Goal: Task Accomplishment & Management: Manage account settings

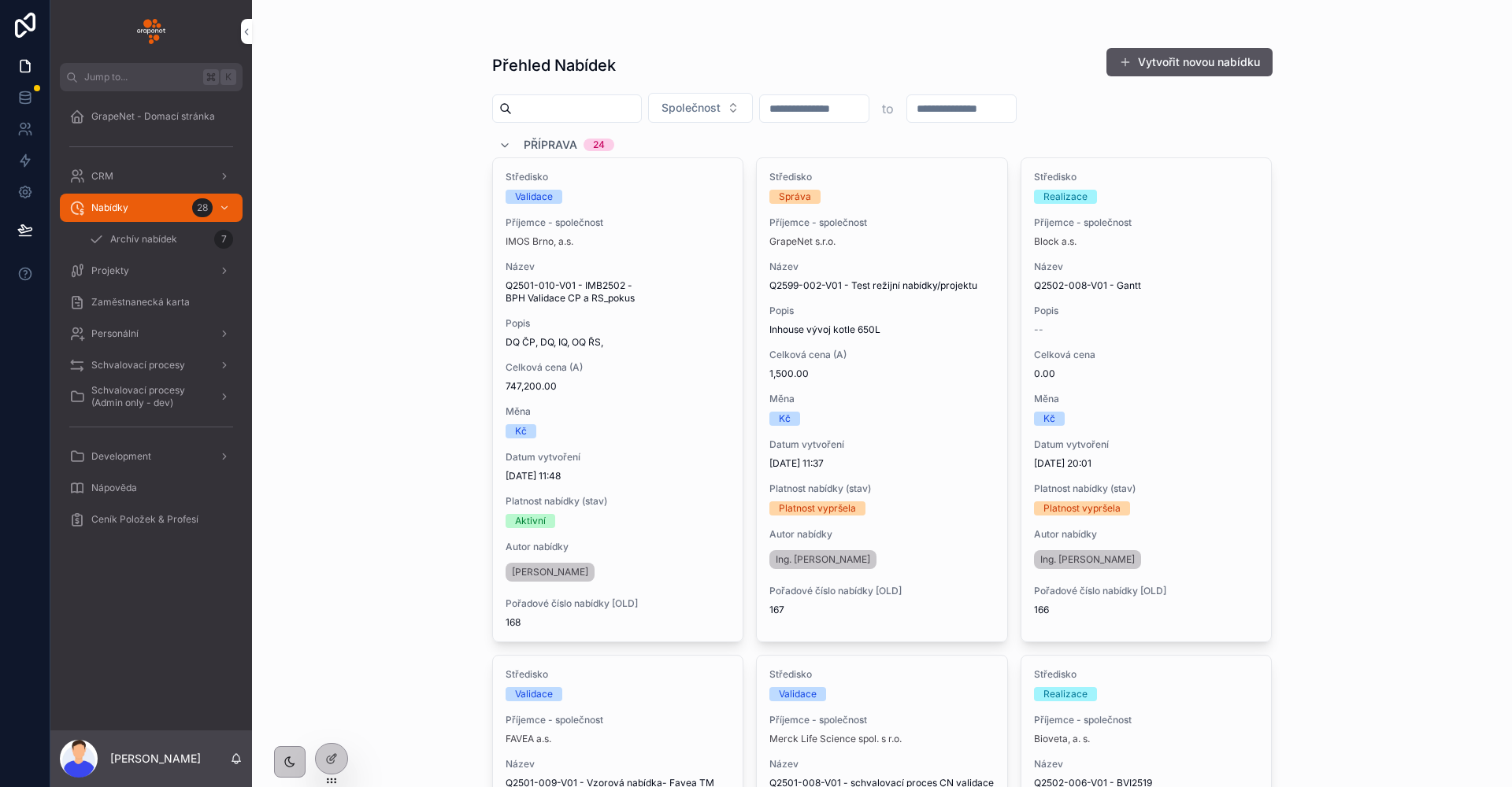
click at [177, 339] on div "Personální" at bounding box center [151, 334] width 164 height 25
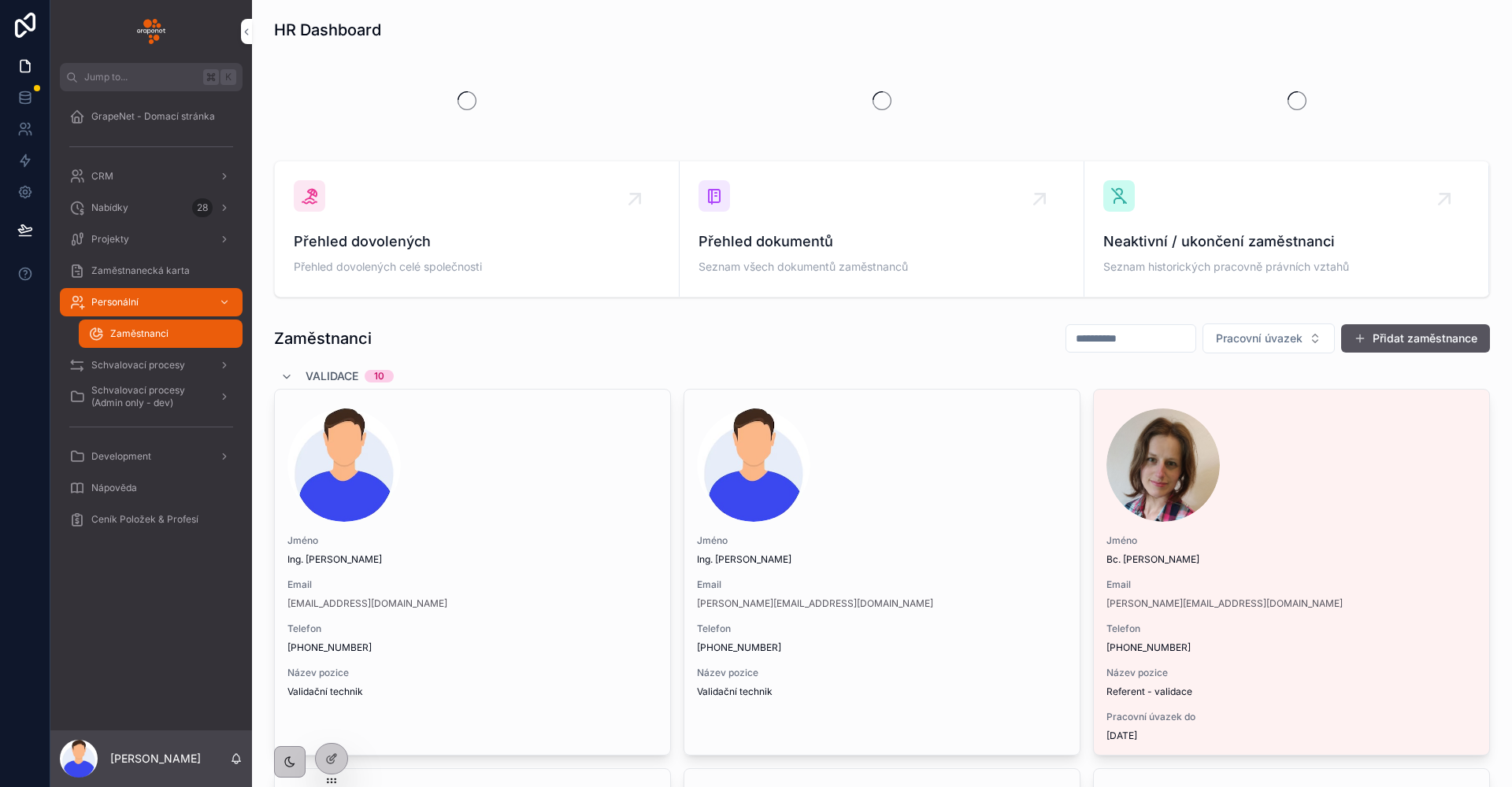
click at [135, 229] on div "Projekty" at bounding box center [151, 240] width 164 height 25
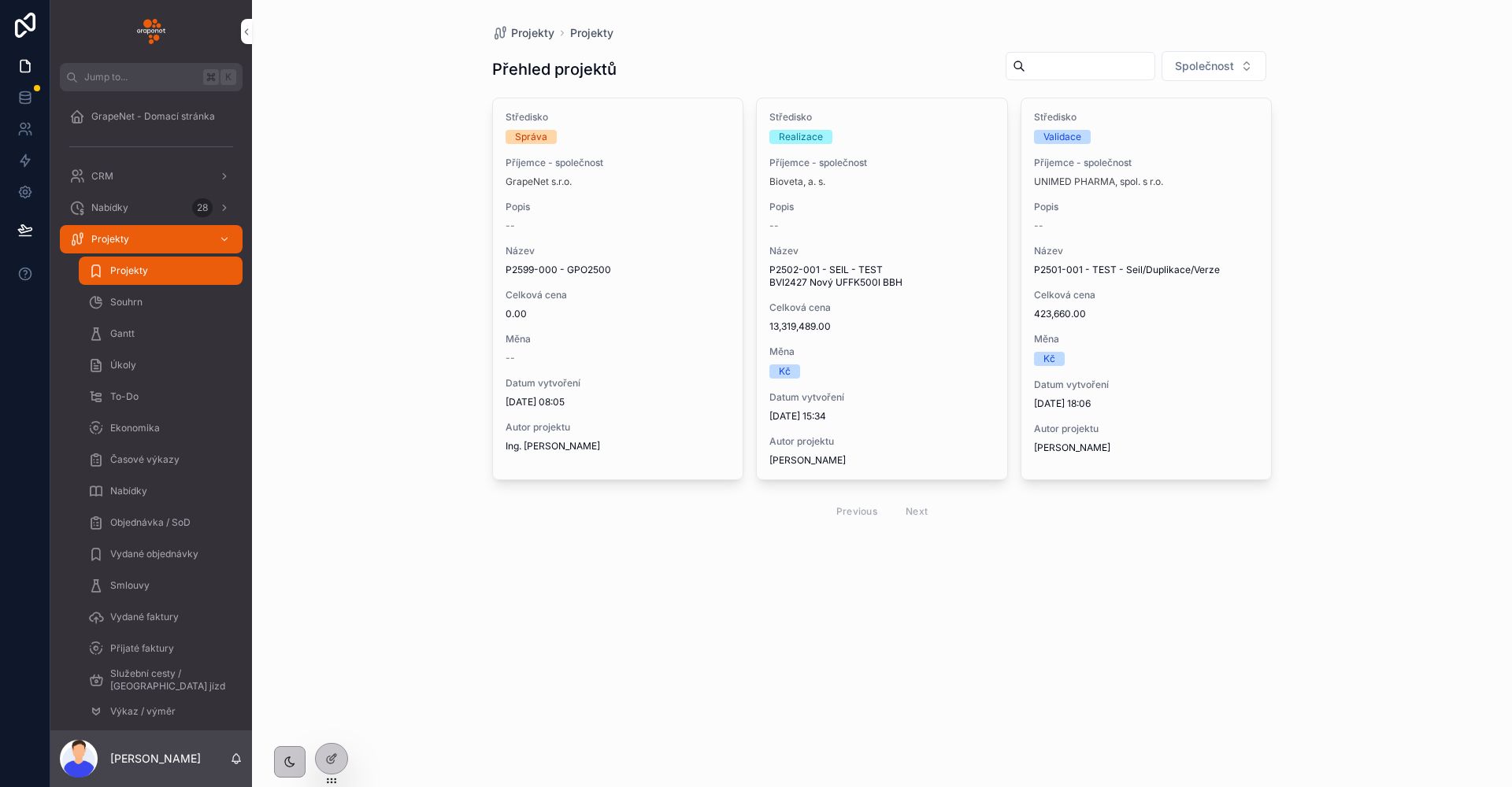
scroll to position [22, 0]
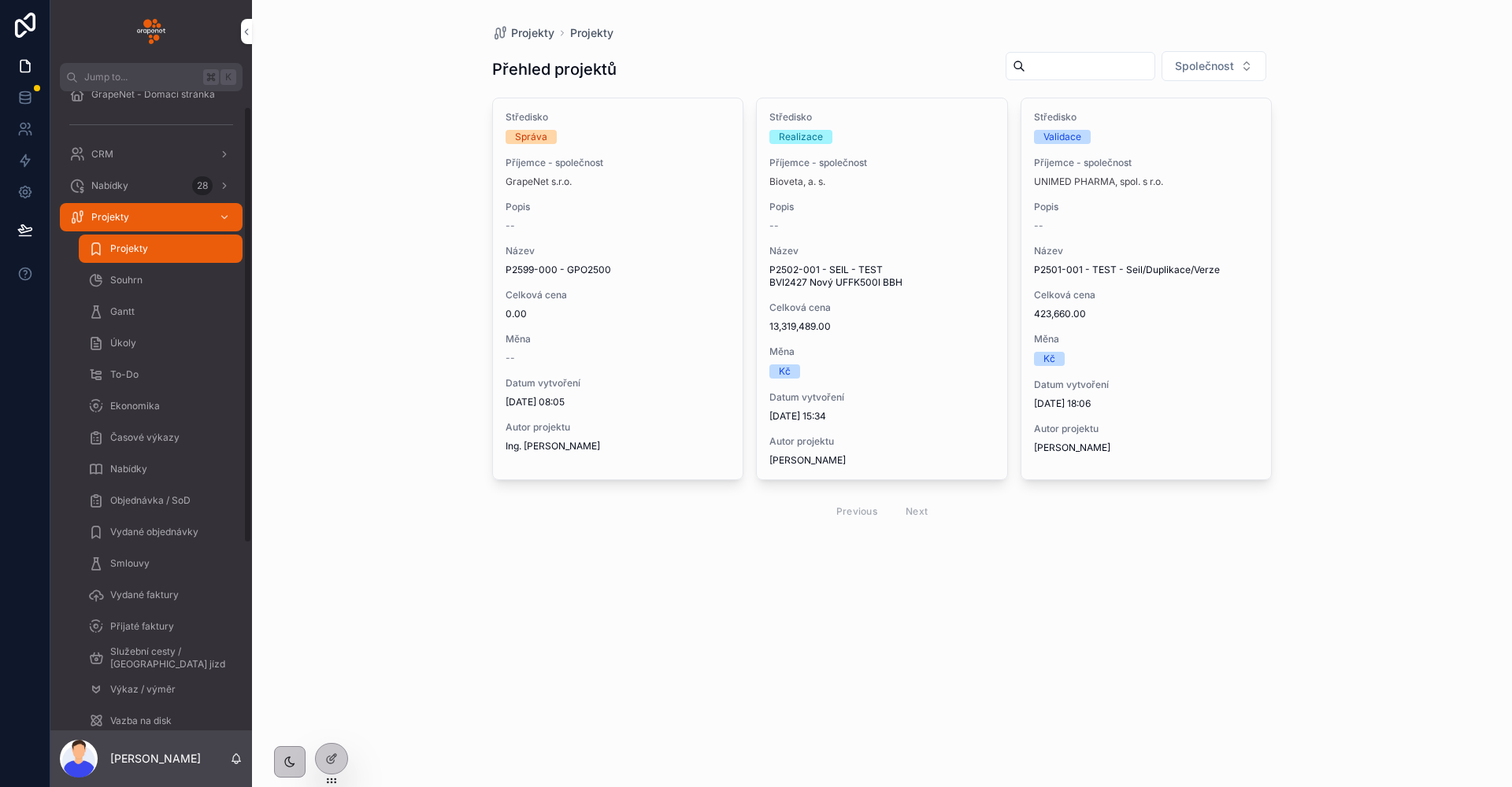
click at [167, 524] on div "Vydané objednávky" at bounding box center [161, 532] width 145 height 25
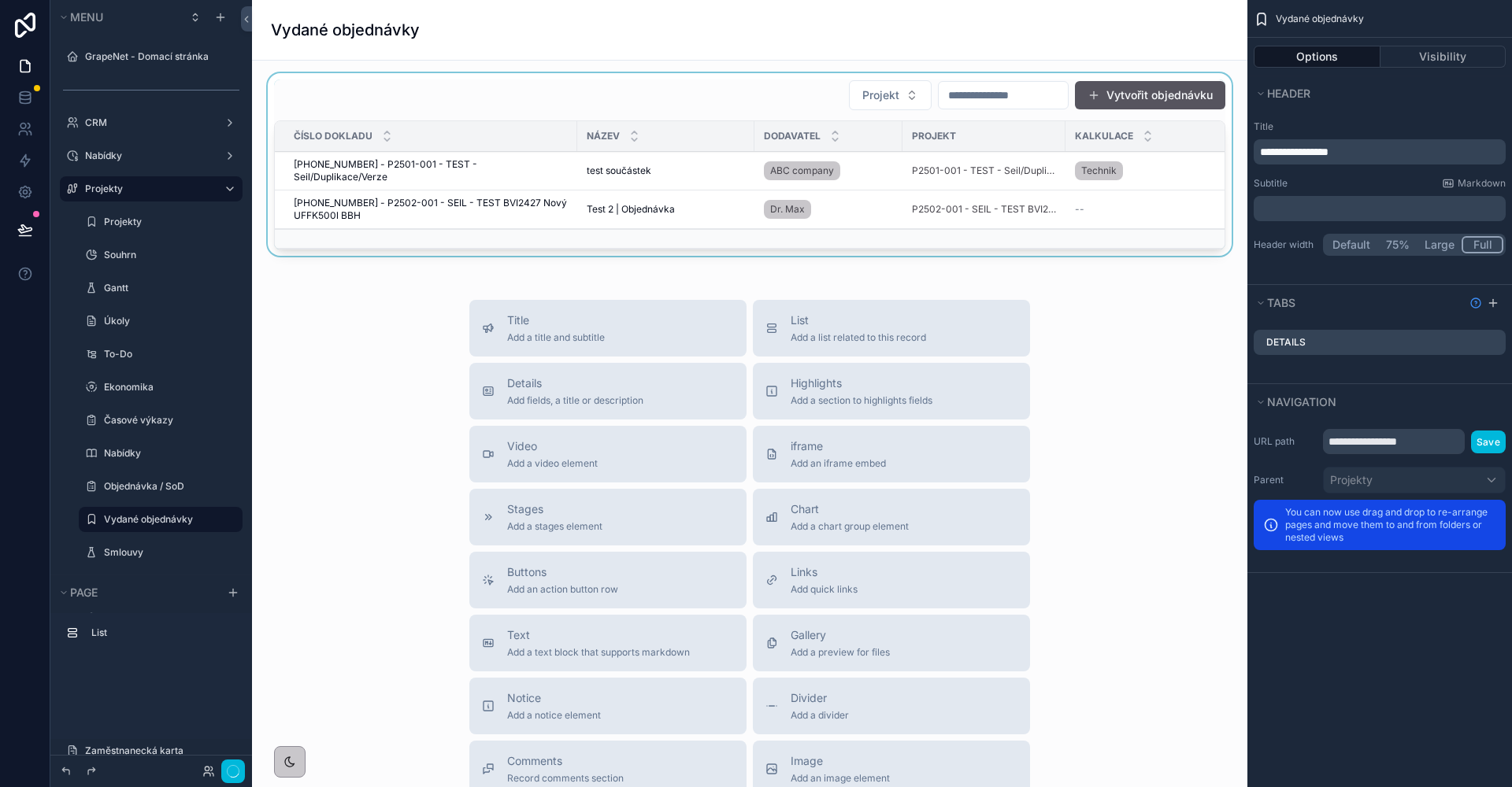
click at [631, 99] on div "scrollable content" at bounding box center [749, 167] width 970 height 189
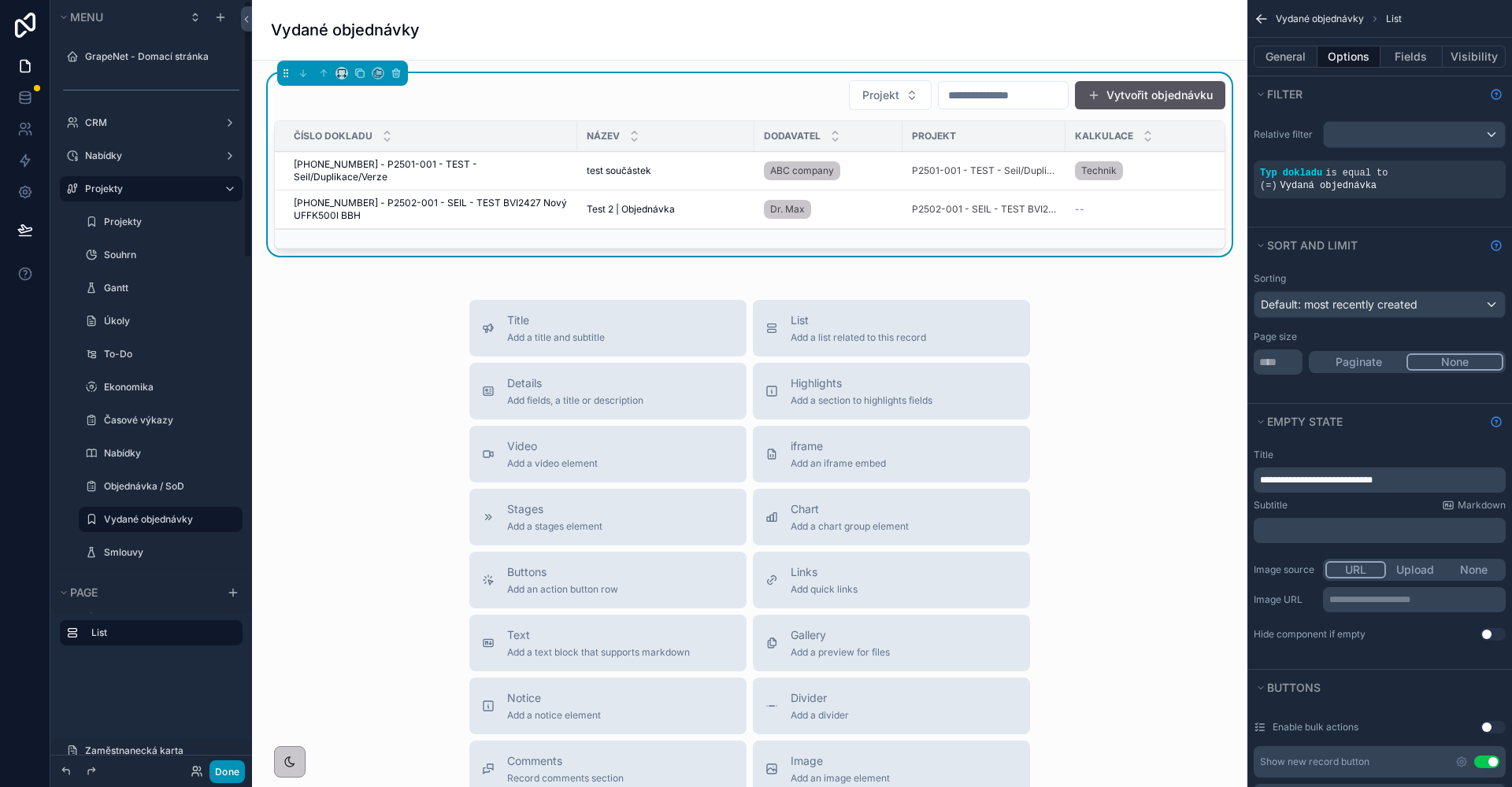
click at [235, 766] on button "Done" at bounding box center [227, 771] width 35 height 23
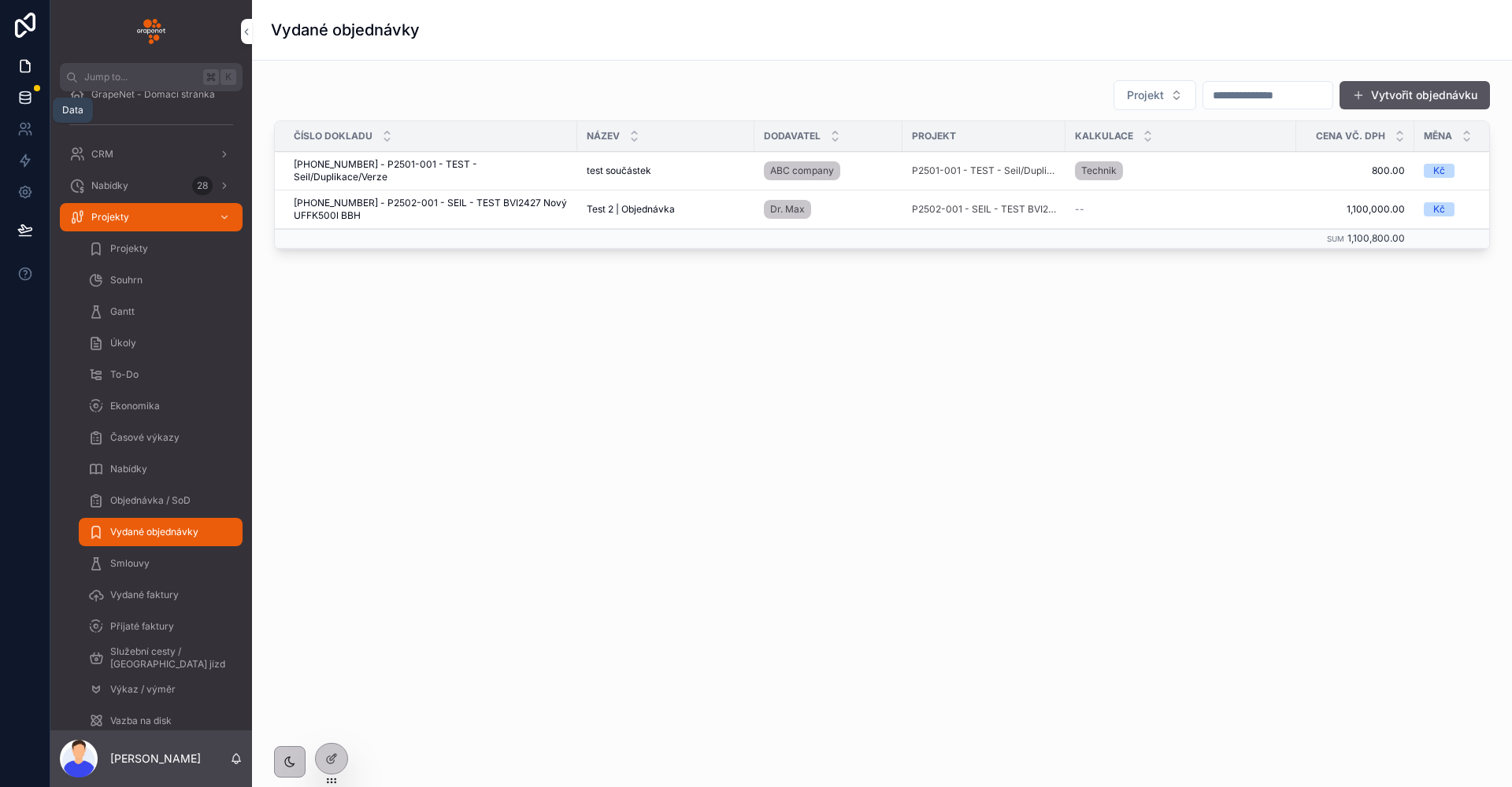
click at [31, 104] on icon at bounding box center [25, 98] width 16 height 16
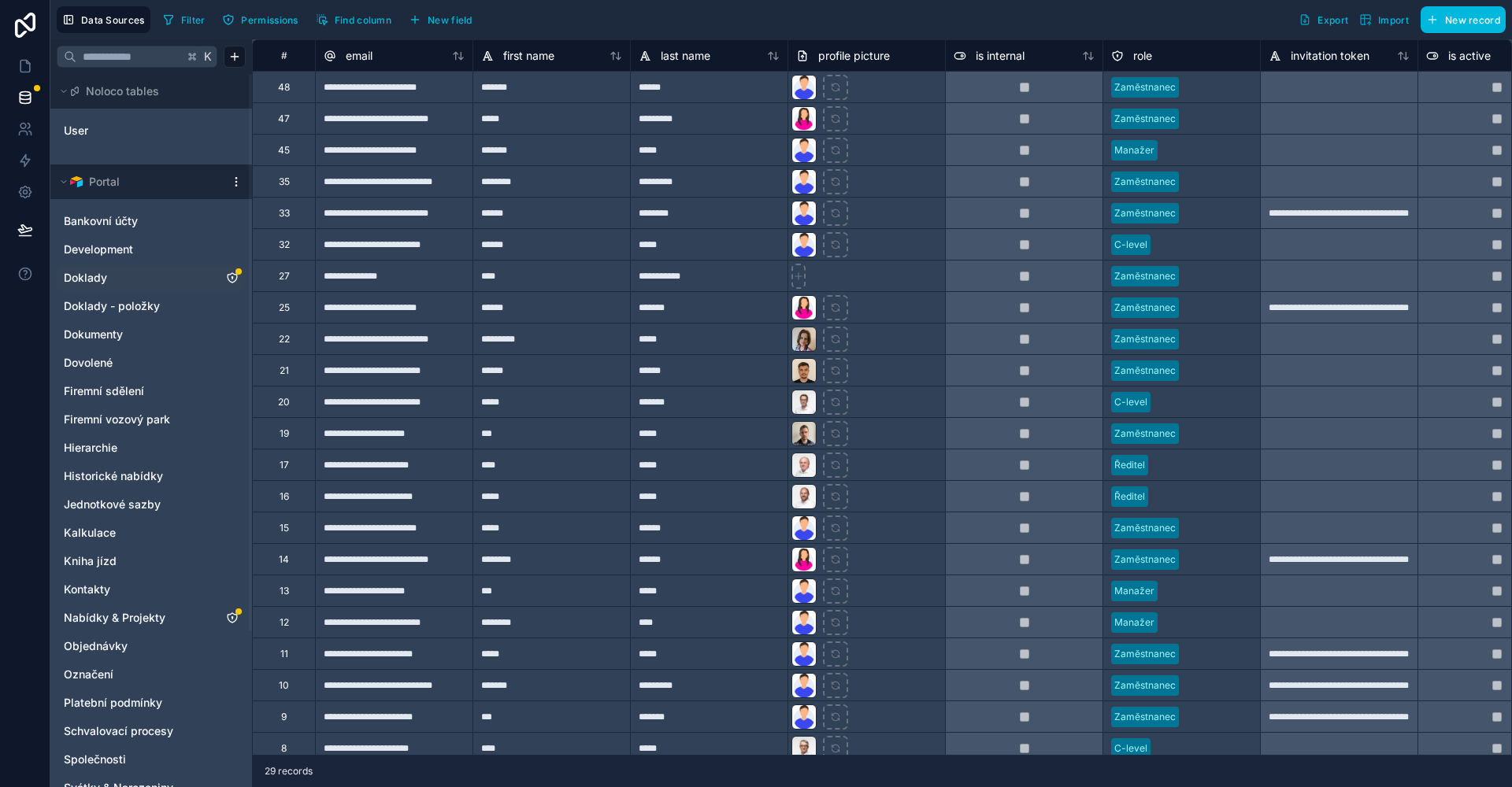
click at [145, 282] on link "Doklady" at bounding box center [135, 277] width 143 height 16
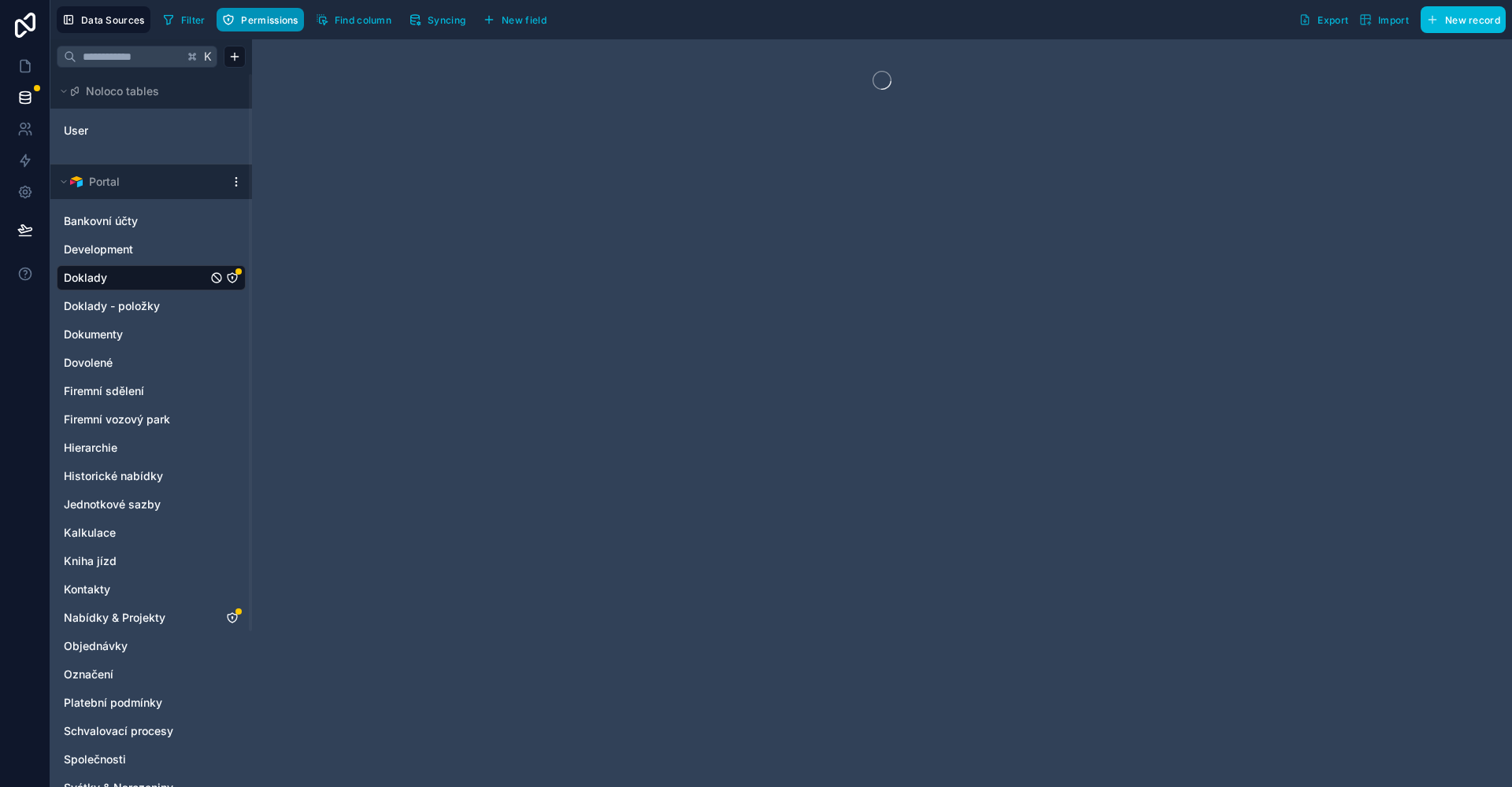
click at [283, 16] on span "Permissions" at bounding box center [268, 20] width 56 height 12
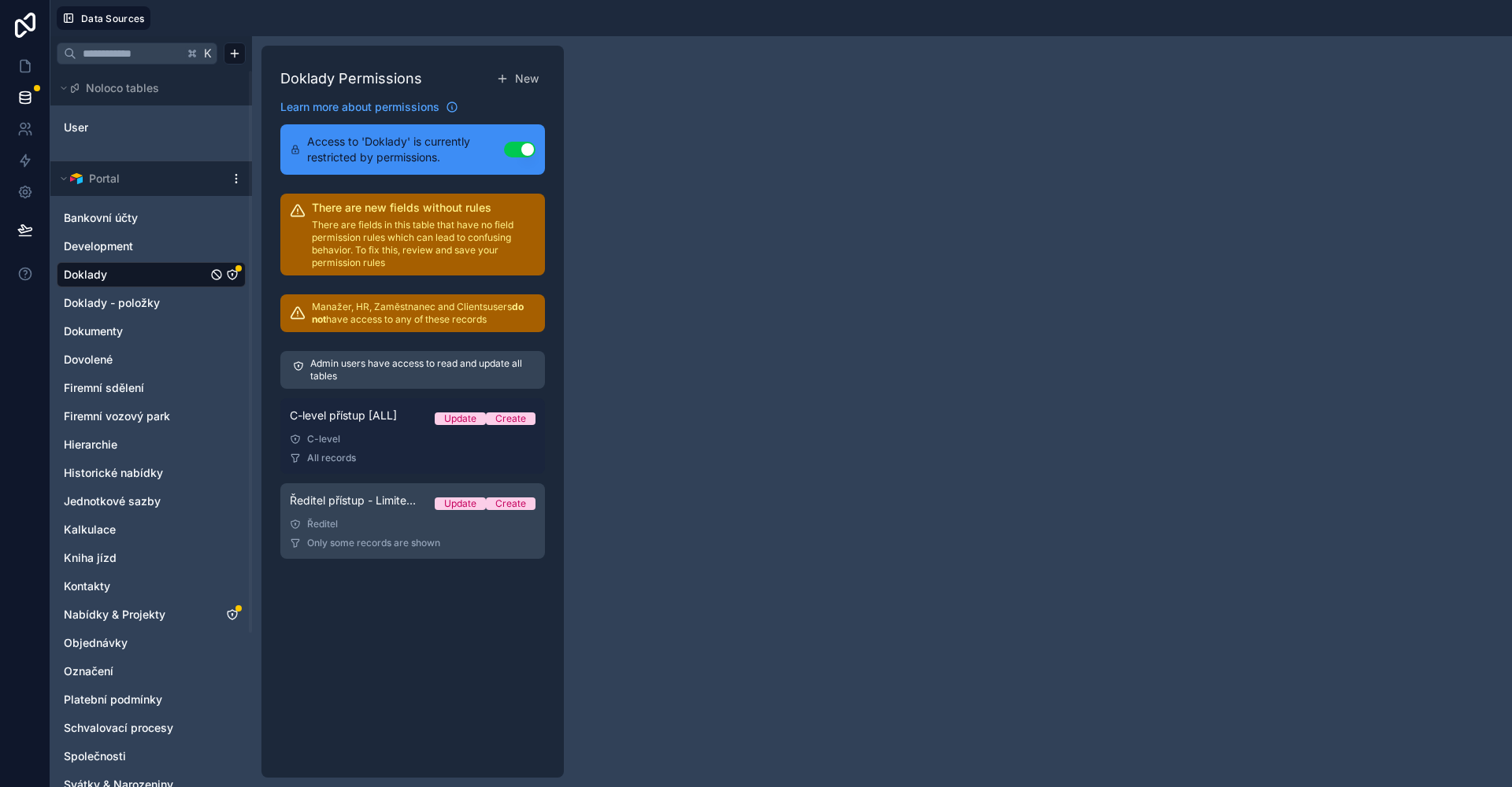
click at [405, 449] on link "C-level přístup [ALL] Update Create C-level All records" at bounding box center [412, 436] width 265 height 76
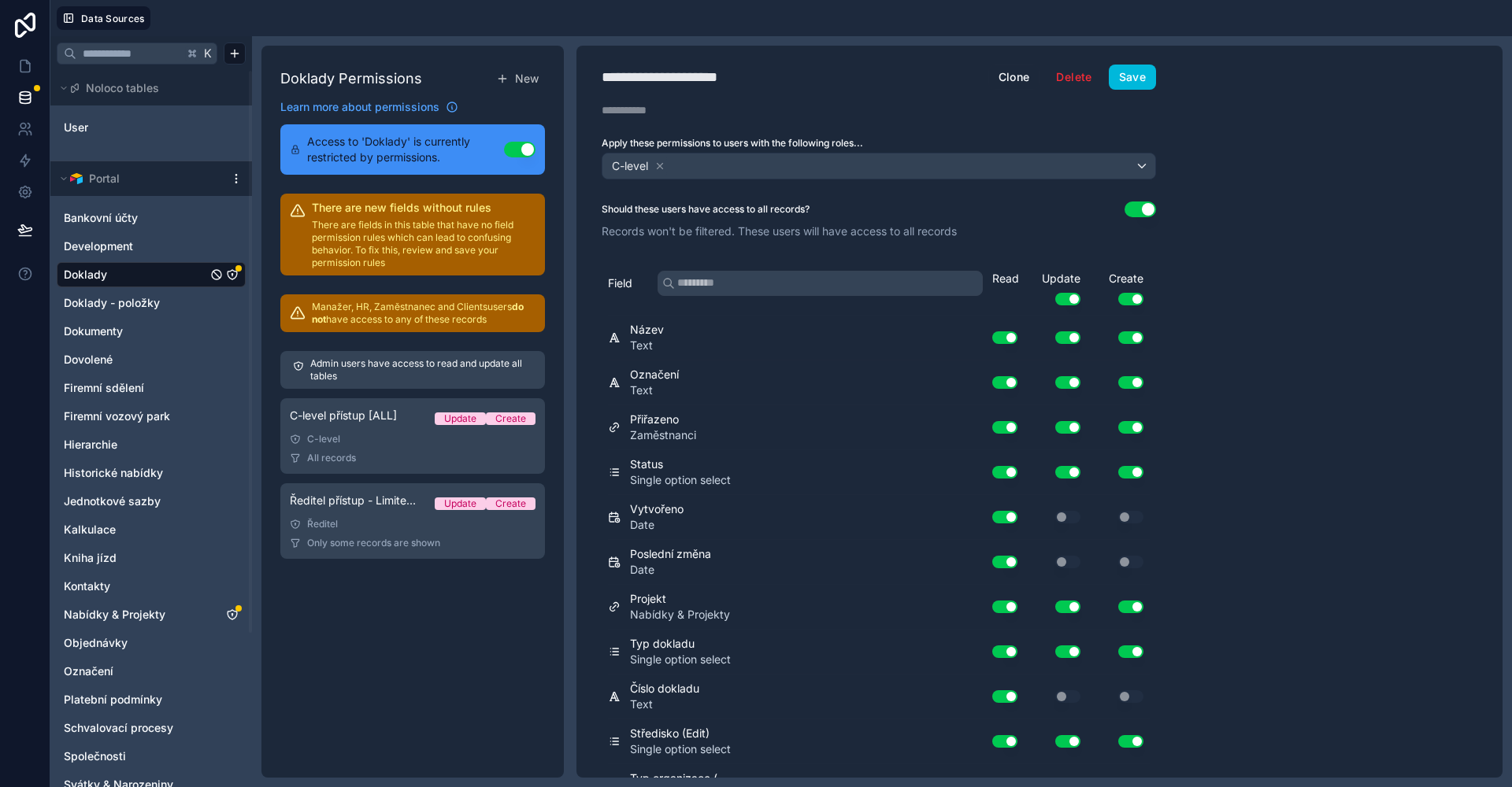
drag, startPoint x: 1420, startPoint y: 243, endPoint x: 1407, endPoint y: 240, distance: 13.3
click at [1420, 242] on div "**********" at bounding box center [1039, 411] width 926 height 732
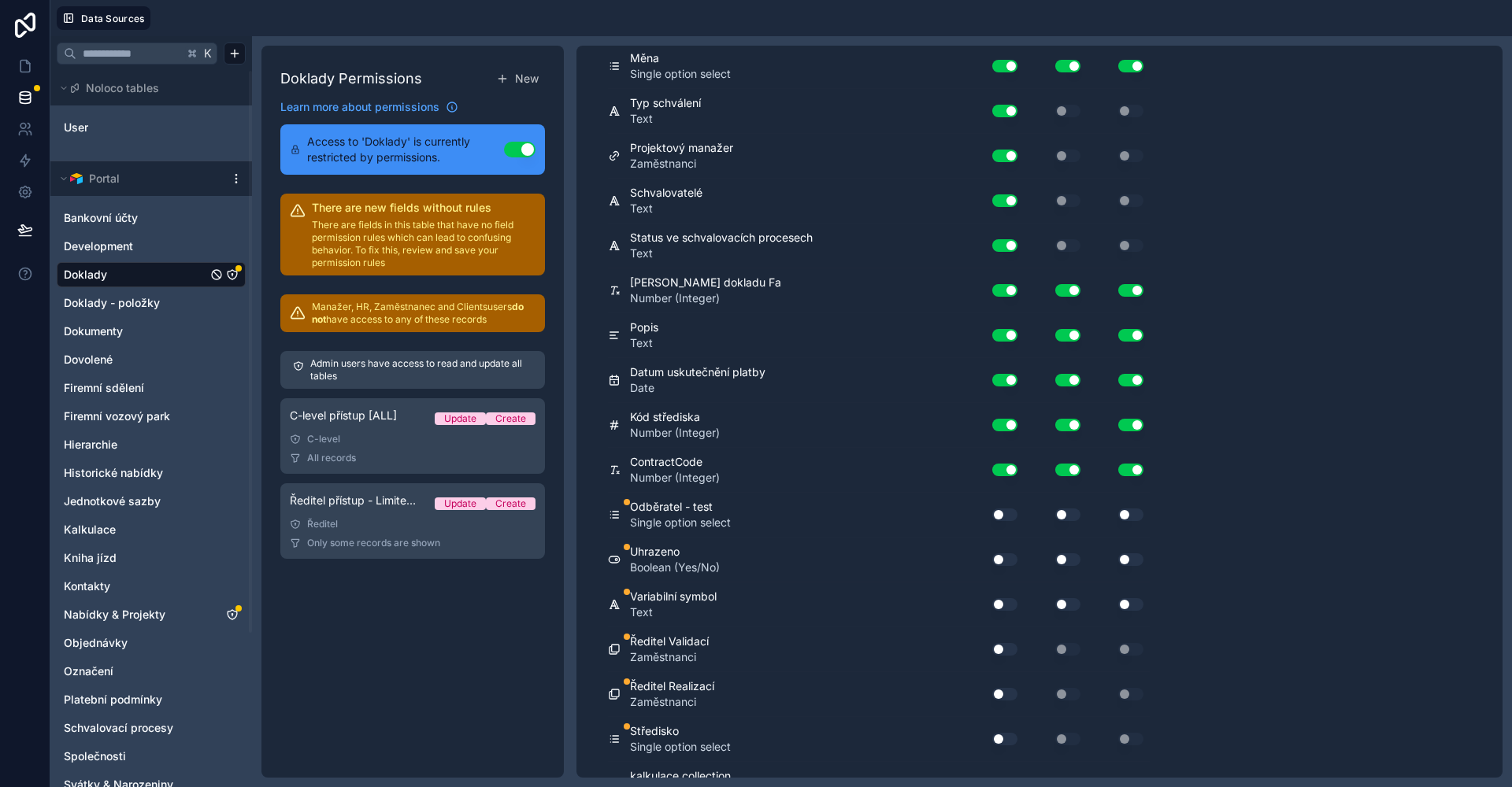
scroll to position [1117, 0]
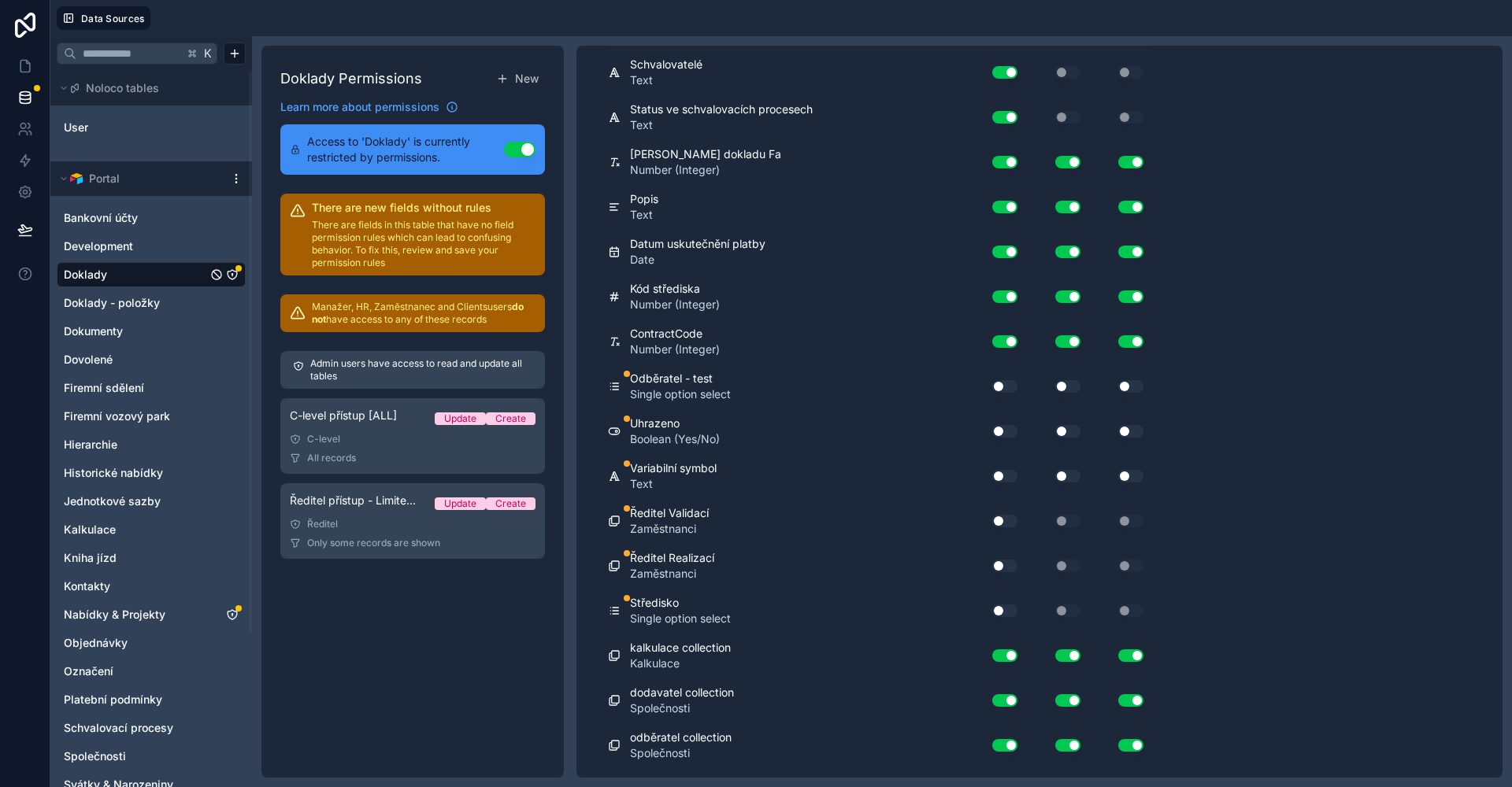
click at [1007, 383] on button "Use setting" at bounding box center [1005, 386] width 25 height 13
click at [1087, 386] on div "Use setting" at bounding box center [1118, 386] width 63 height 13
click at [1077, 386] on button "Use setting" at bounding box center [1068, 386] width 25 height 13
click at [1157, 384] on div "Field Read Update Use setting Create Use setting Název Text Use setting Use set…" at bounding box center [878, 45] width 605 height 1804
click at [1143, 384] on button "Use setting" at bounding box center [1130, 386] width 25 height 13
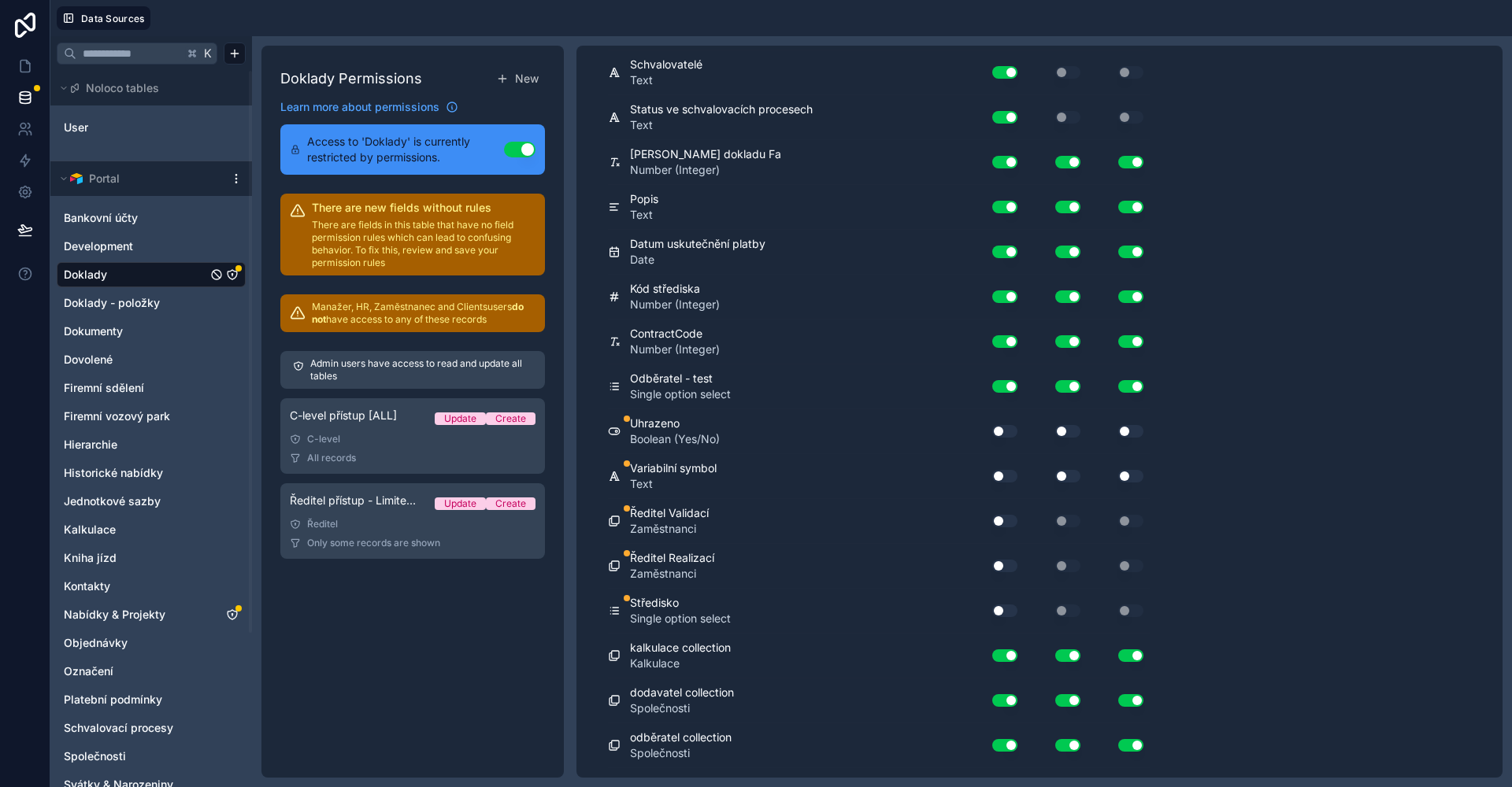
click at [994, 431] on button "Use setting" at bounding box center [1005, 431] width 25 height 13
click at [1069, 430] on button "Use setting" at bounding box center [1068, 431] width 25 height 13
click at [1144, 435] on div "Use setting" at bounding box center [1118, 431] width 63 height 13
click at [1129, 433] on button "Use setting" at bounding box center [1130, 431] width 25 height 13
click at [1011, 477] on button "Use setting" at bounding box center [1005, 476] width 25 height 13
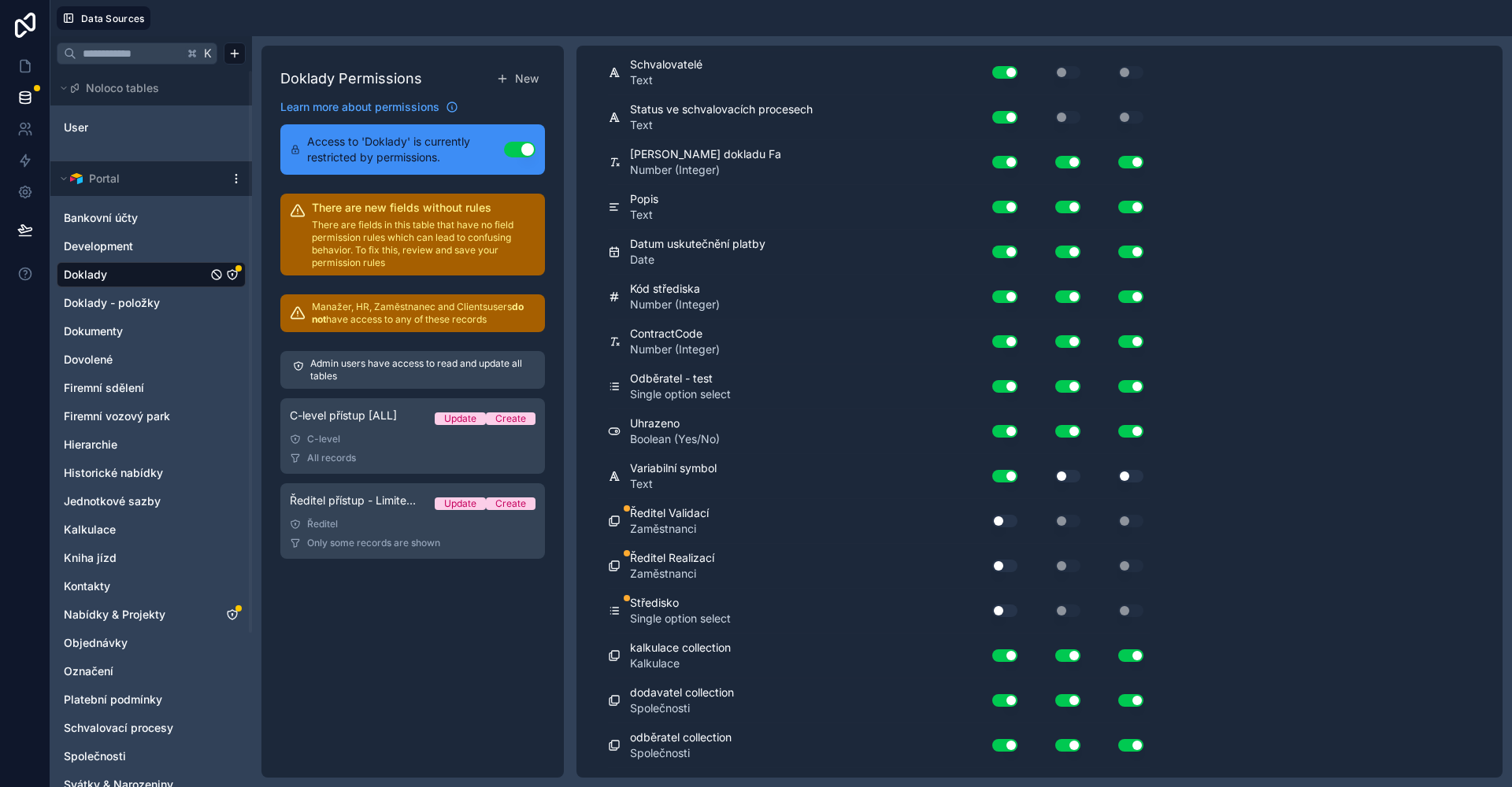
click at [1064, 474] on button "Use setting" at bounding box center [1068, 476] width 25 height 13
click at [1134, 474] on button "Use setting" at bounding box center [1130, 476] width 25 height 13
click at [1002, 517] on button "Use setting" at bounding box center [1005, 520] width 25 height 13
click at [1000, 563] on button "Use setting" at bounding box center [1005, 566] width 25 height 13
click at [1007, 611] on button "Use setting" at bounding box center [1005, 610] width 25 height 13
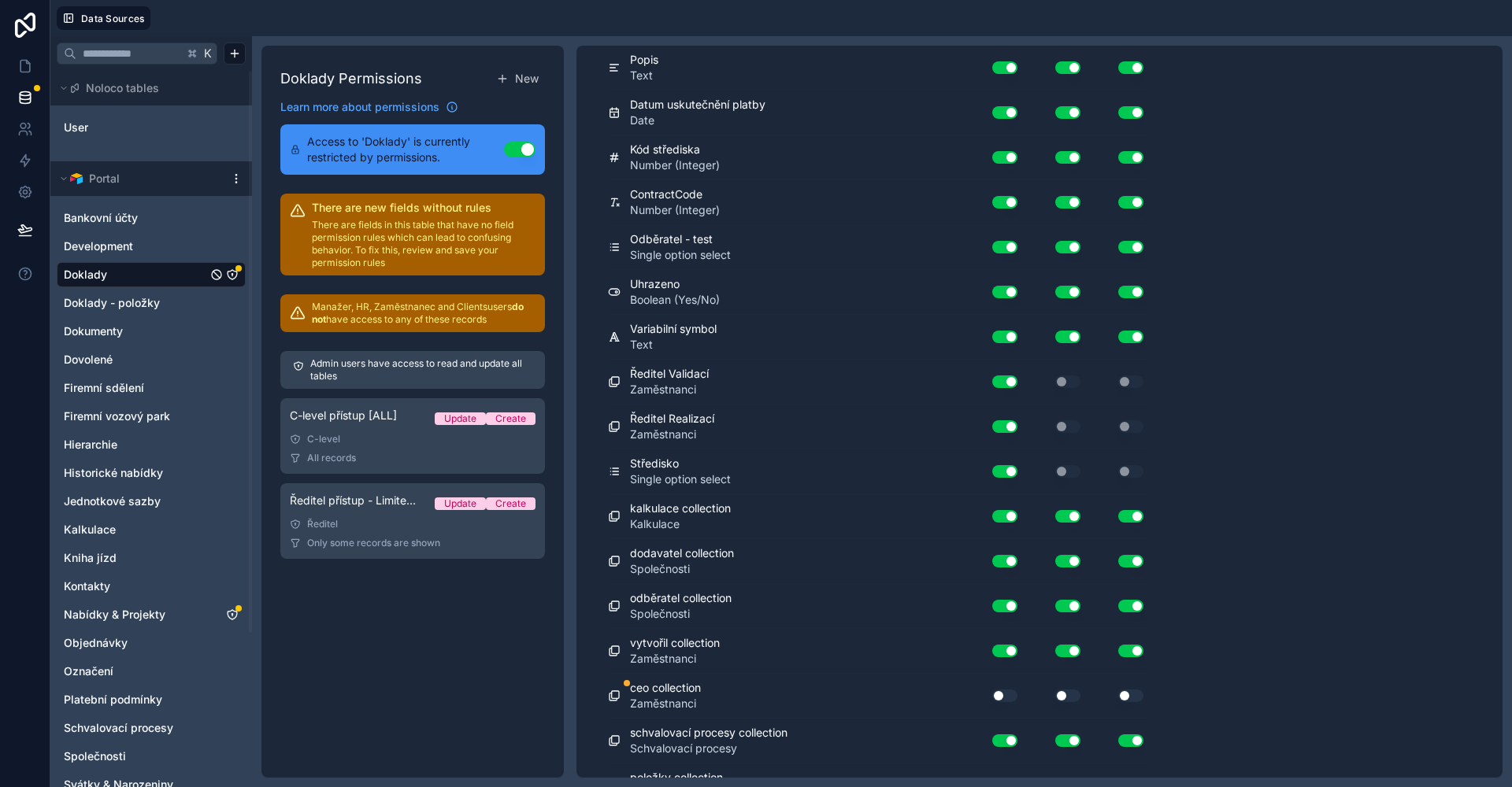
scroll to position [1287, 0]
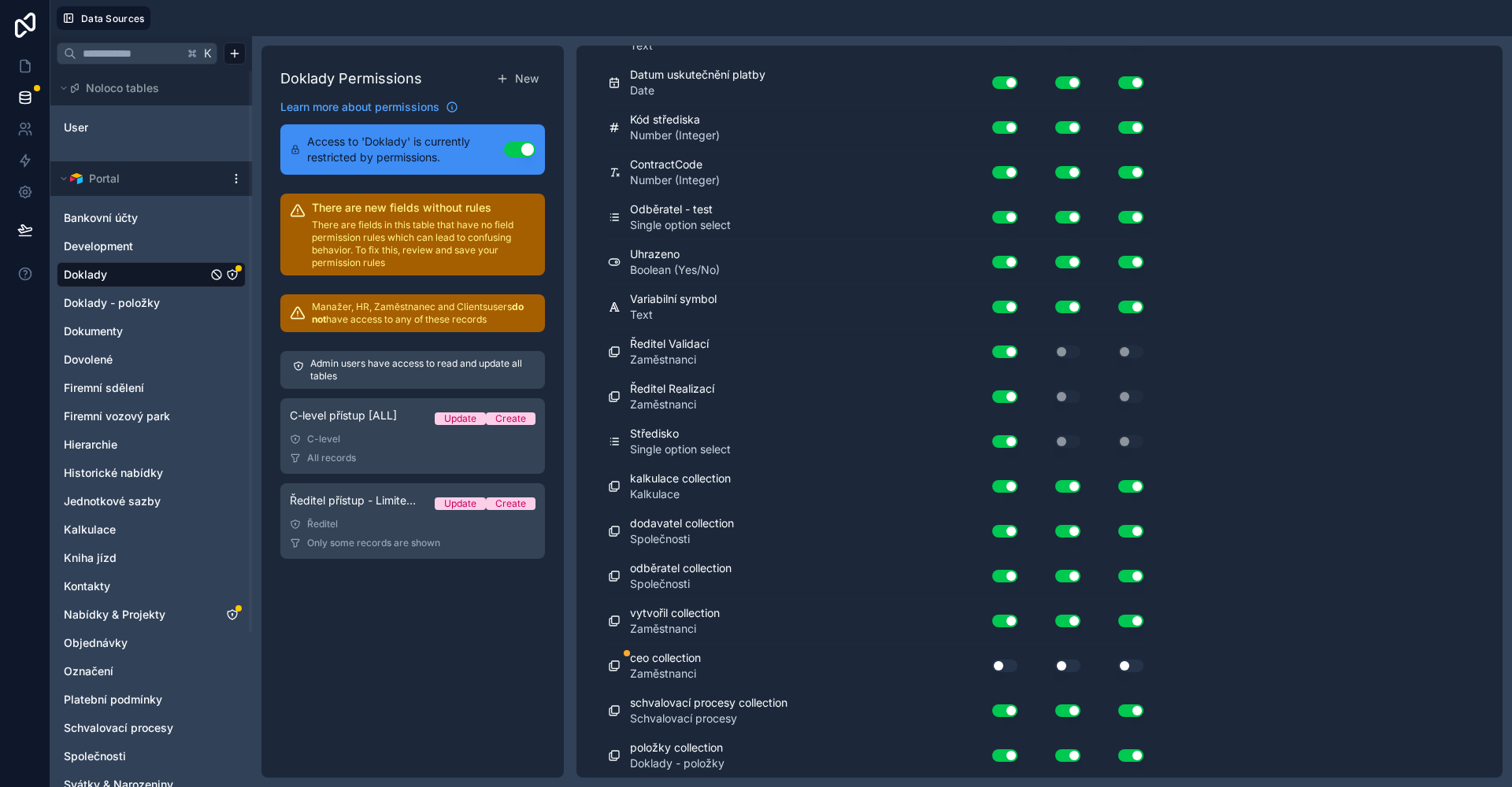
click at [997, 665] on button "Use setting" at bounding box center [1005, 666] width 25 height 13
click at [1112, 664] on div "Use setting" at bounding box center [1118, 666] width 63 height 13
click at [1075, 663] on button "Use setting" at bounding box center [1068, 666] width 25 height 13
click at [1130, 667] on button "Use setting" at bounding box center [1130, 666] width 25 height 13
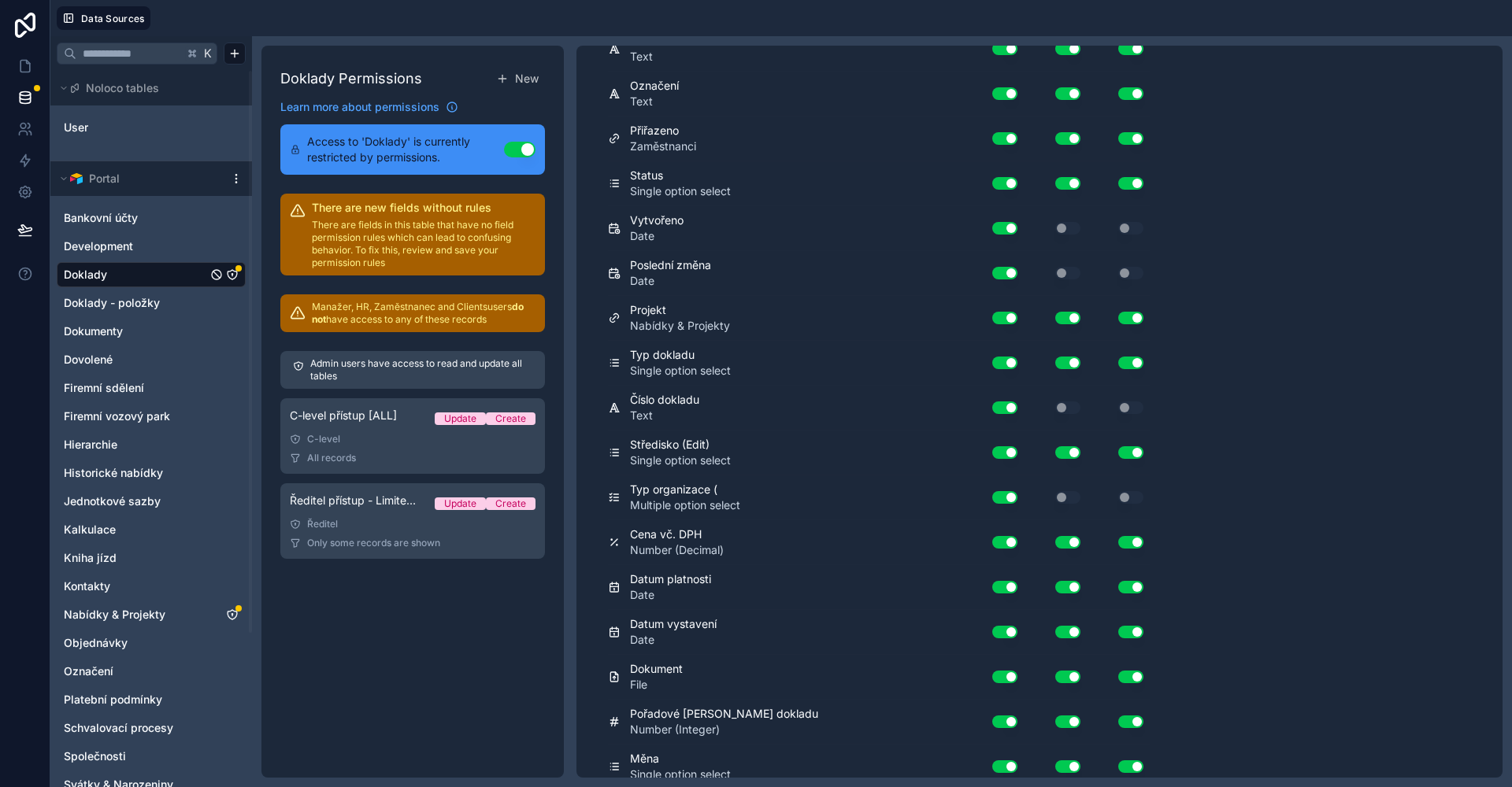
scroll to position [0, 0]
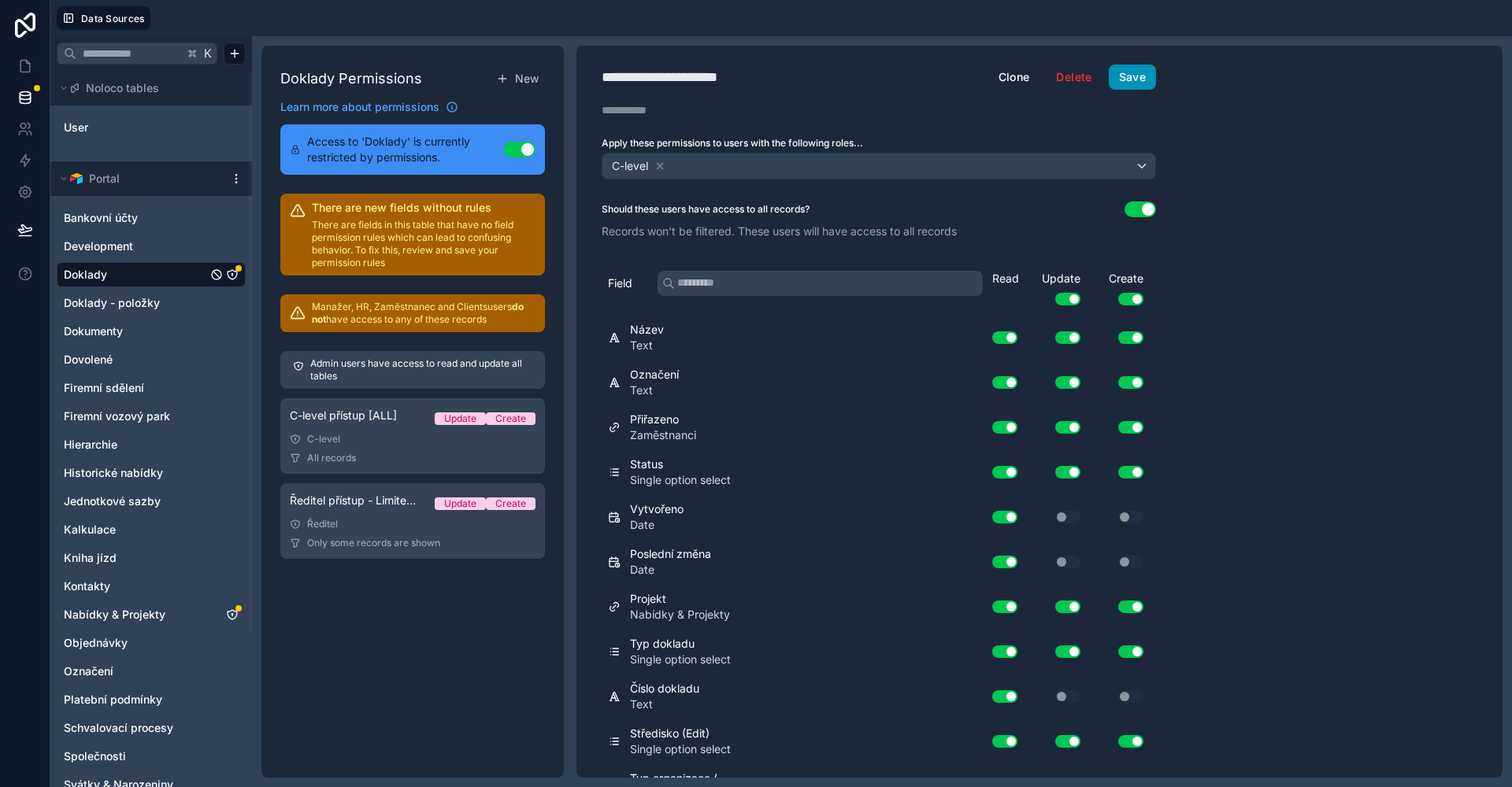
click at [1150, 87] on button "Save" at bounding box center [1132, 77] width 47 height 25
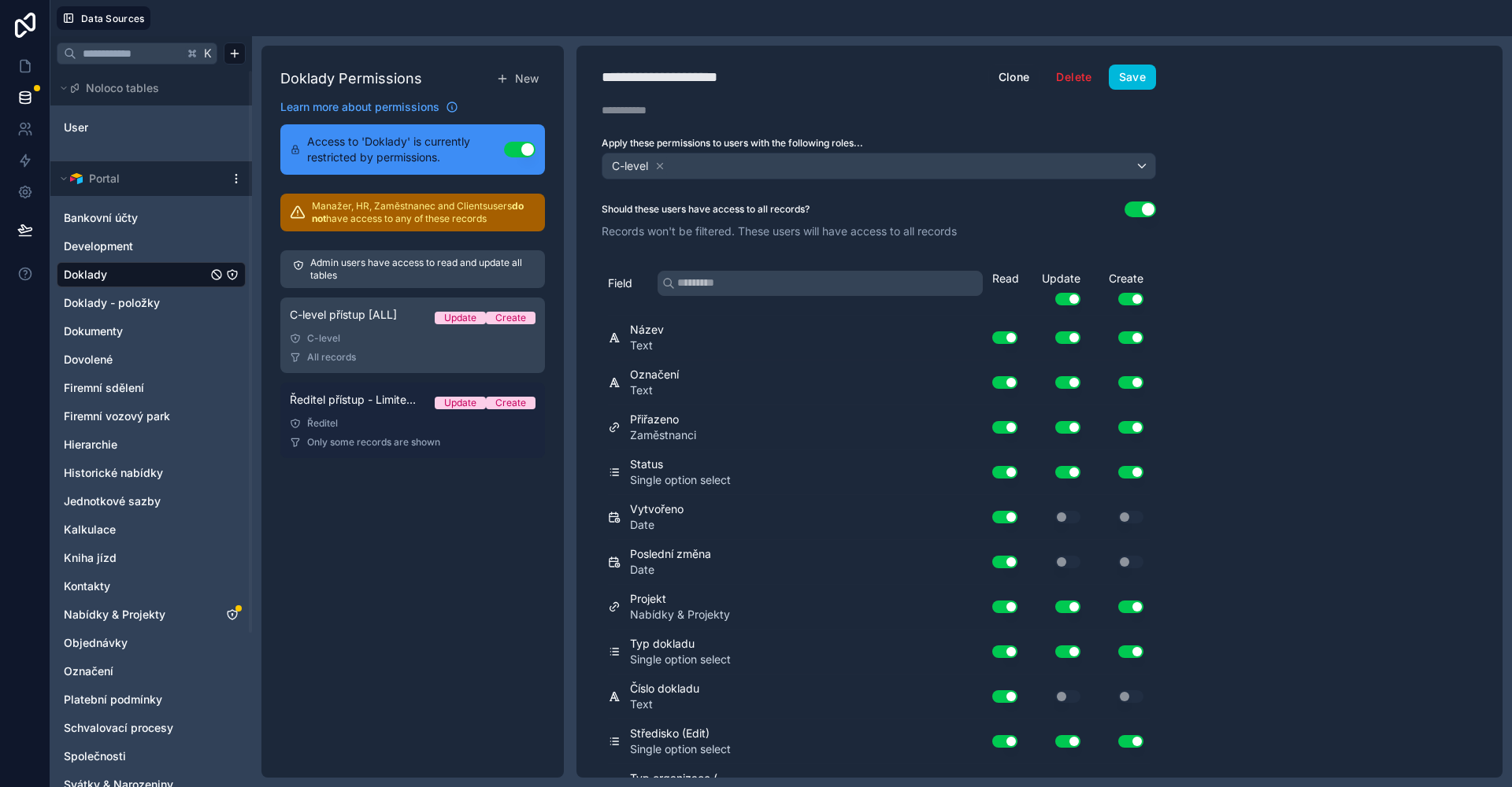
click at [427, 436] on span "Only some records are shown" at bounding box center [373, 442] width 133 height 13
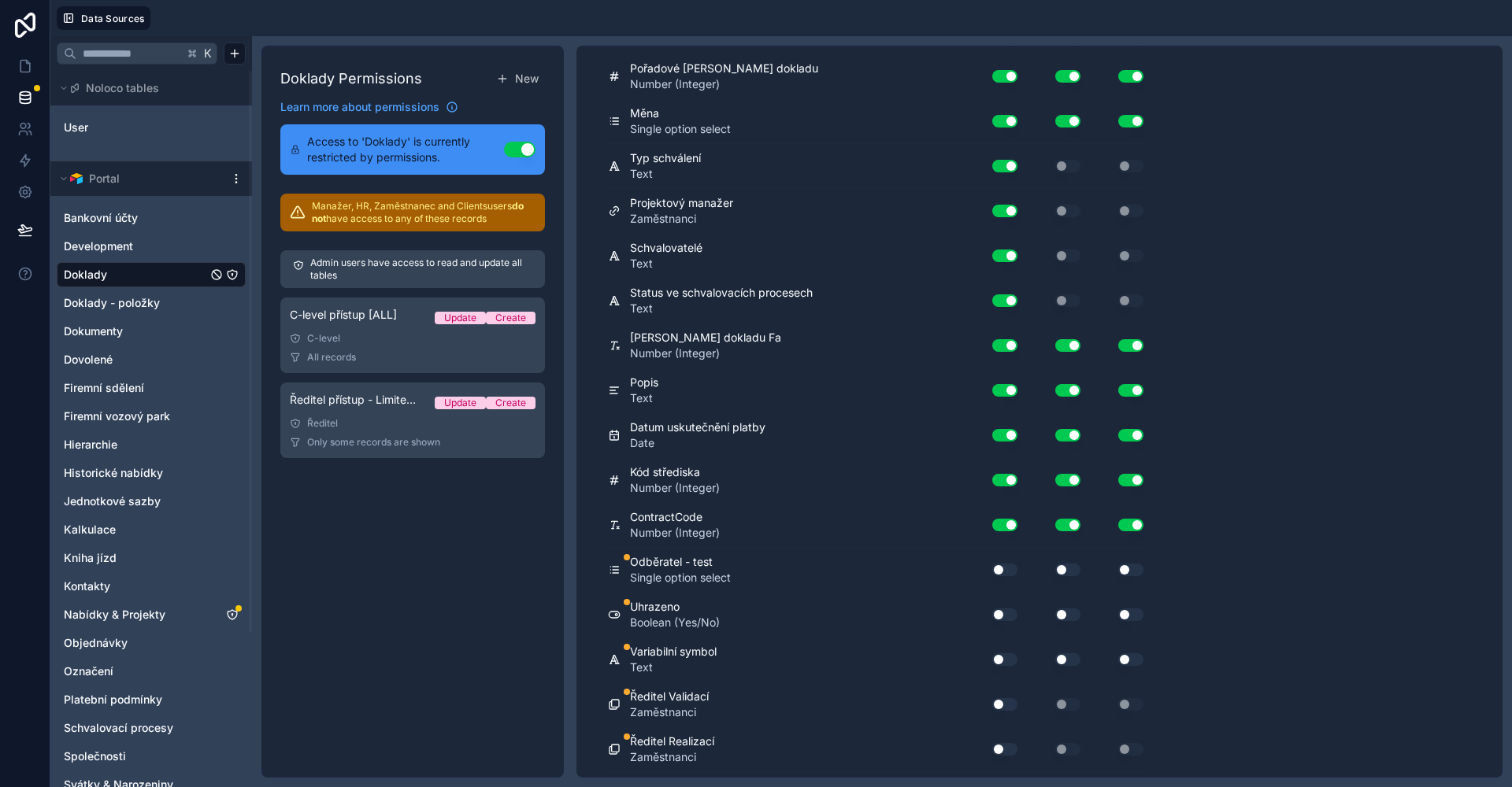
scroll to position [1276, 0]
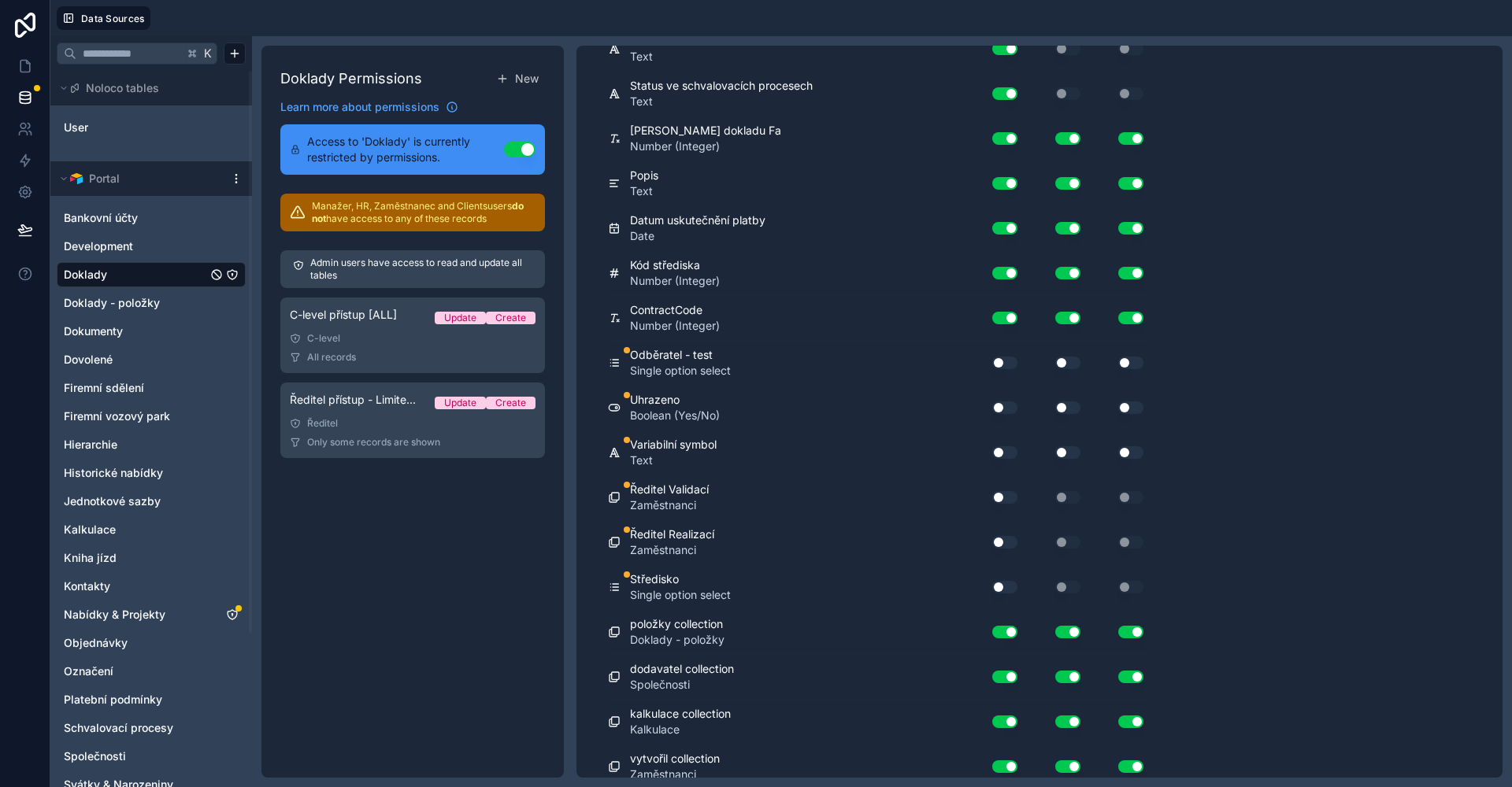
click at [1007, 365] on button "Use setting" at bounding box center [1005, 362] width 25 height 13
click at [1004, 407] on button "Use setting" at bounding box center [1005, 407] width 25 height 13
click at [1088, 354] on div "Use setting" at bounding box center [1118, 362] width 63 height 25
click at [1073, 359] on button "Use setting" at bounding box center [1068, 362] width 25 height 13
click at [1134, 357] on button "Use setting" at bounding box center [1130, 362] width 25 height 13
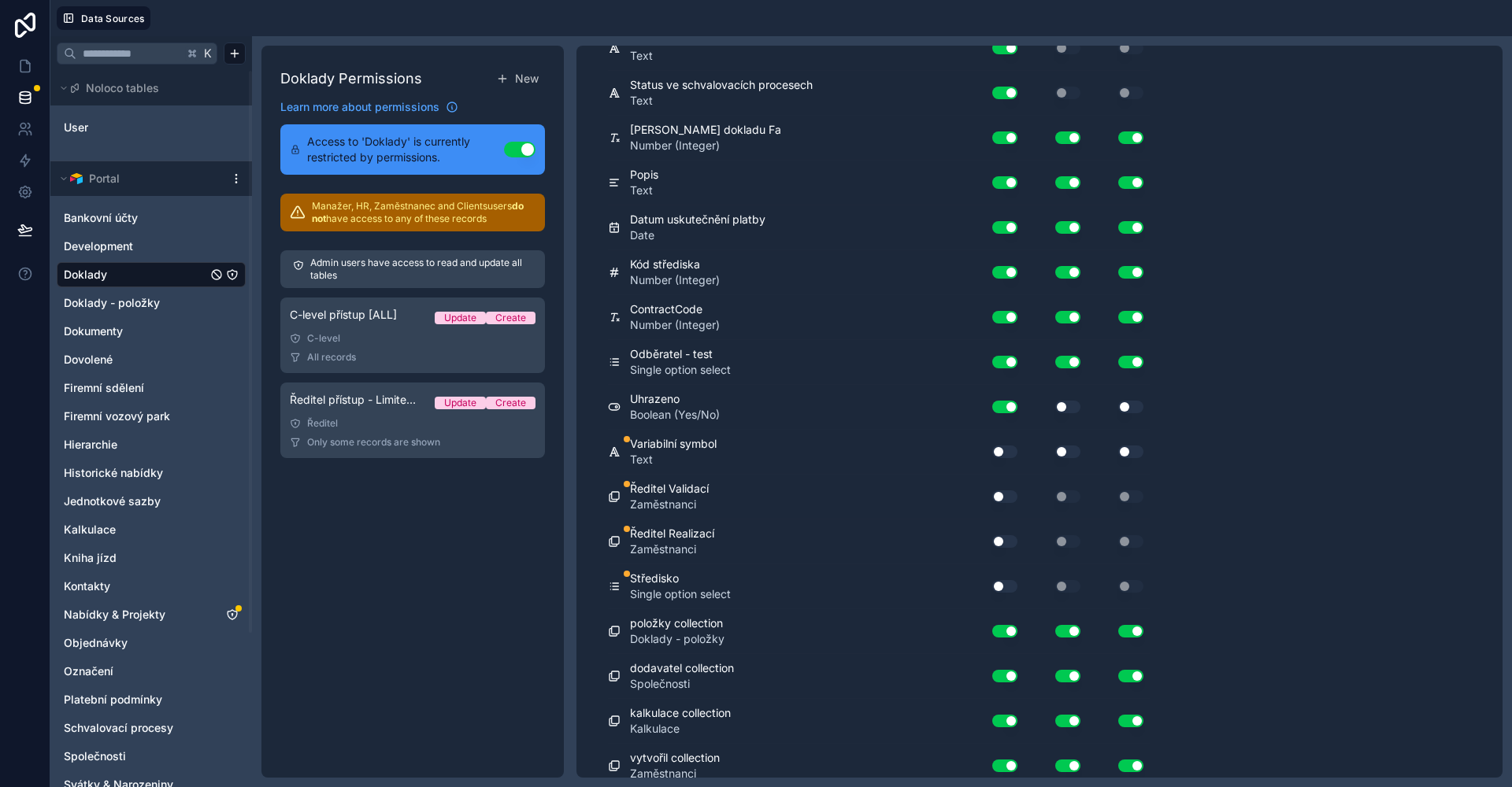
drag, startPoint x: 1065, startPoint y: 402, endPoint x: 1090, endPoint y: 409, distance: 26.0
click at [1065, 404] on button "Use setting" at bounding box center [1068, 407] width 25 height 13
click at [1134, 408] on button "Use setting" at bounding box center [1130, 407] width 25 height 13
drag, startPoint x: 1003, startPoint y: 456, endPoint x: 1011, endPoint y: 457, distance: 8.1
click at [1004, 456] on button "Use setting" at bounding box center [1005, 452] width 25 height 13
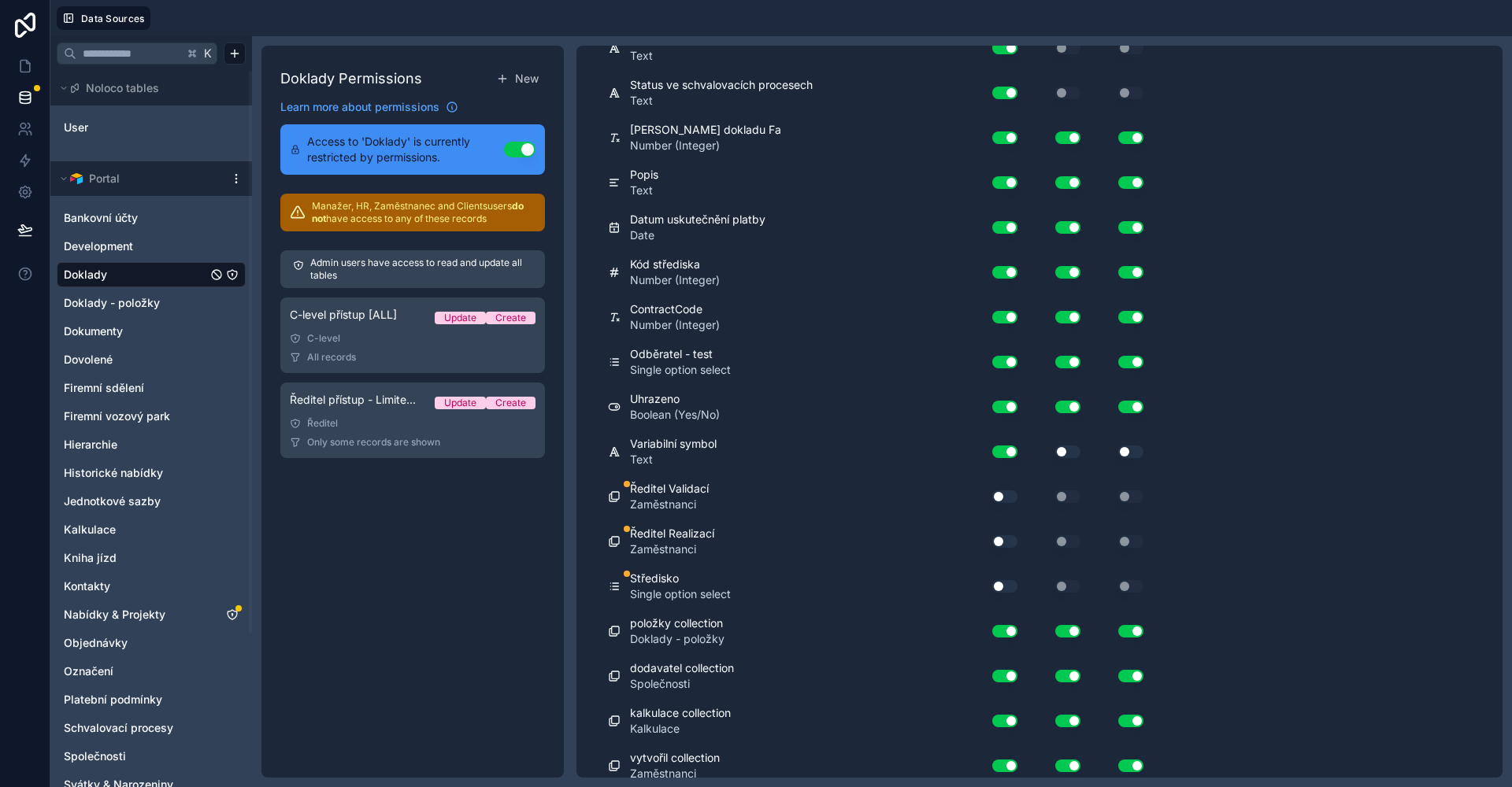
click at [1058, 453] on button "Use setting" at bounding box center [1068, 452] width 25 height 13
click at [1162, 452] on div "Field Read Update Use setting Create Use setting Název Text Use setting Use set…" at bounding box center [878, 21] width 605 height 1804
click at [1134, 453] on button "Use setting" at bounding box center [1130, 452] width 25 height 13
click at [1004, 499] on button "Use setting" at bounding box center [1005, 496] width 25 height 13
click at [1000, 536] on button "Use setting" at bounding box center [1005, 541] width 25 height 13
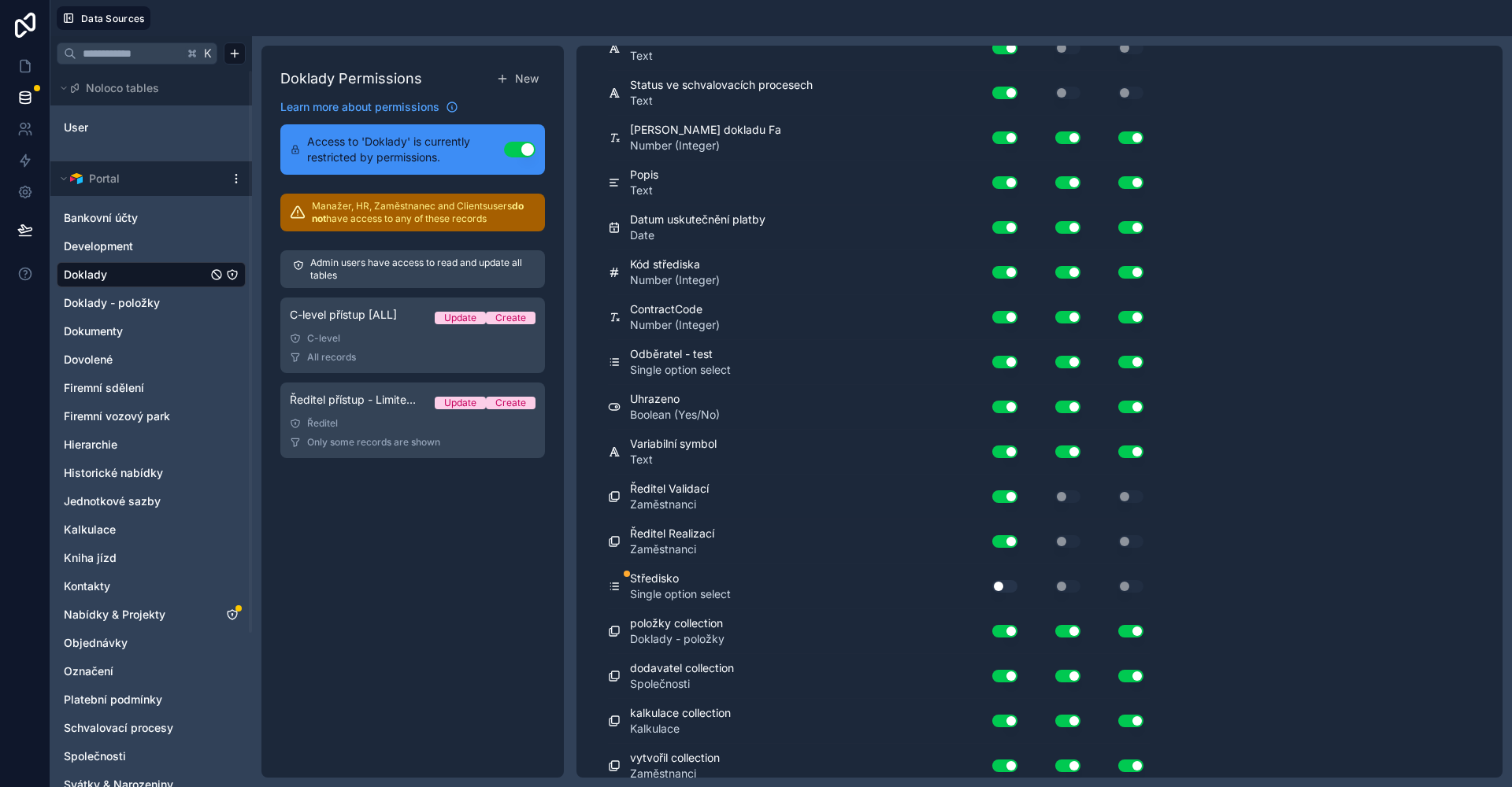
click at [998, 583] on button "Use setting" at bounding box center [1005, 586] width 25 height 13
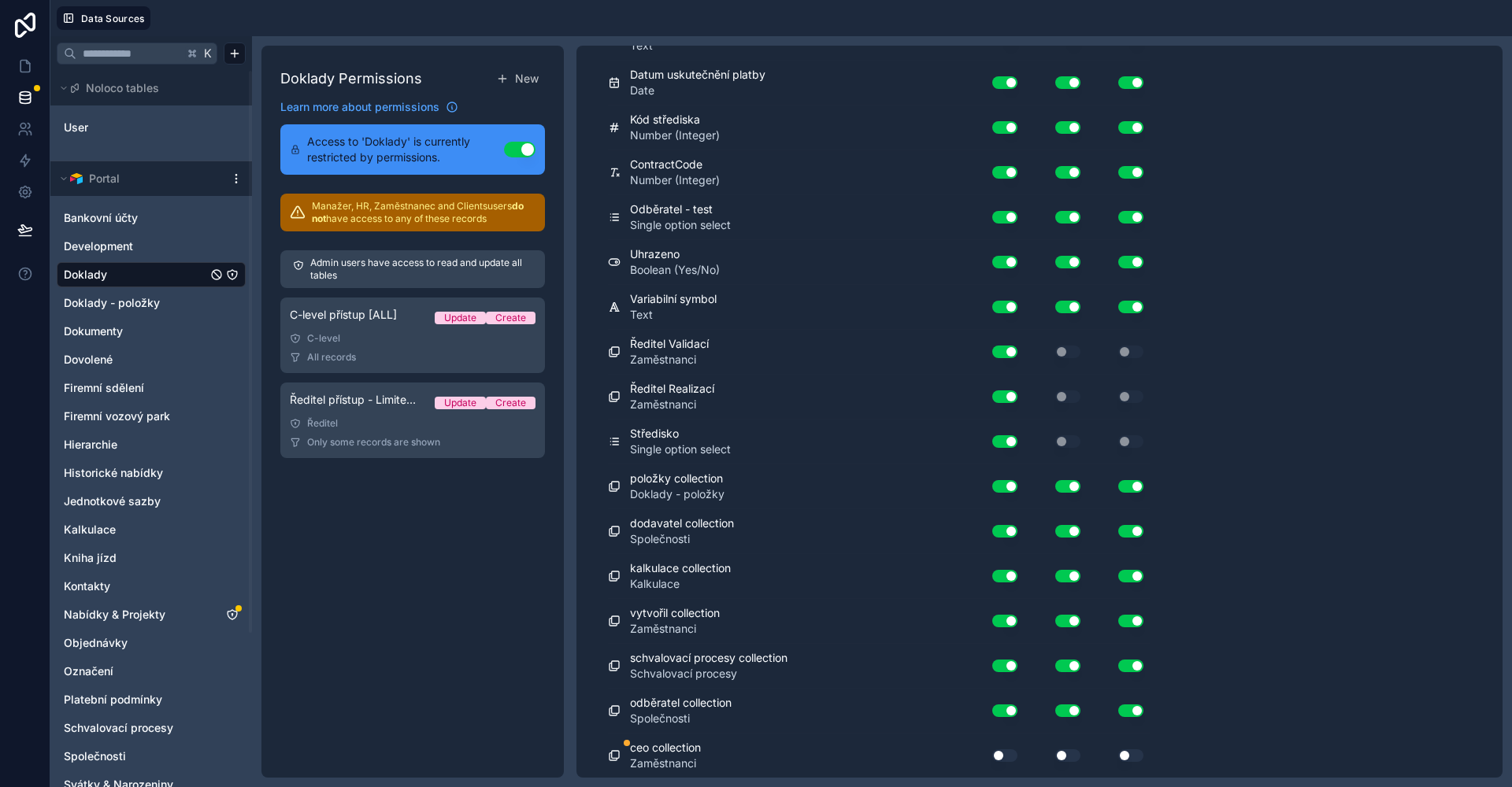
click at [1005, 758] on button "Use setting" at bounding box center [1005, 755] width 25 height 13
click at [1061, 757] on button "Use setting" at bounding box center [1068, 755] width 25 height 13
click at [1135, 755] on button "Use setting" at bounding box center [1130, 755] width 25 height 13
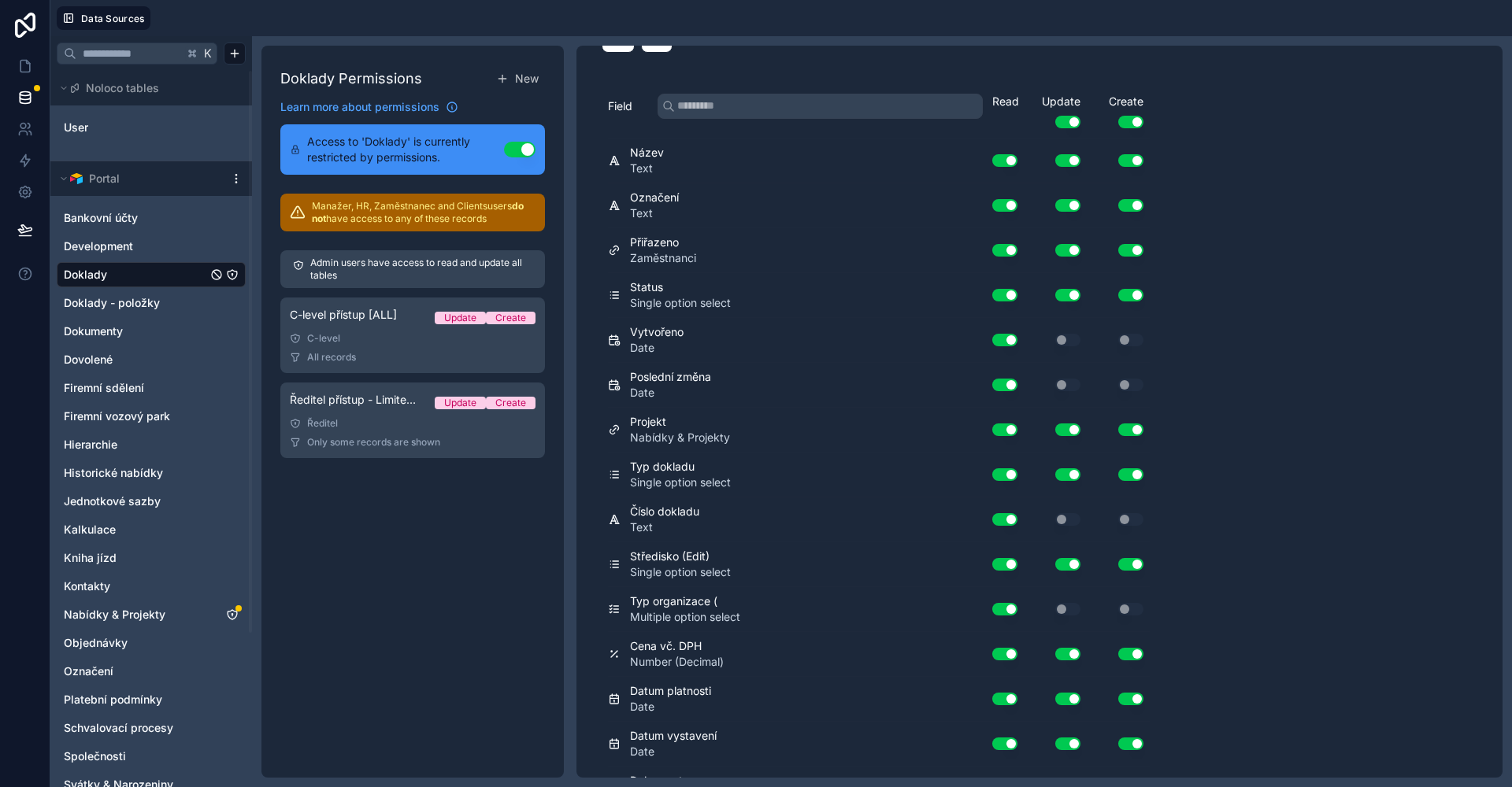
scroll to position [0, 0]
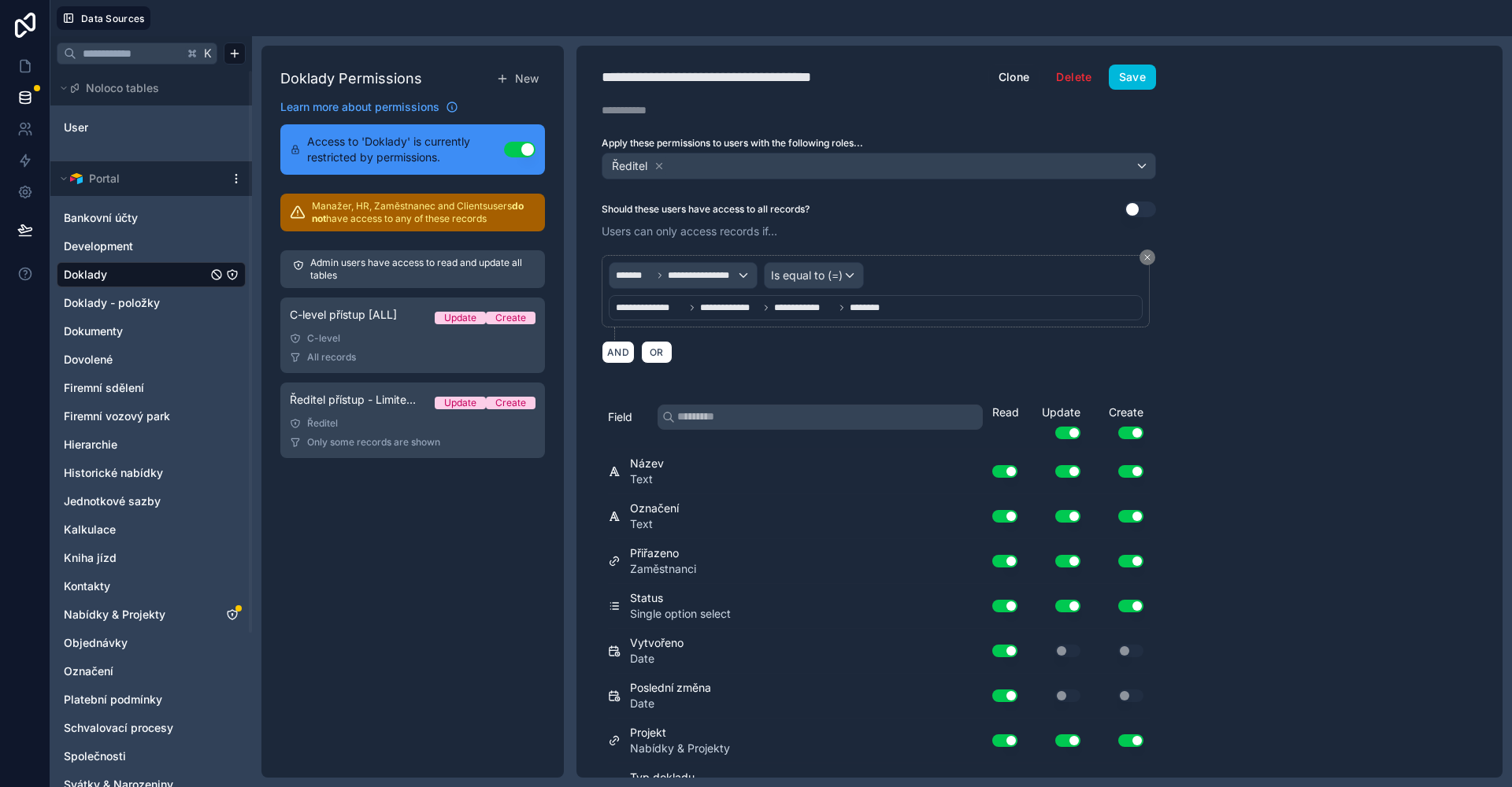
click at [721, 286] on div "**********" at bounding box center [683, 276] width 147 height 25
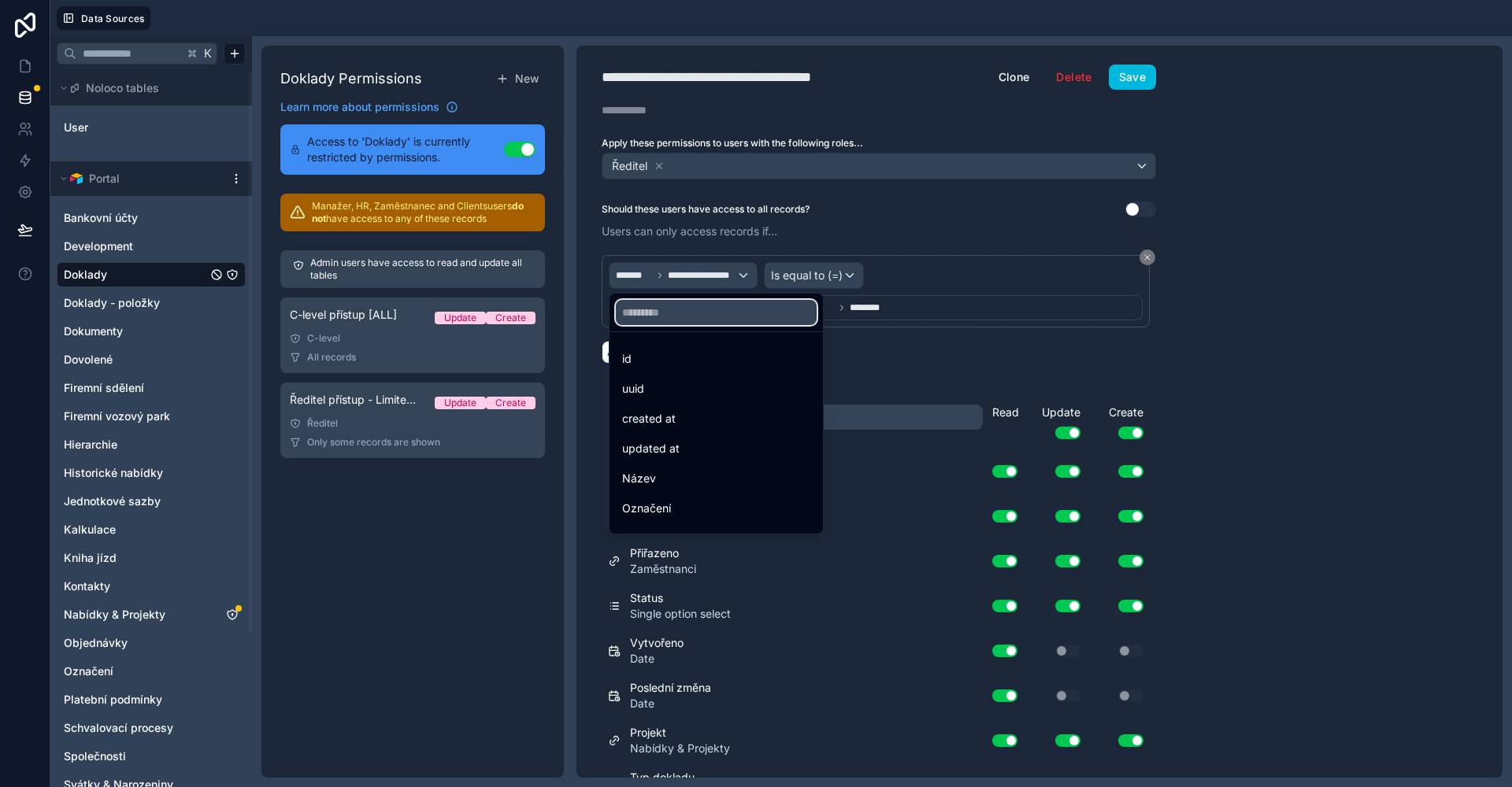
click at [726, 314] on input "text" at bounding box center [716, 313] width 201 height 25
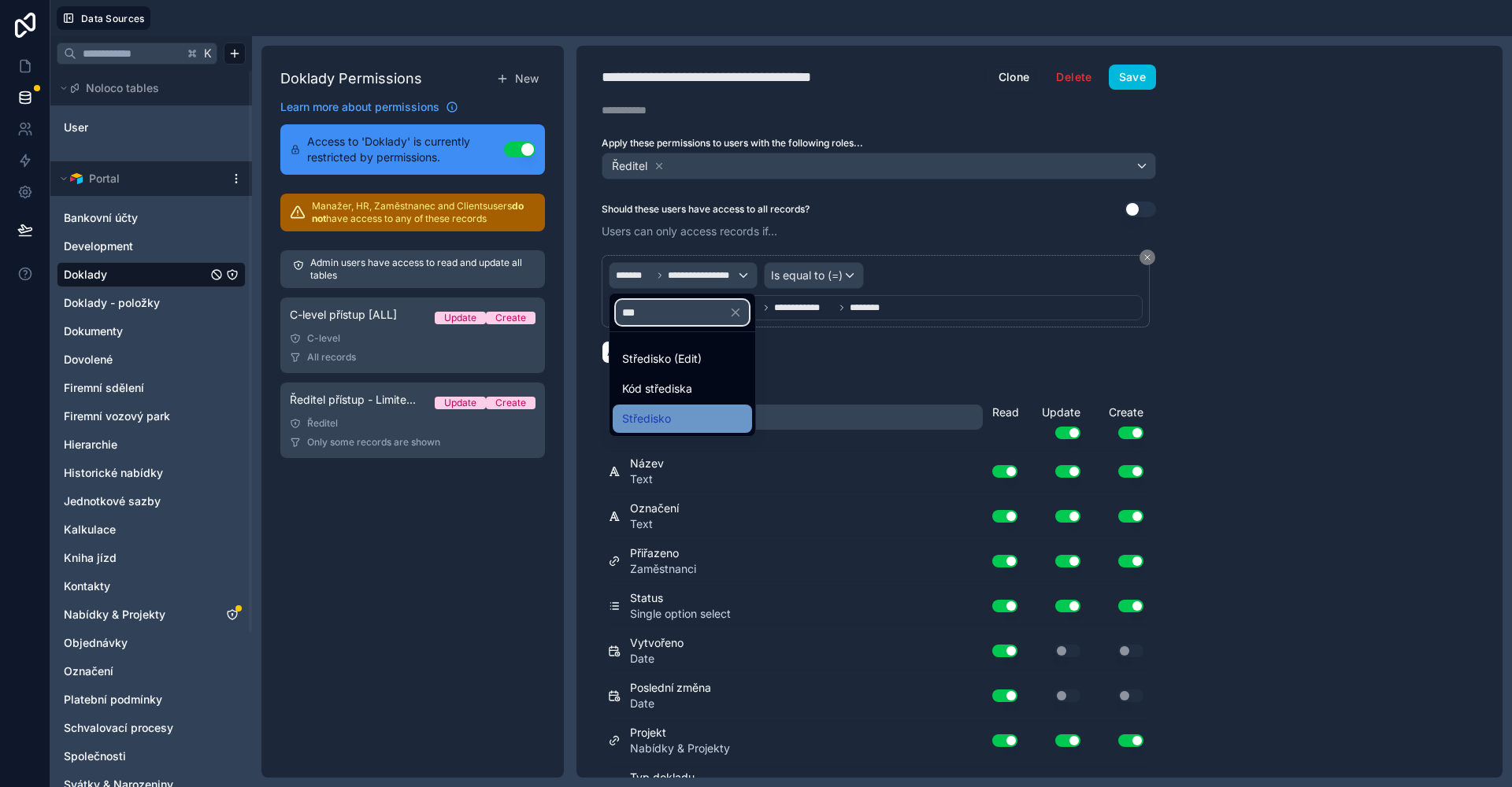
type input "***"
click at [682, 415] on div "Středisko" at bounding box center [682, 419] width 120 height 18
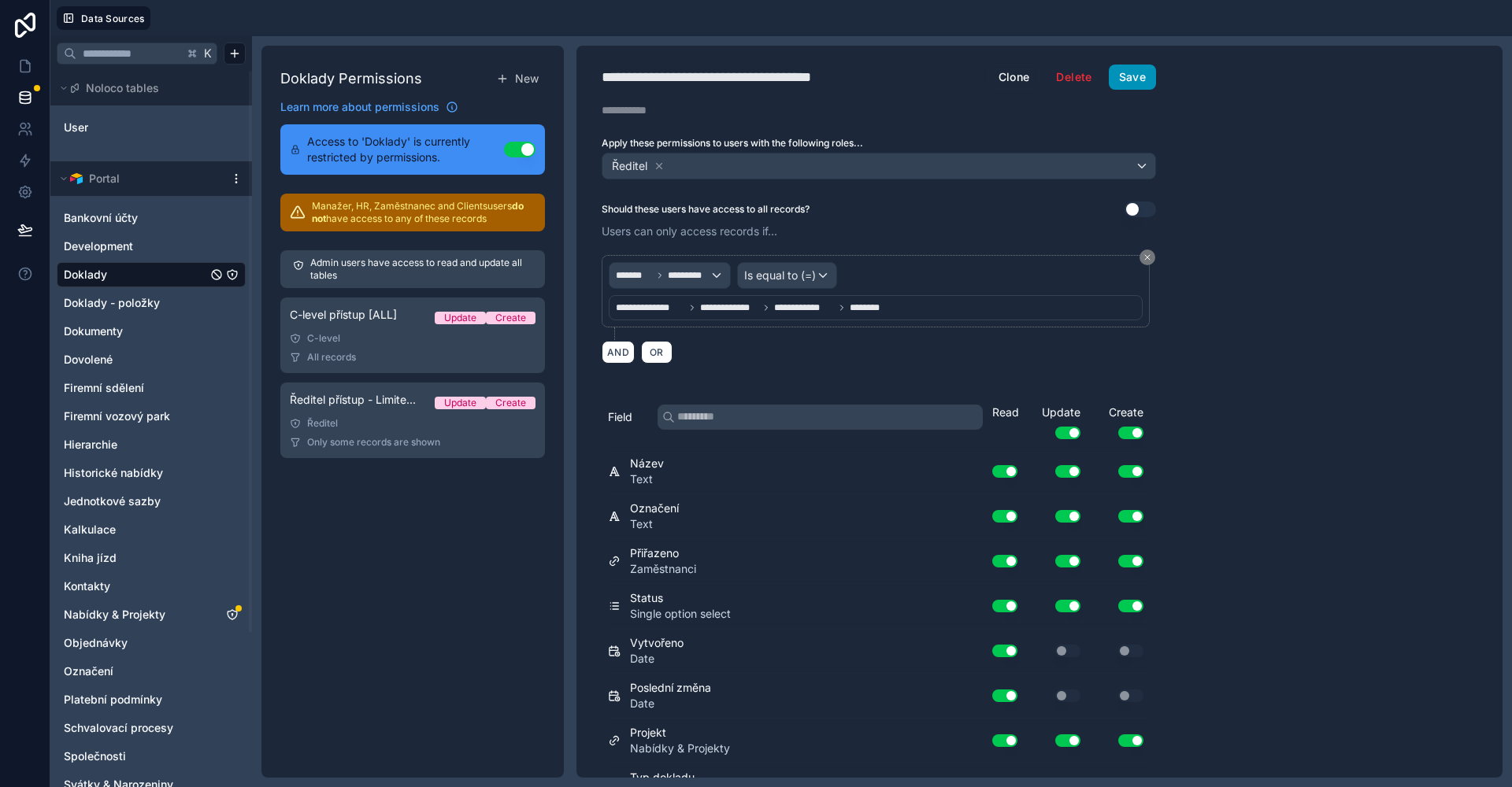
click at [1130, 70] on button "Save" at bounding box center [1132, 77] width 47 height 25
click at [34, 71] on link at bounding box center [24, 66] width 50 height 31
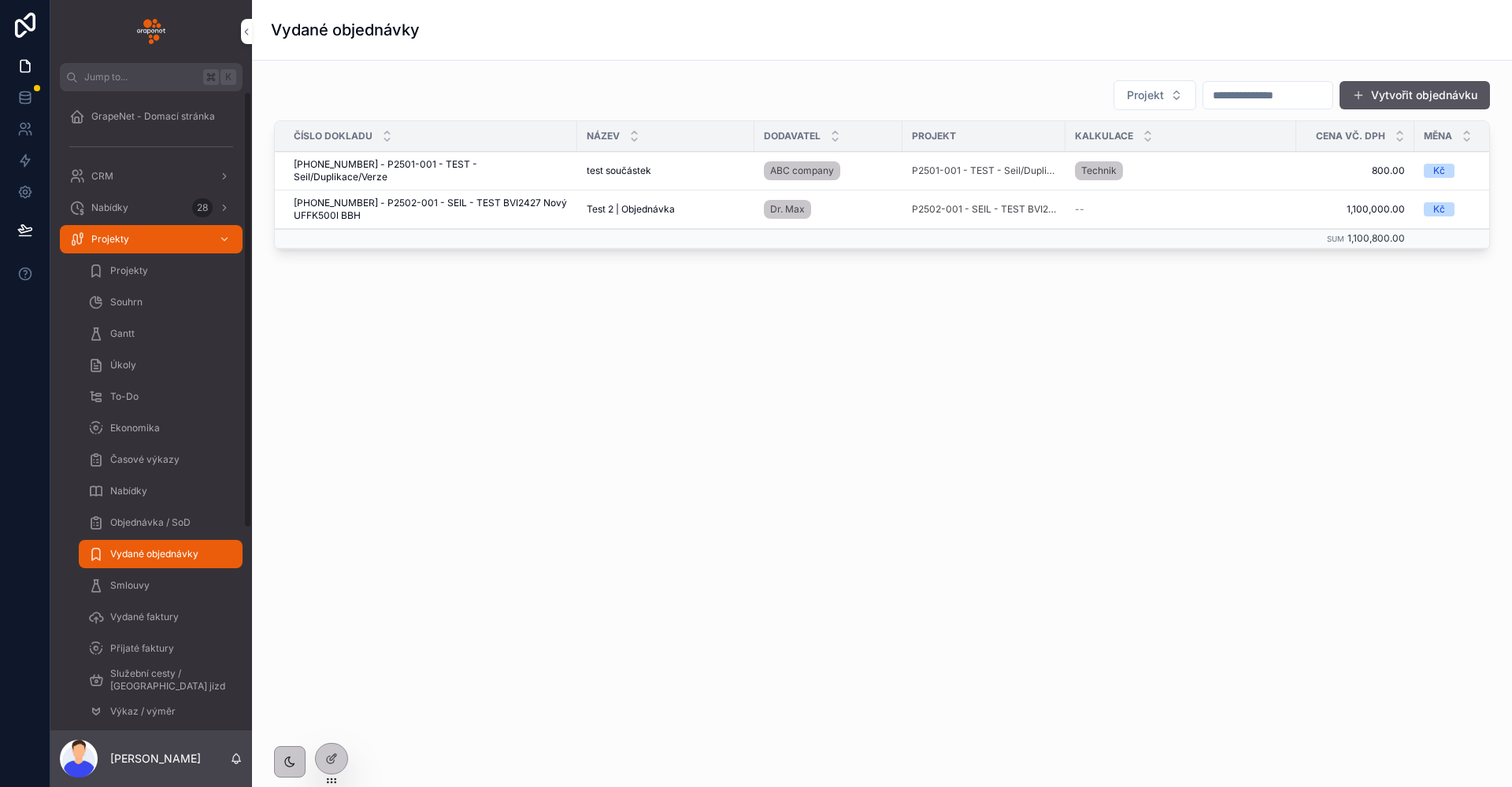
click at [155, 610] on div "Vydané faktury" at bounding box center [161, 617] width 145 height 25
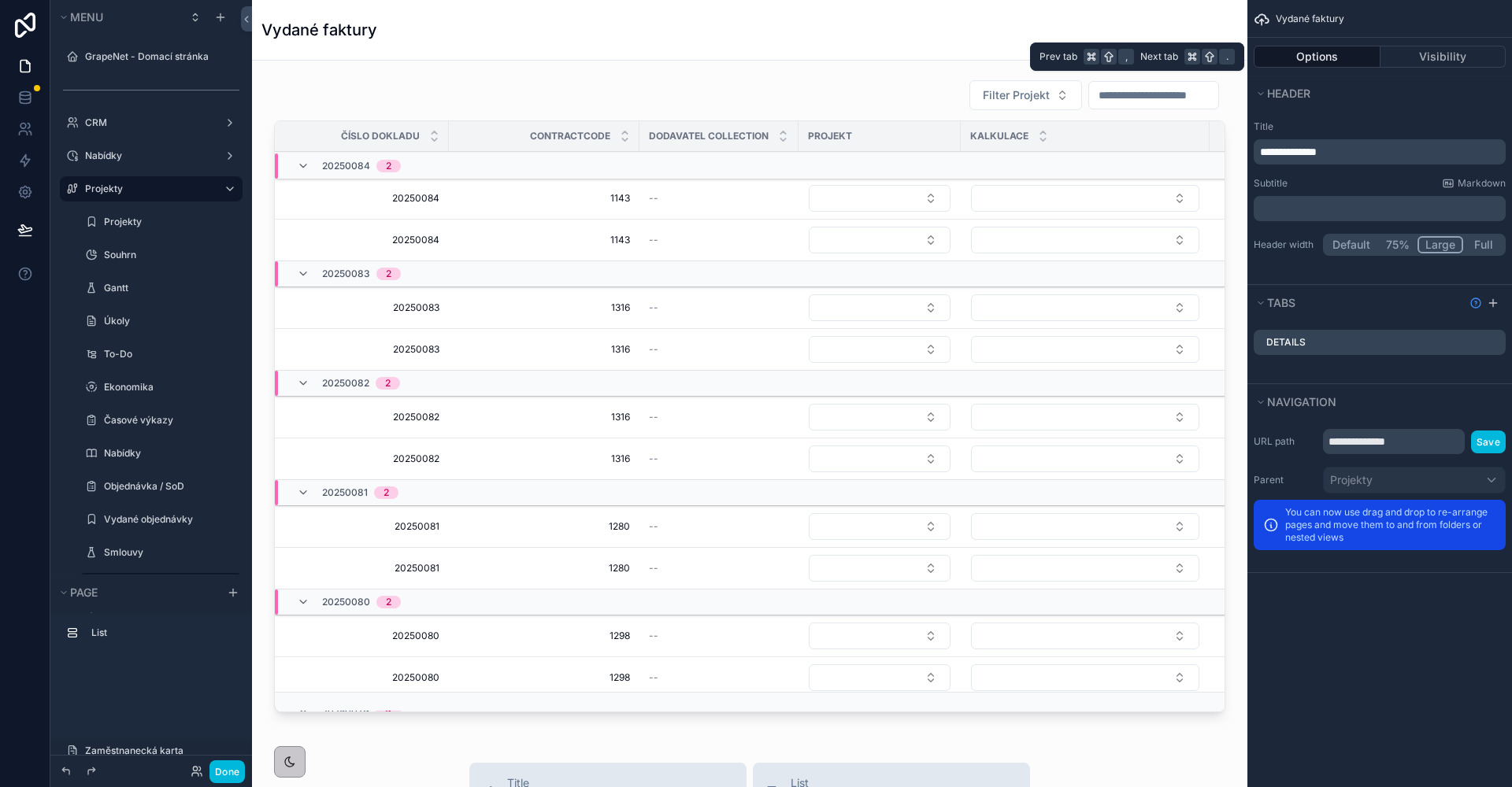
click at [1321, 55] on button "Options" at bounding box center [1317, 56] width 127 height 22
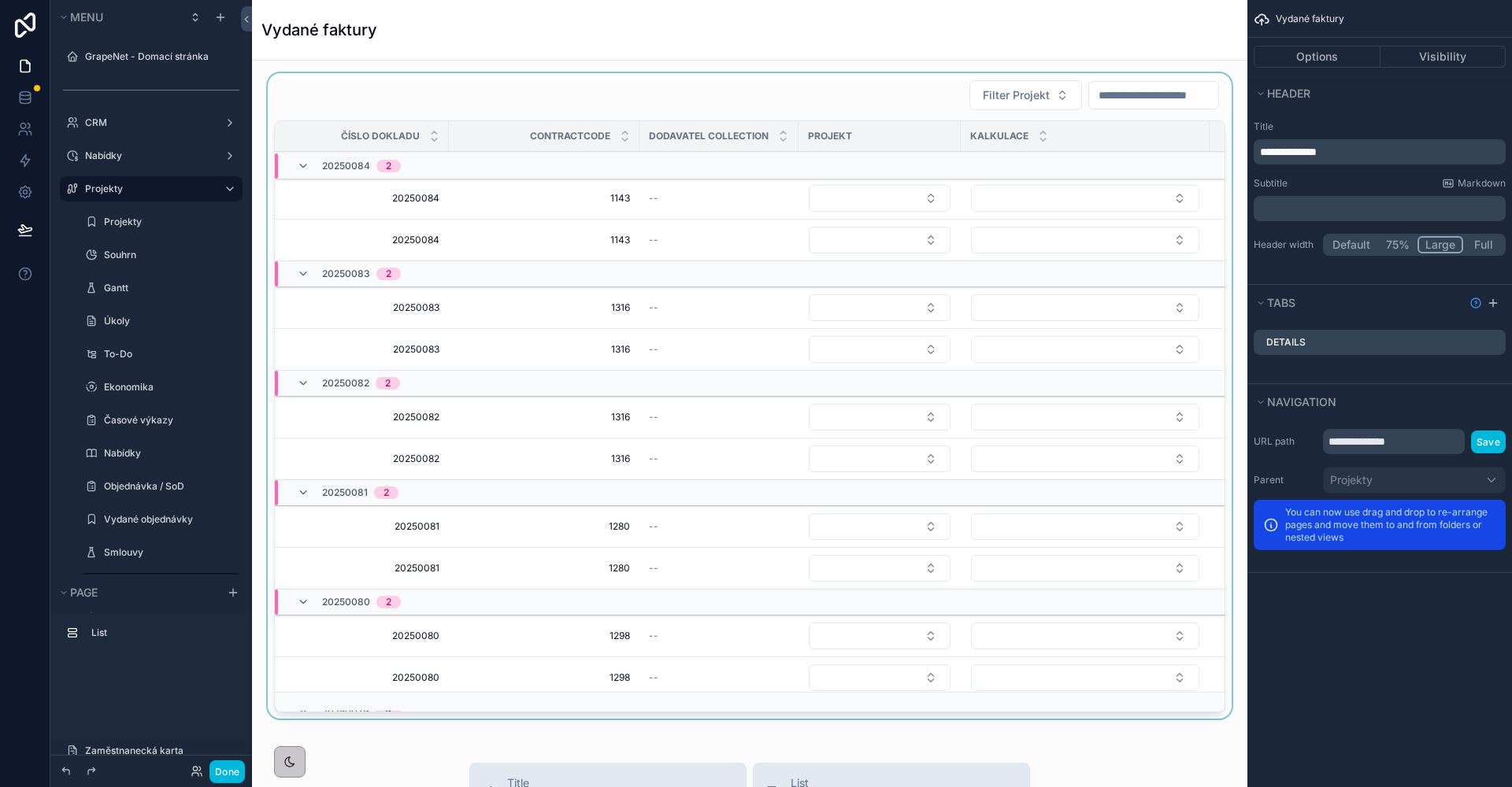
click at [803, 84] on div "scrollable content" at bounding box center [749, 399] width 970 height 652
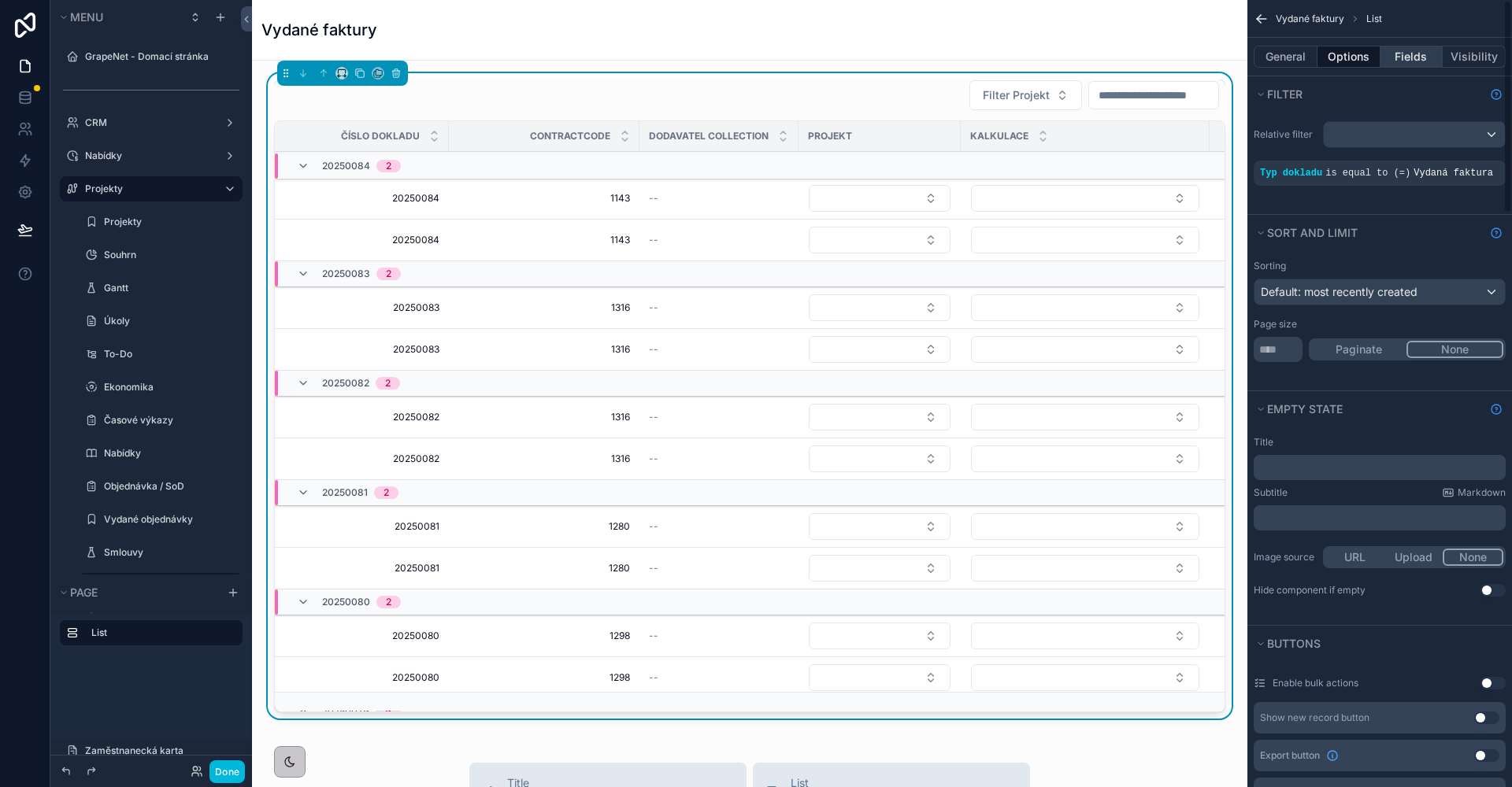
click at [1418, 55] on button "Fields" at bounding box center [1411, 56] width 63 height 22
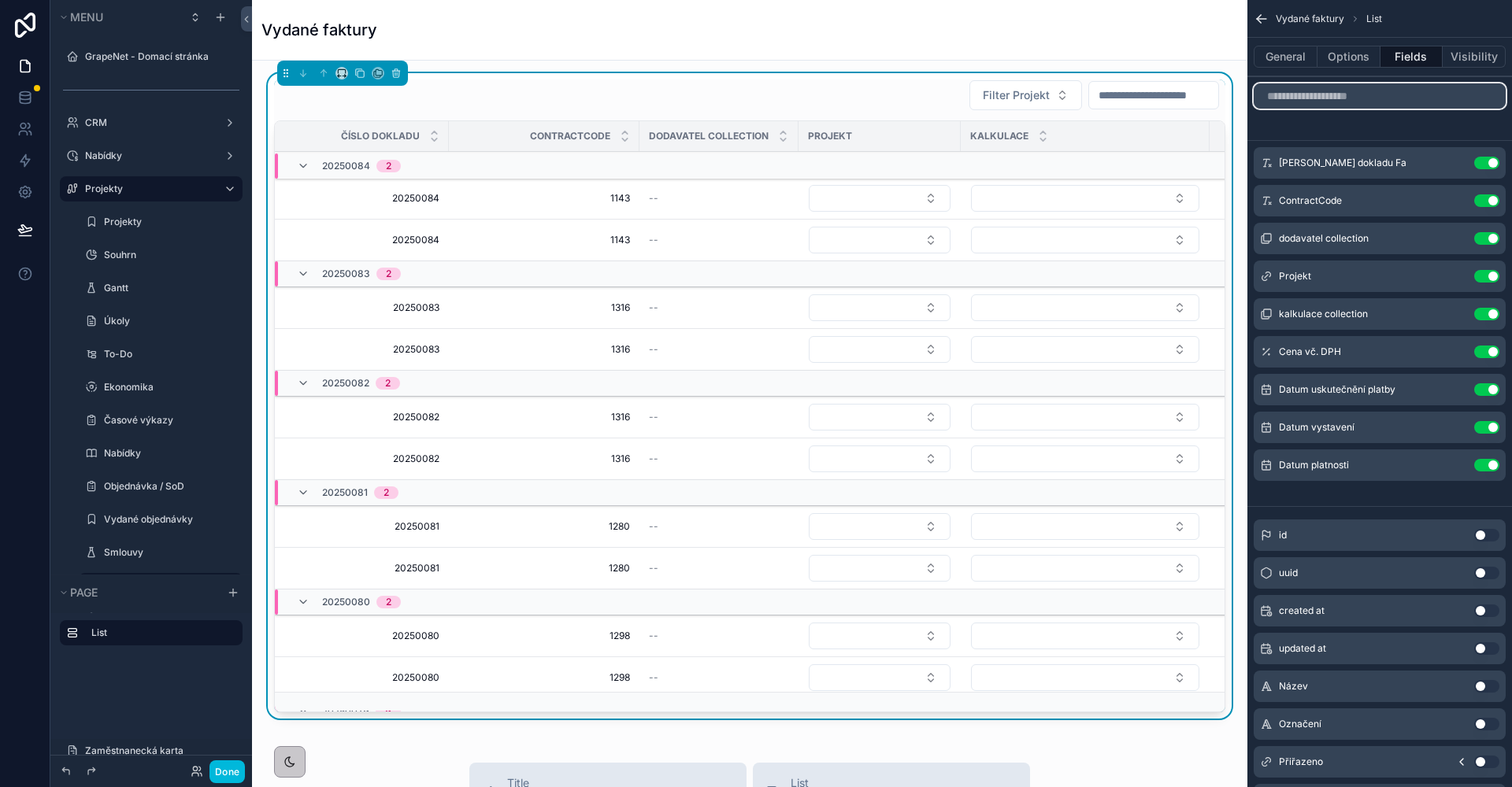
click at [1364, 96] on input "scrollable content" at bounding box center [1380, 96] width 252 height 25
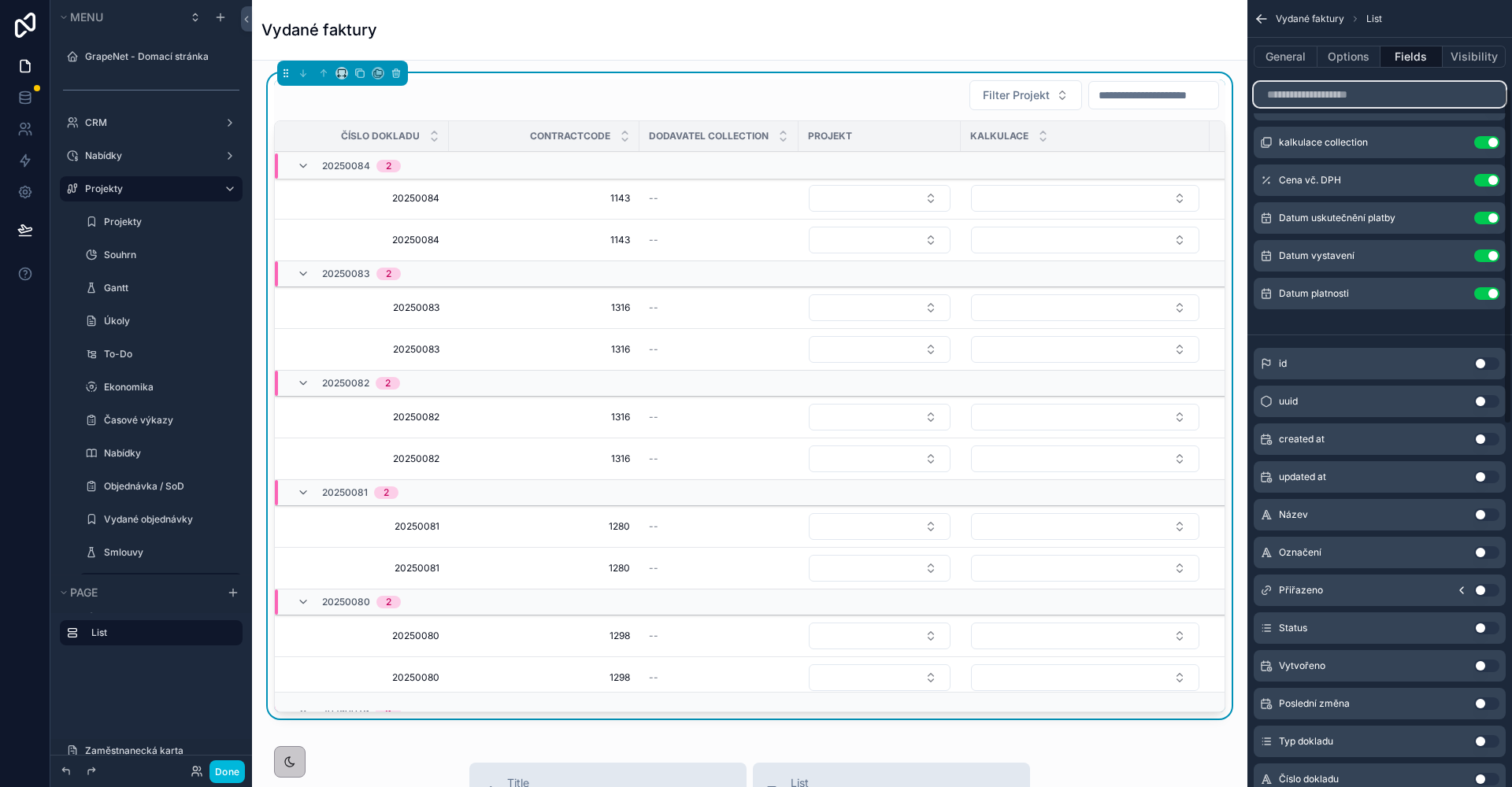
scroll to position [207, 0]
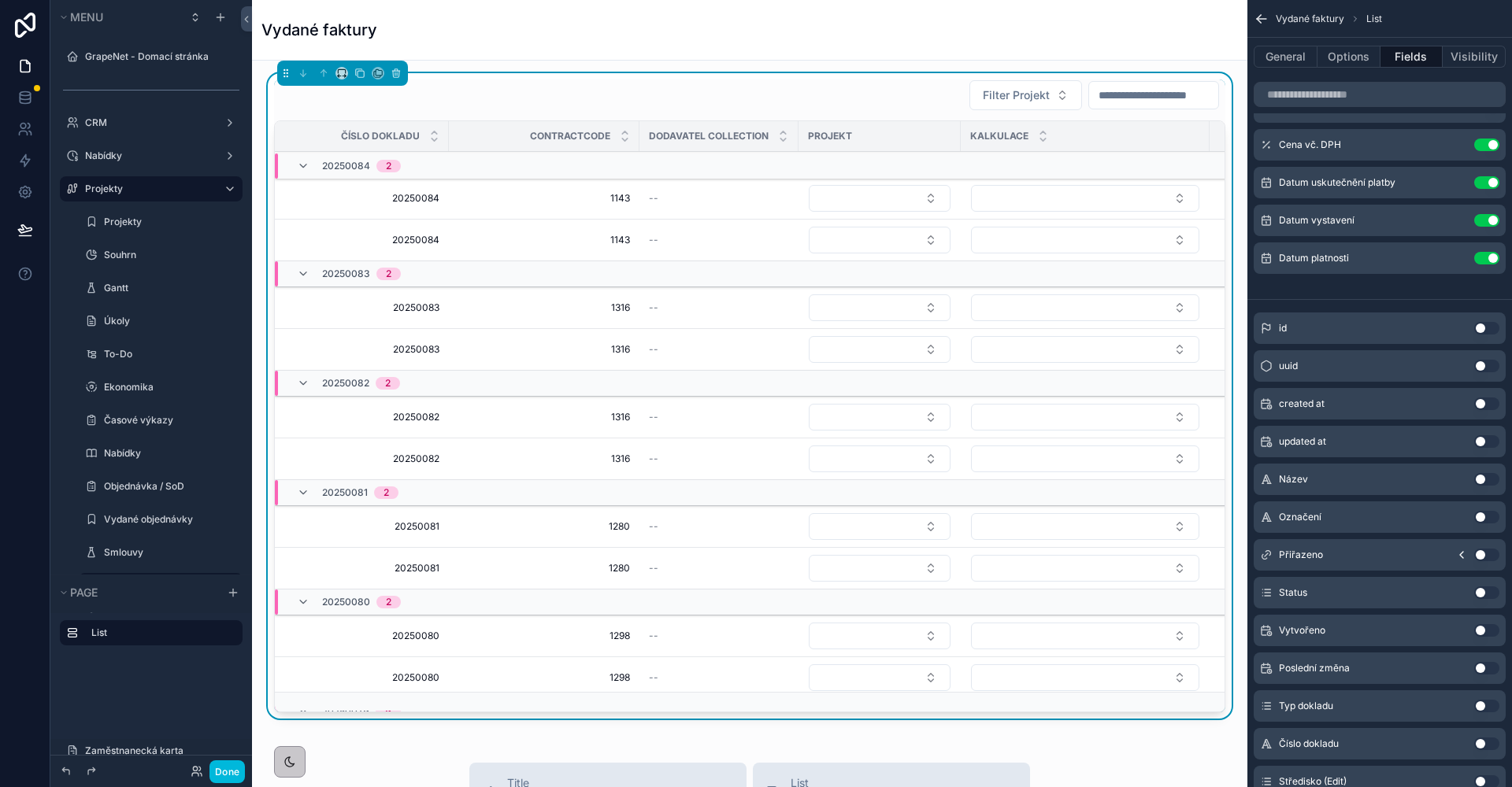
click at [1488, 742] on button "Use setting" at bounding box center [1487, 743] width 25 height 13
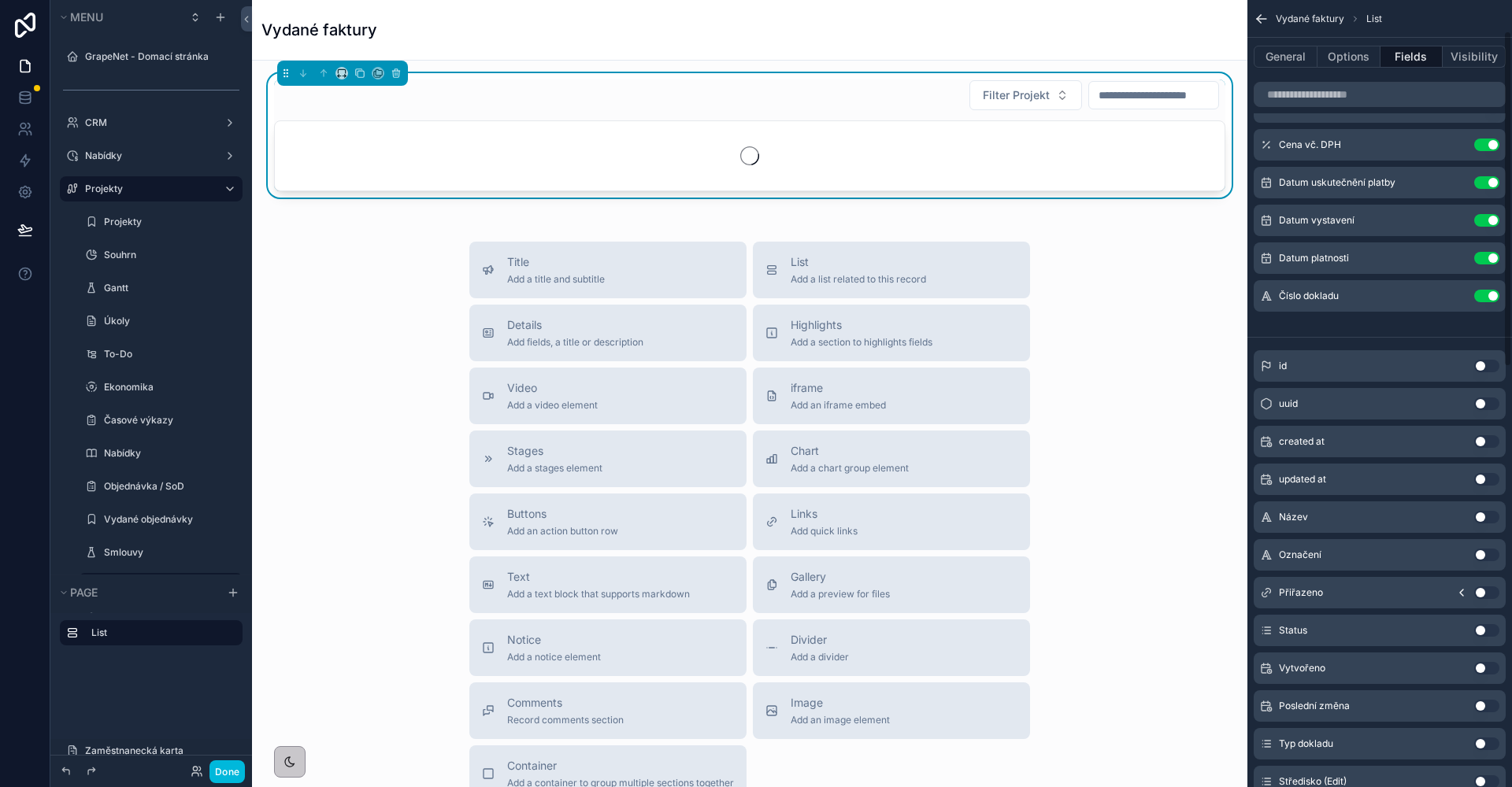
scroll to position [0, 0]
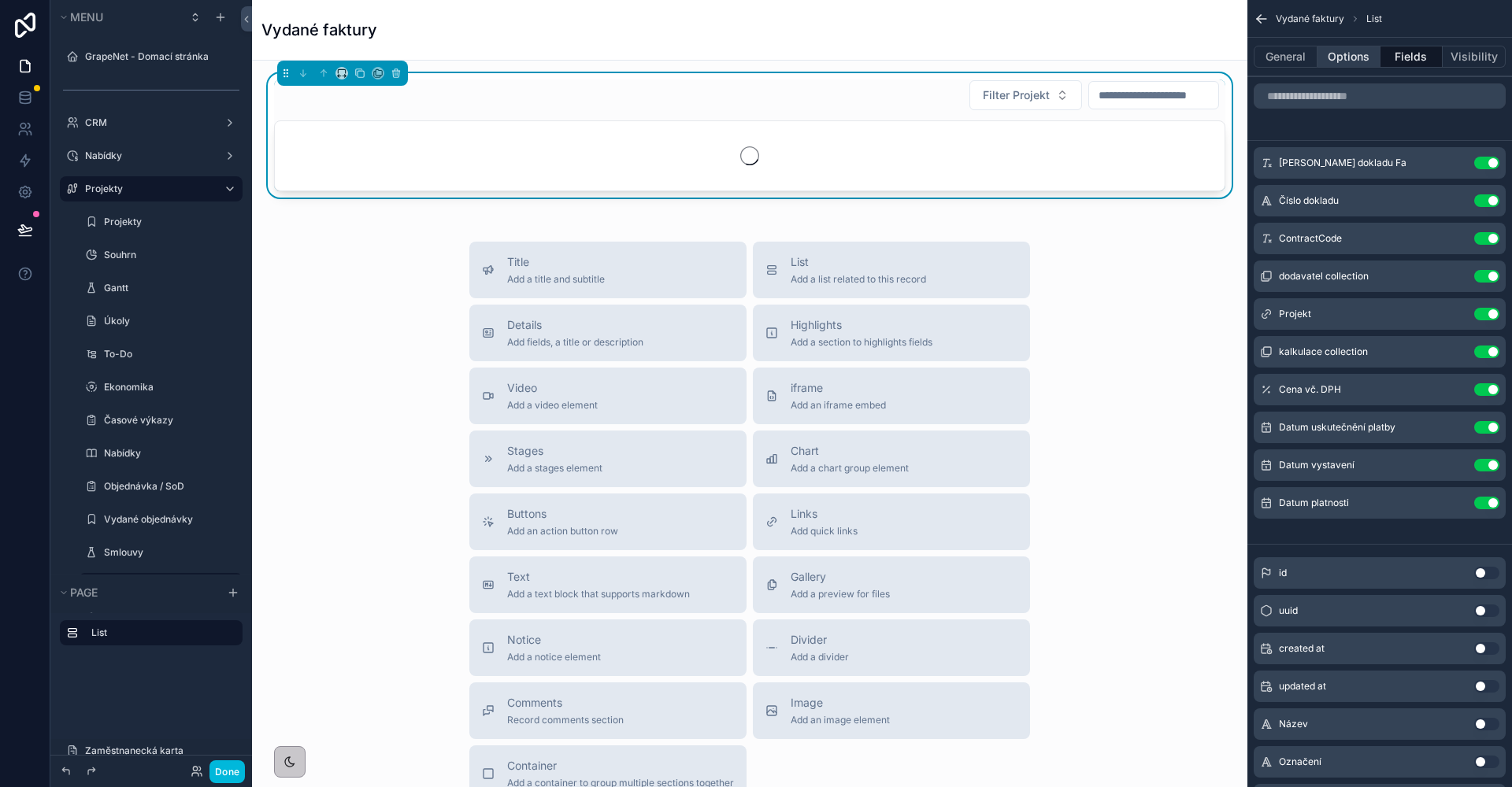
click at [1335, 49] on button "Options" at bounding box center [1348, 56] width 63 height 22
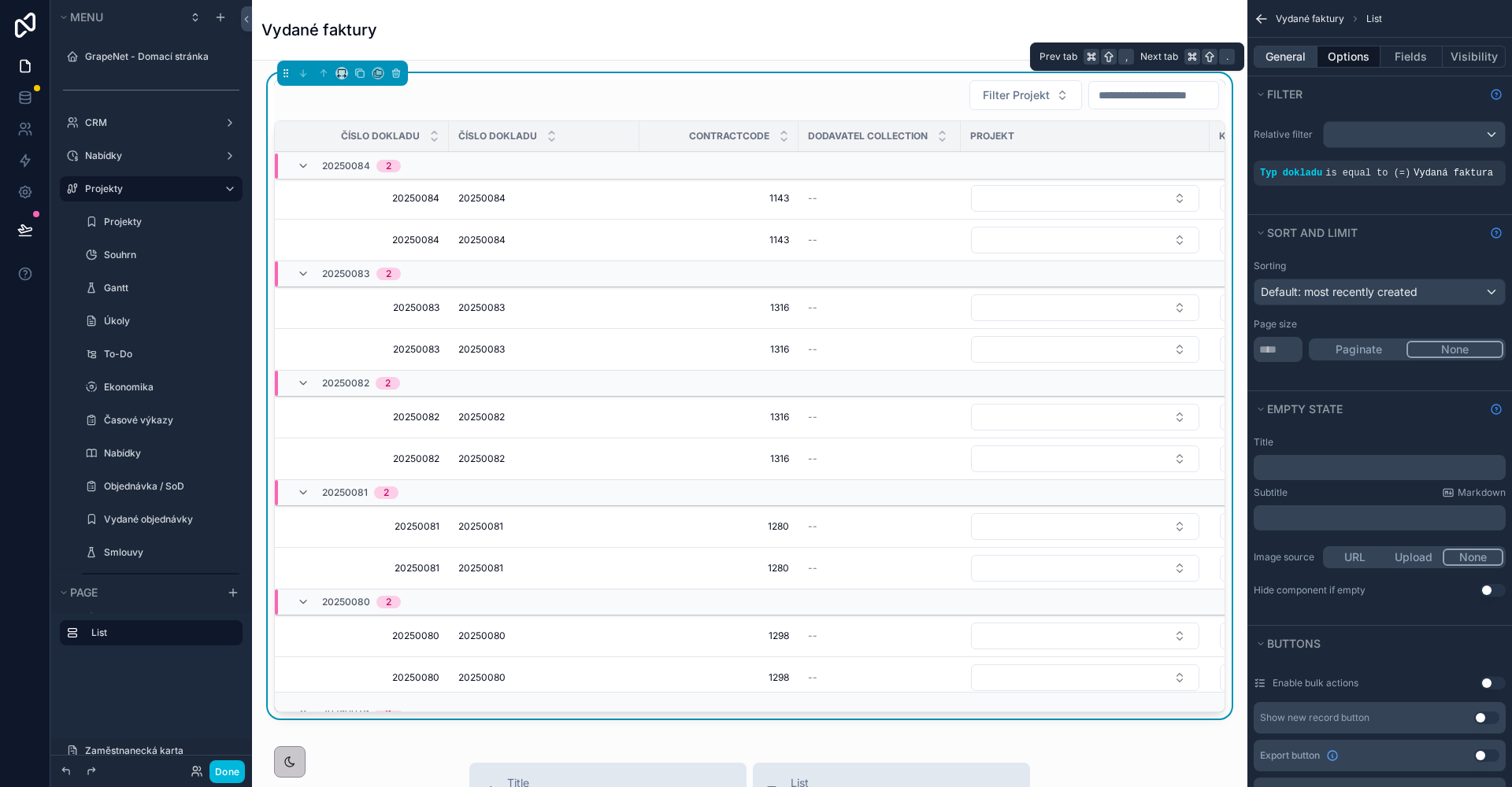
click at [1302, 49] on button "General" at bounding box center [1286, 56] width 64 height 22
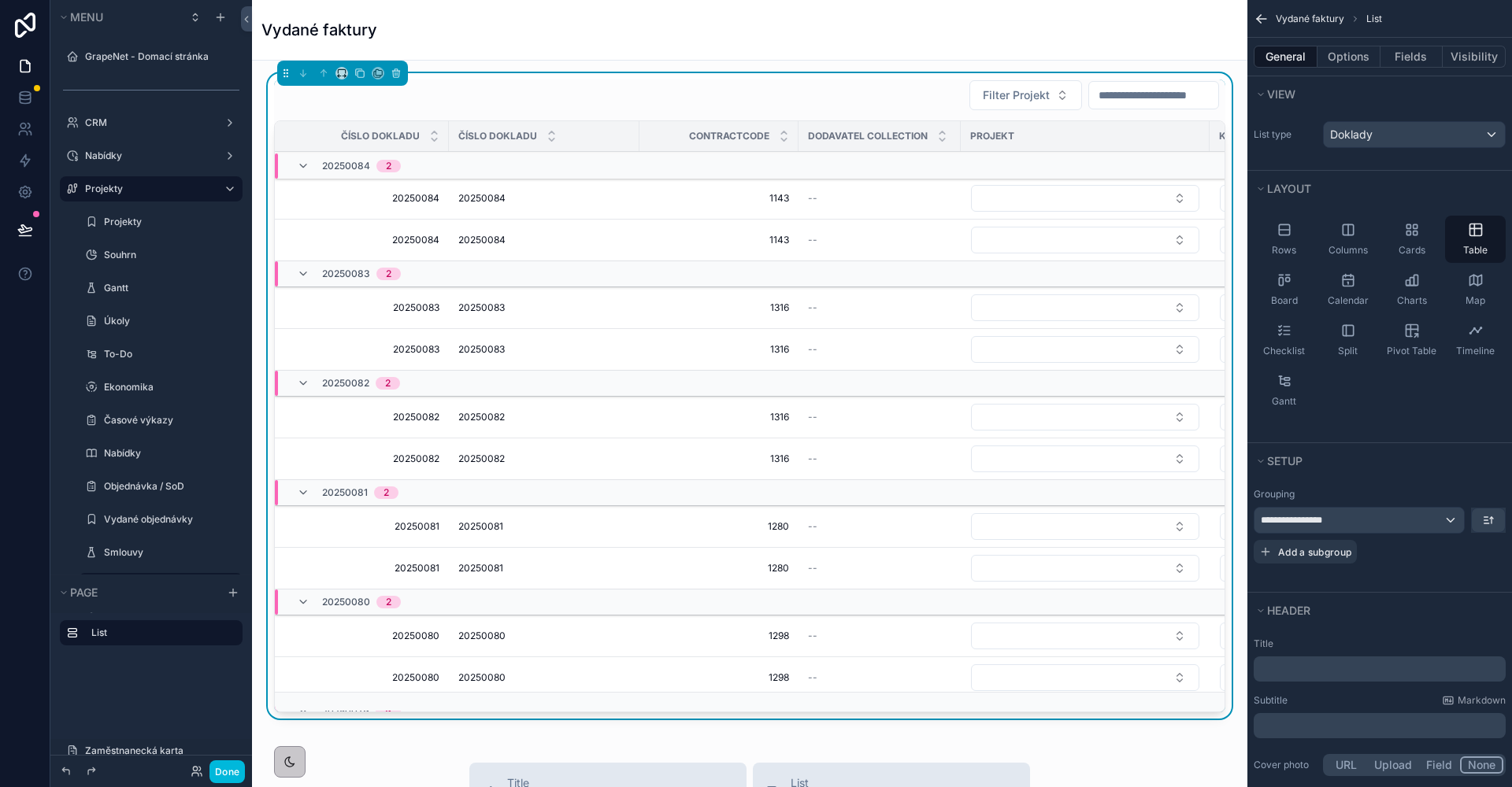
click at [1385, 525] on div "**********" at bounding box center [1358, 520] width 209 height 25
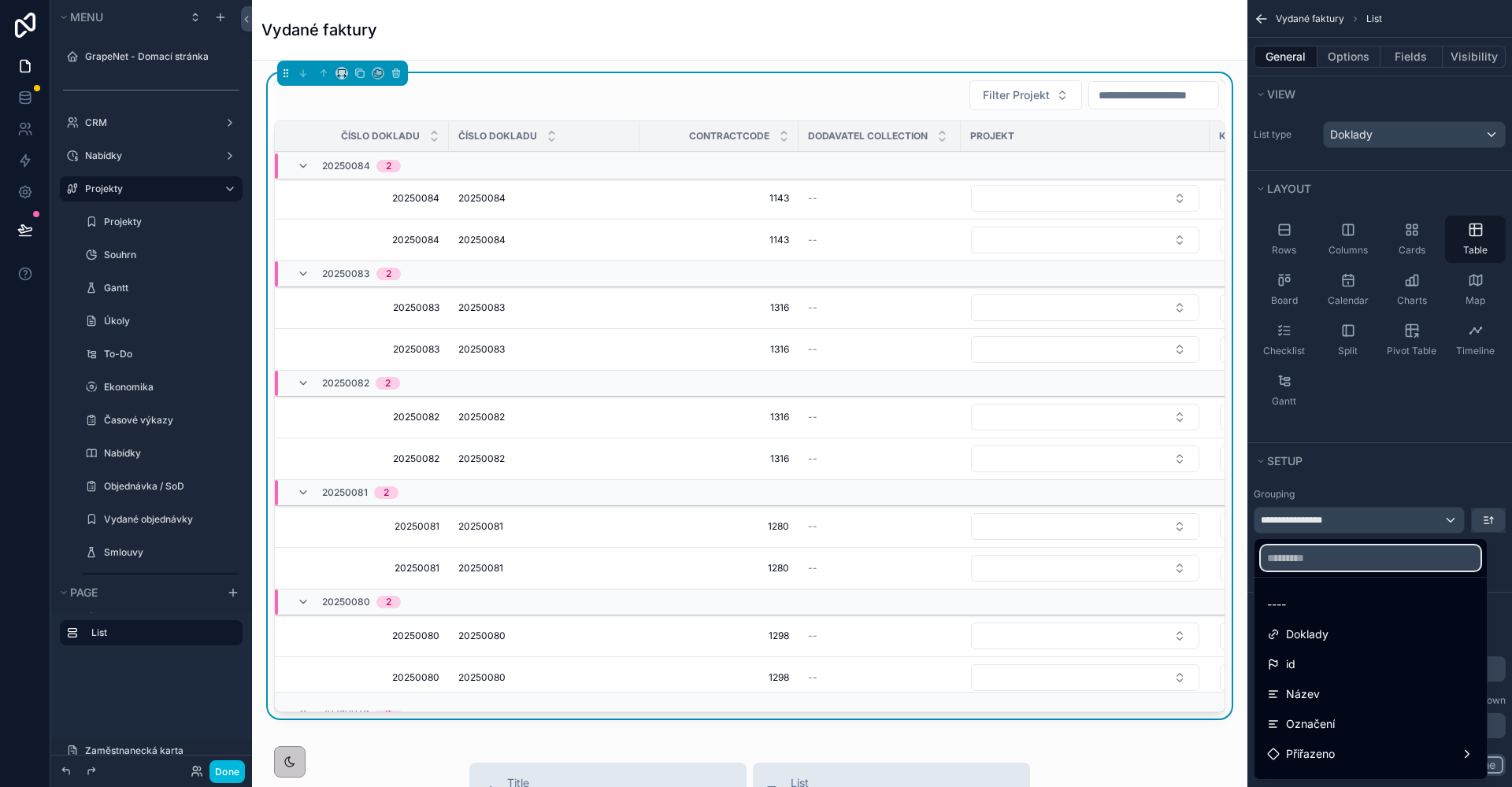
click at [1362, 565] on input "text" at bounding box center [1370, 558] width 219 height 25
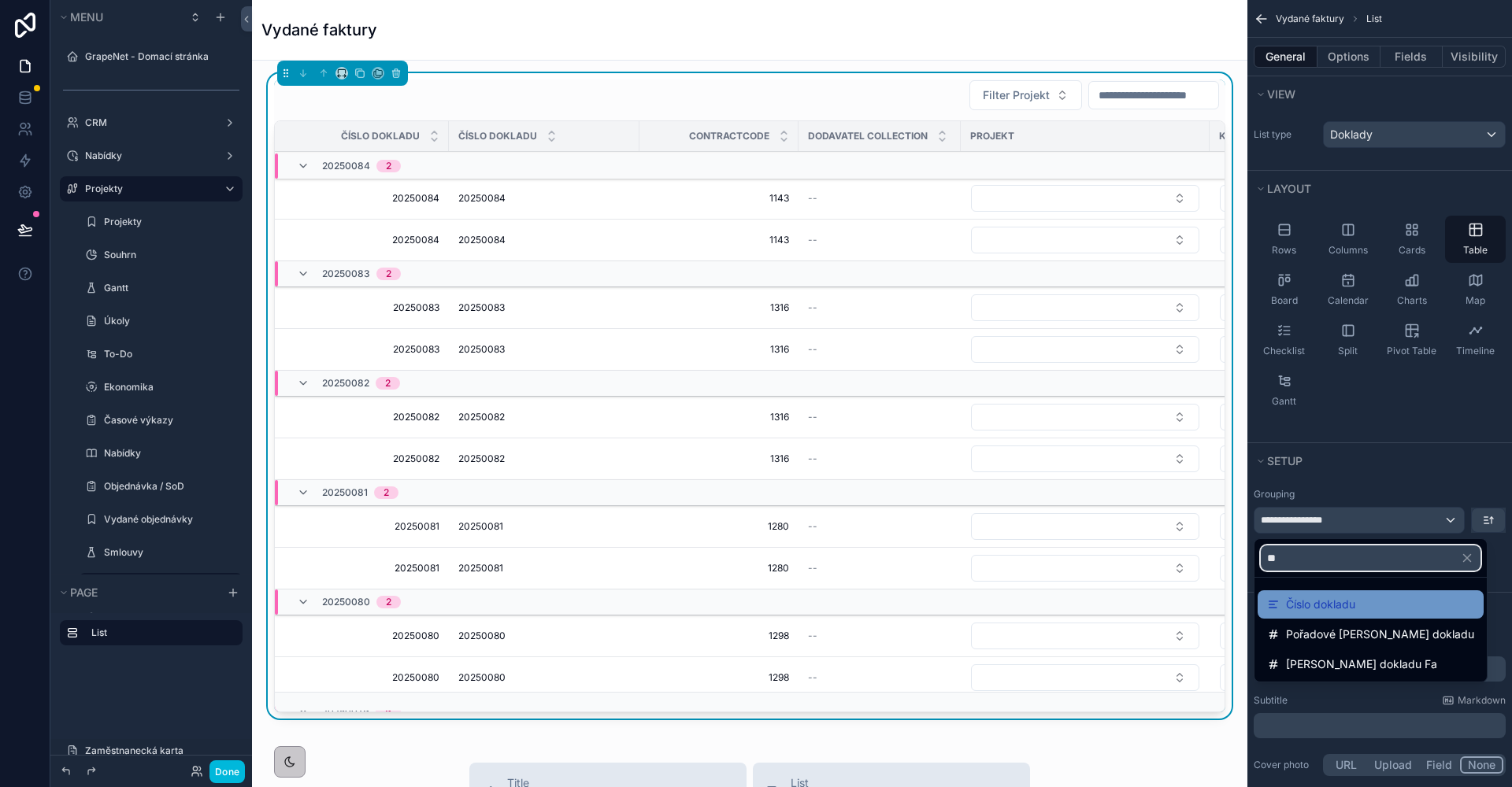
type input "**"
click at [1369, 596] on div "Číslo dokladu" at bounding box center [1370, 605] width 207 height 18
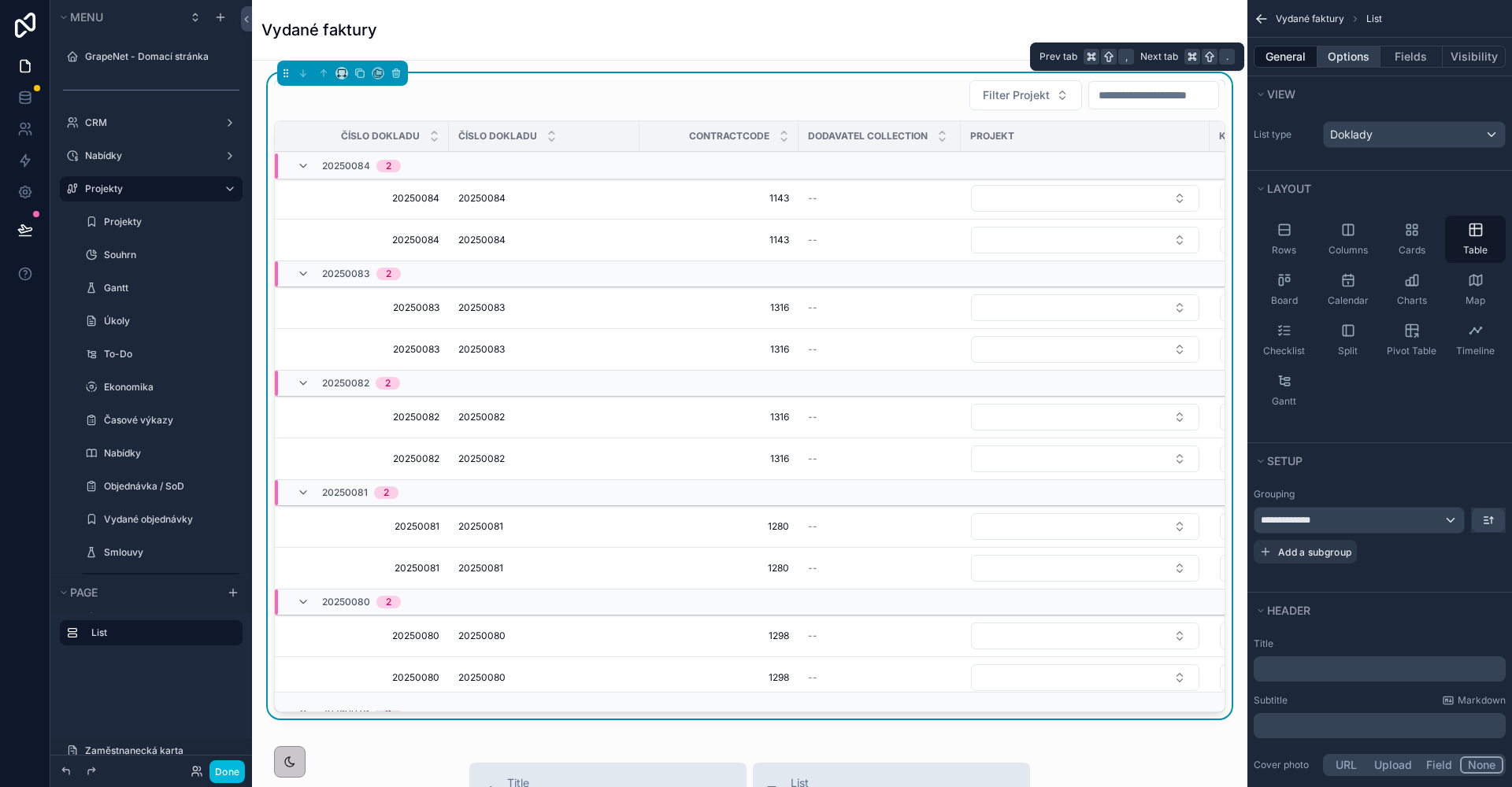
click at [1363, 57] on button "Options" at bounding box center [1348, 56] width 63 height 22
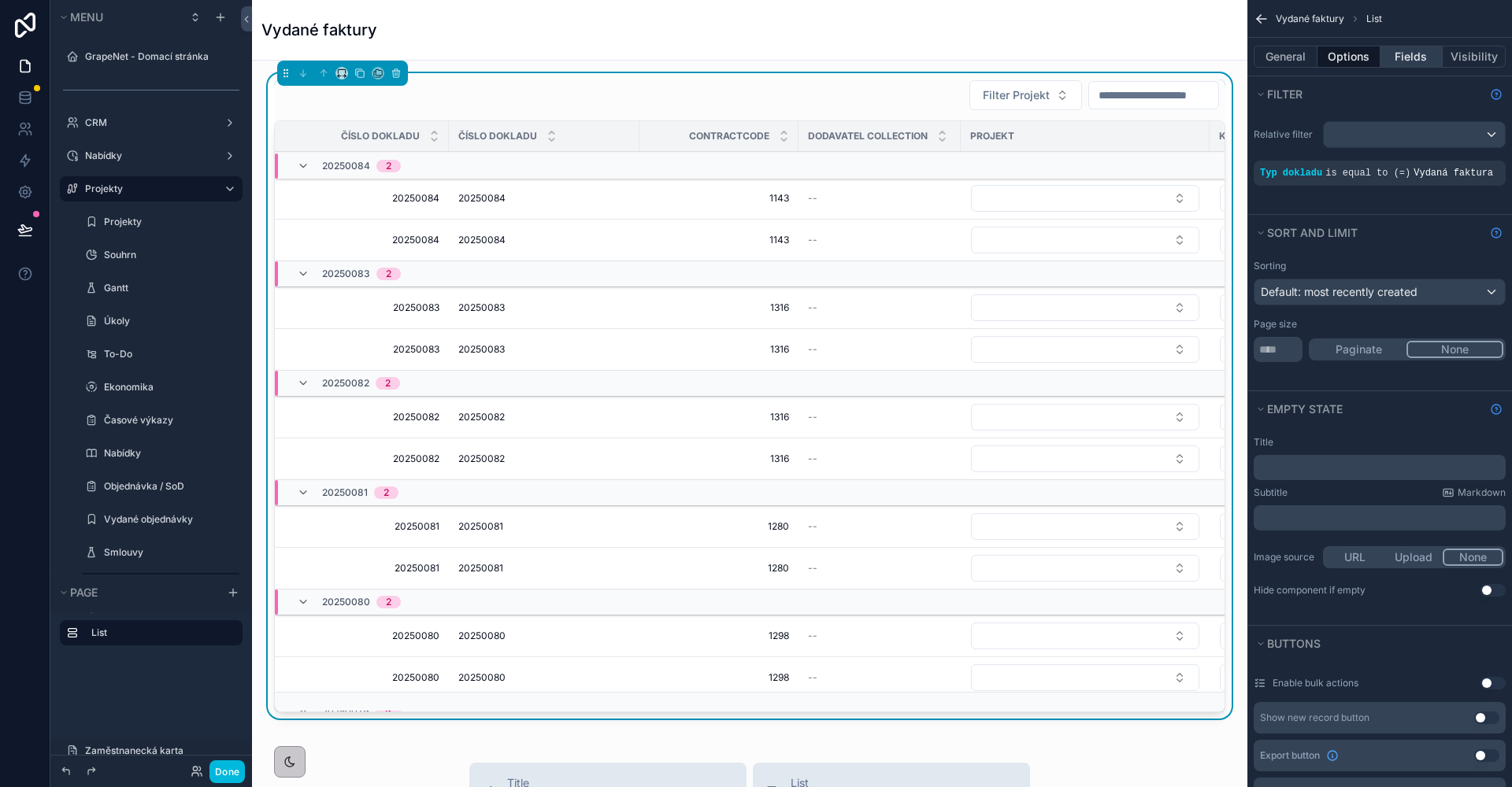
click at [1402, 64] on button "Fields" at bounding box center [1411, 56] width 63 height 22
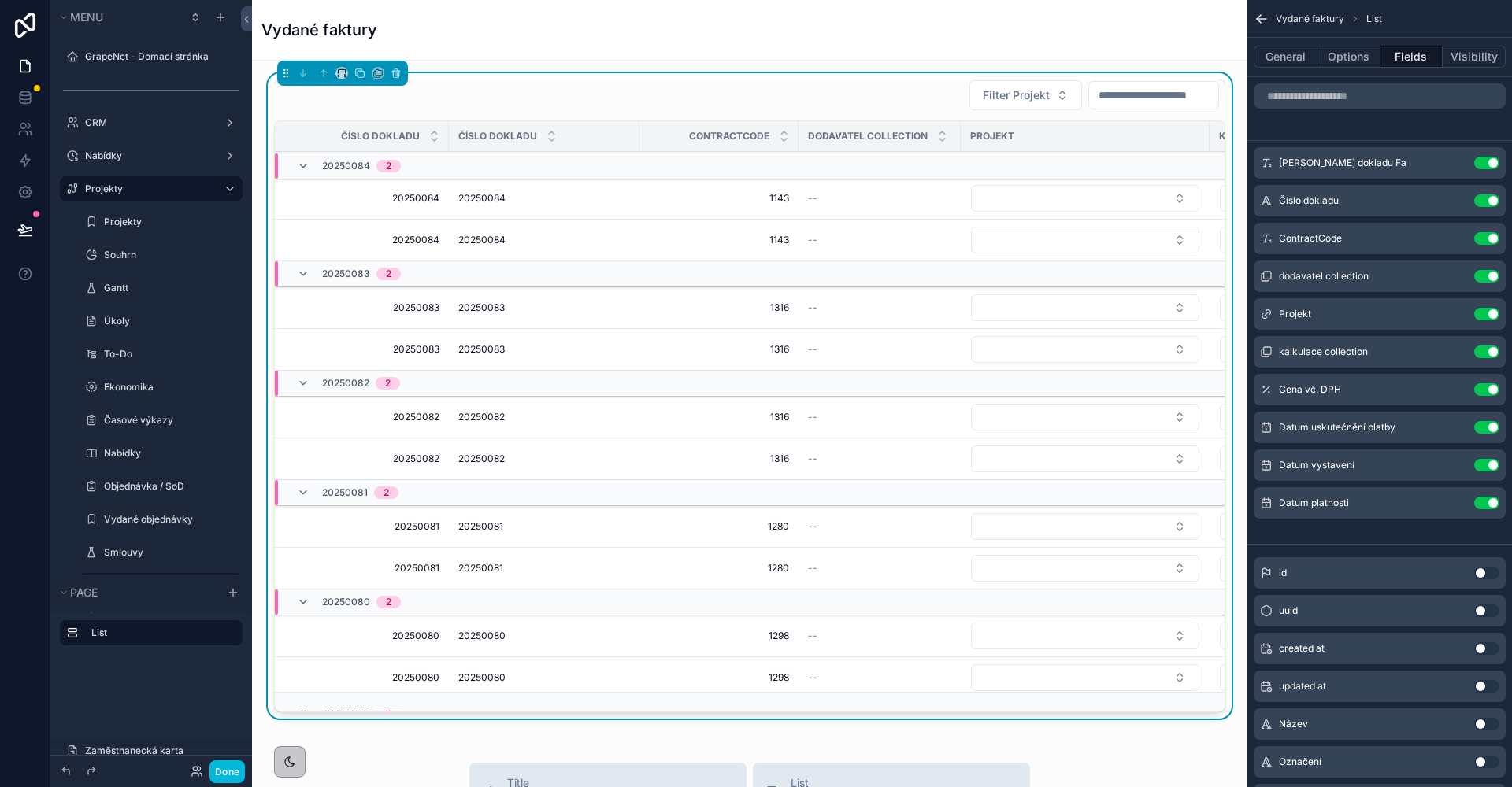
click at [1483, 161] on button "Use setting" at bounding box center [1487, 162] width 25 height 13
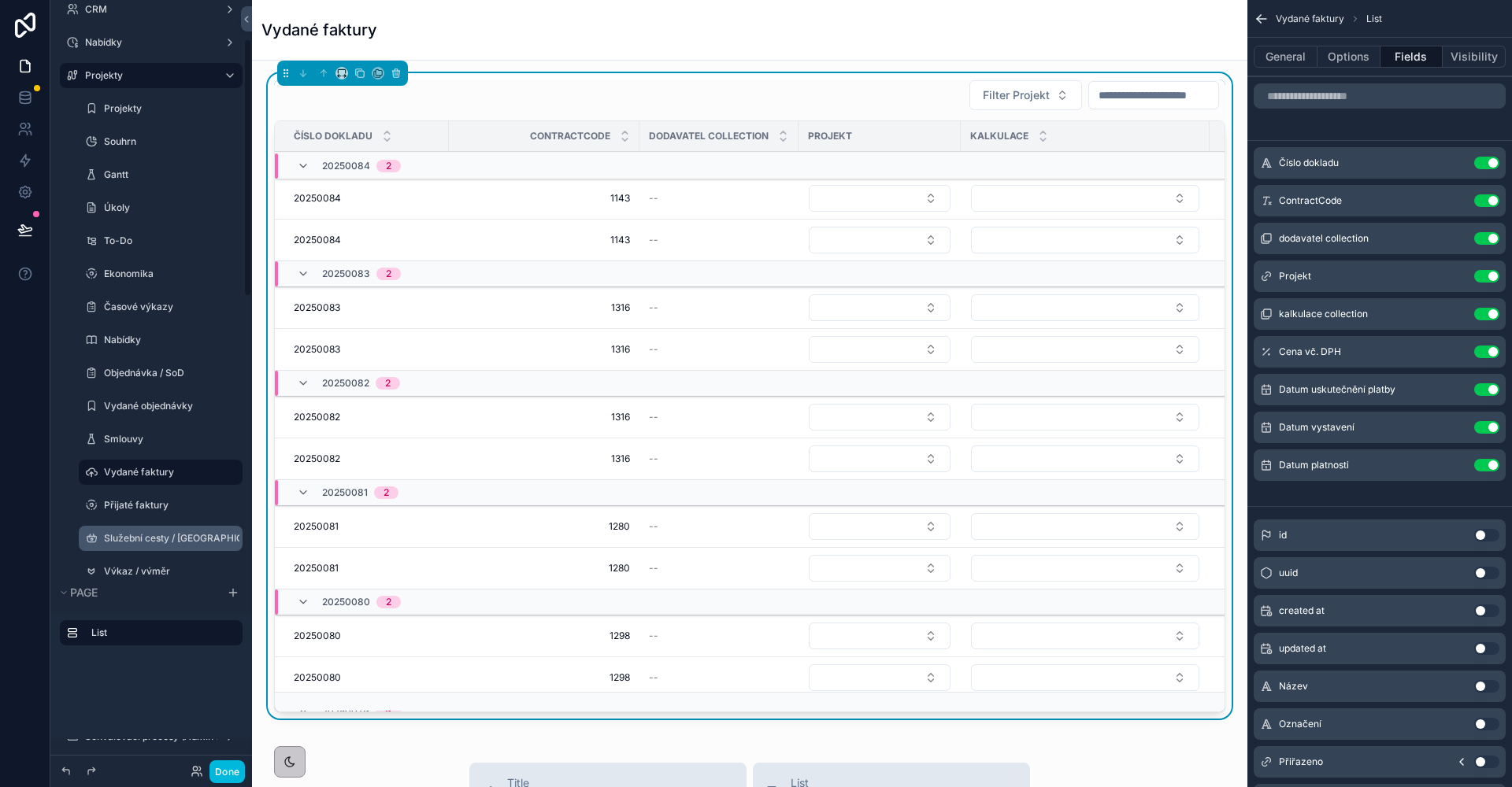
scroll to position [131, 0]
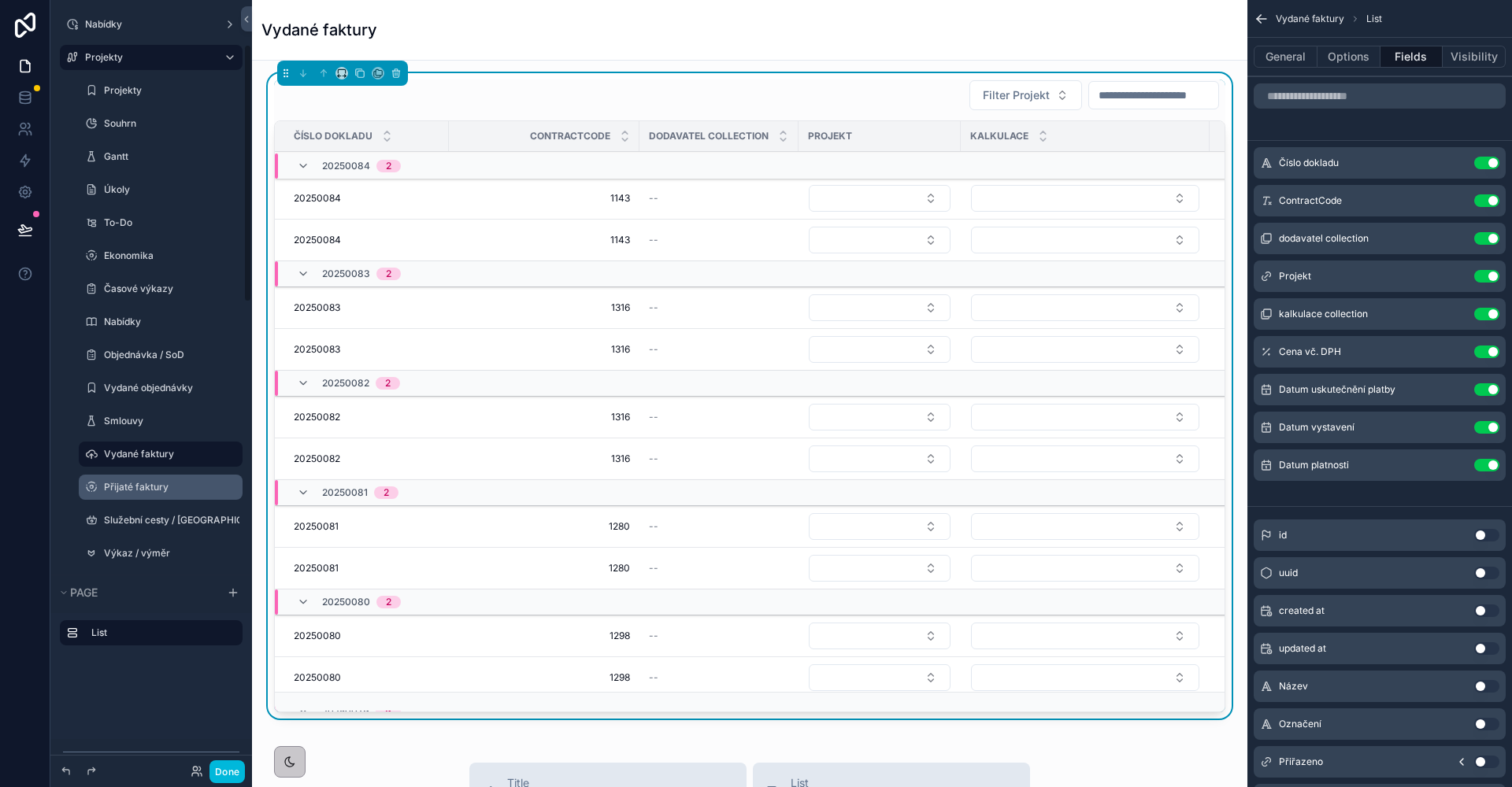
click at [155, 483] on label "Přijaté faktury" at bounding box center [169, 487] width 130 height 13
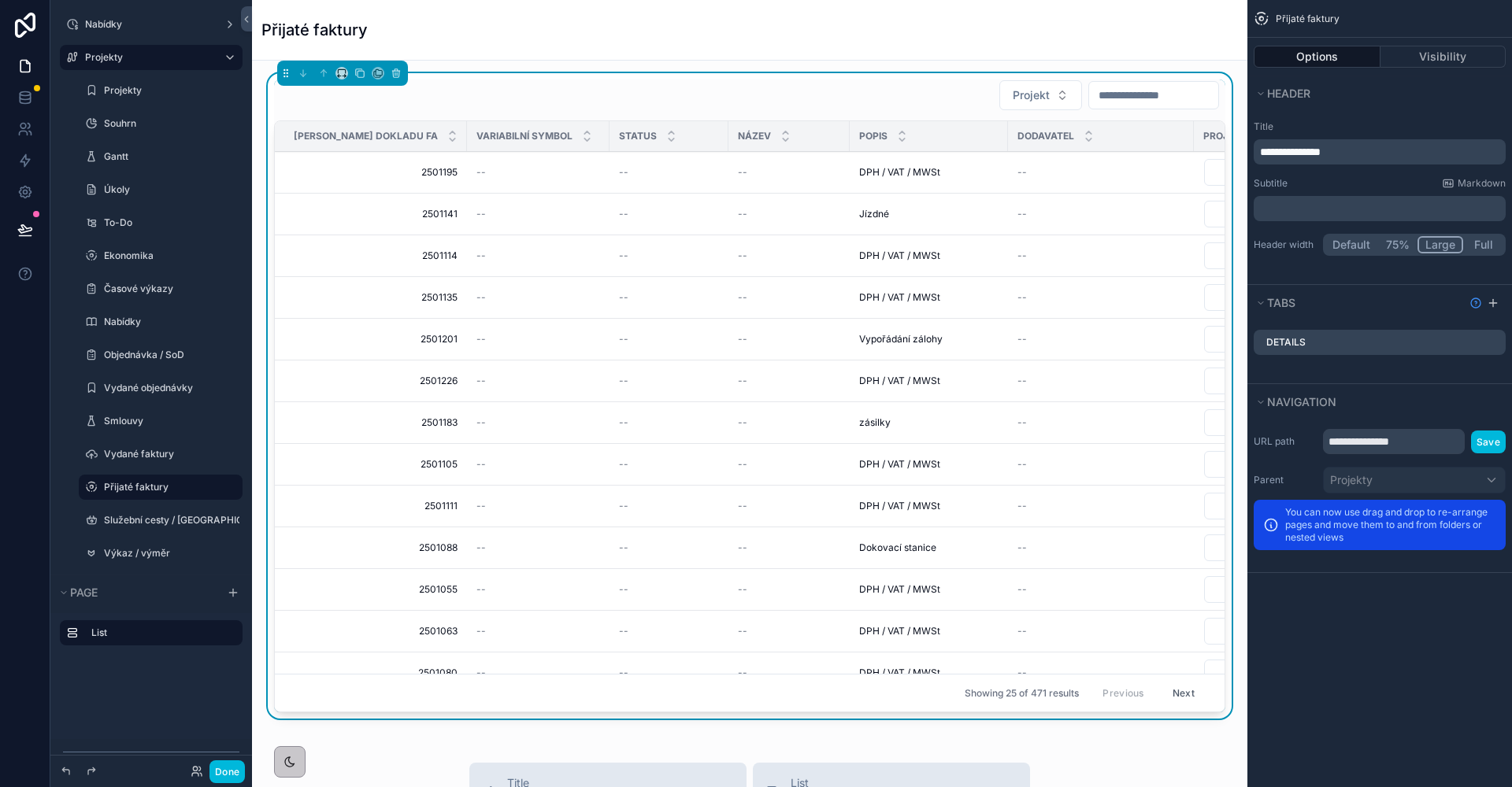
click at [779, 106] on div "Projekt" at bounding box center [749, 95] width 951 height 31
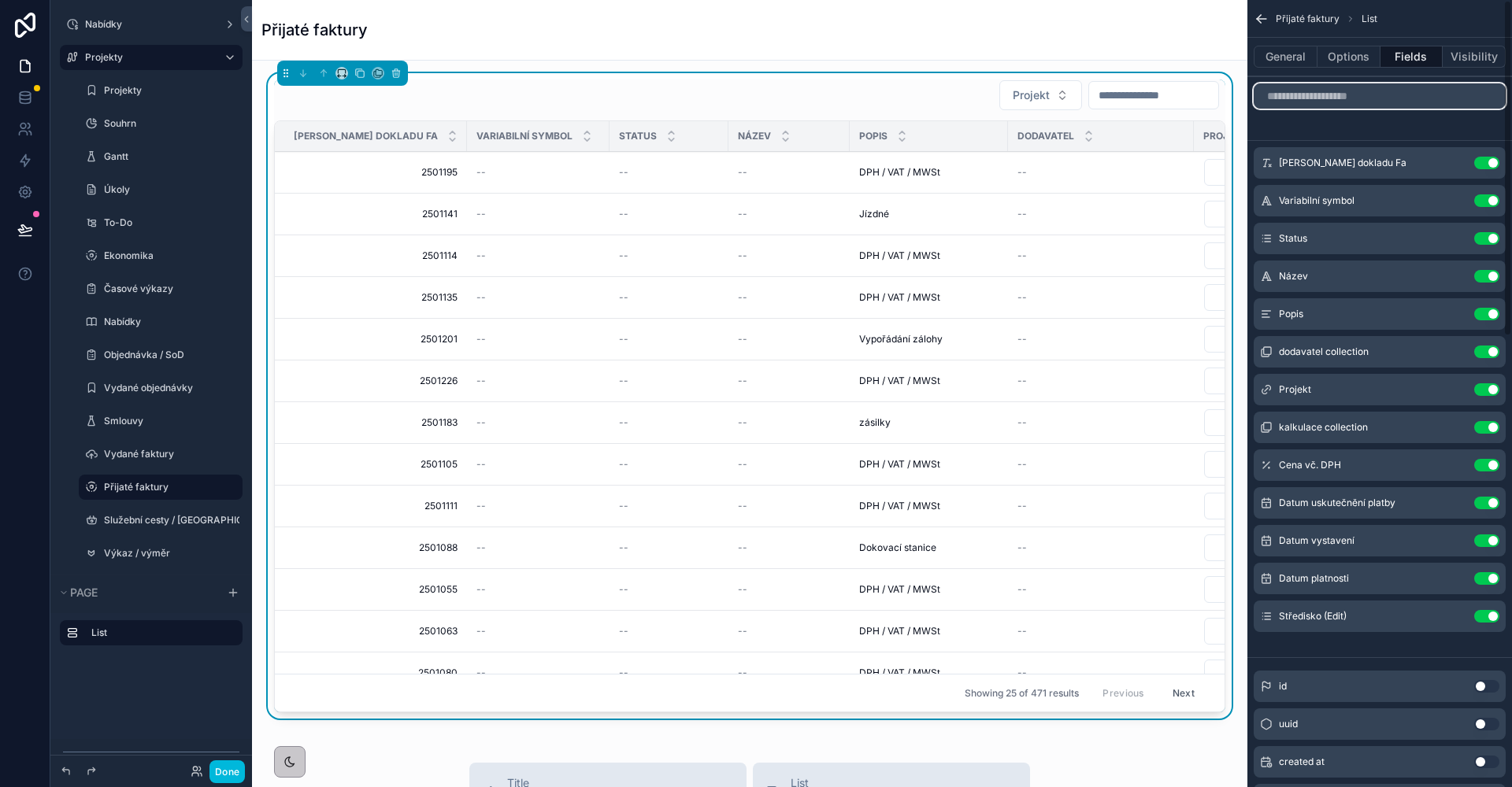
click at [1386, 107] on input "scrollable content" at bounding box center [1380, 96] width 252 height 25
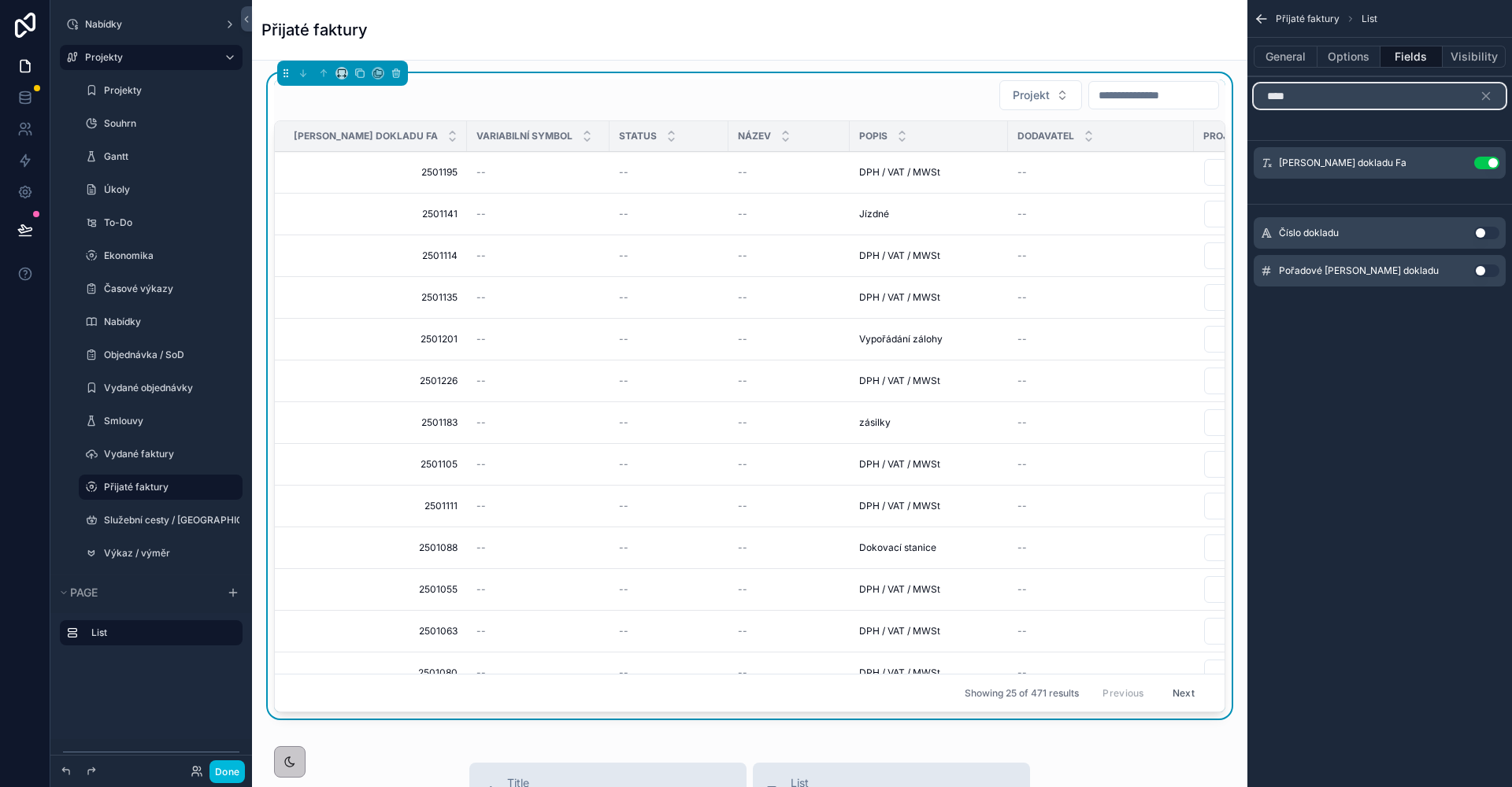
type input "****"
click at [1490, 238] on button "Use setting" at bounding box center [1487, 233] width 25 height 13
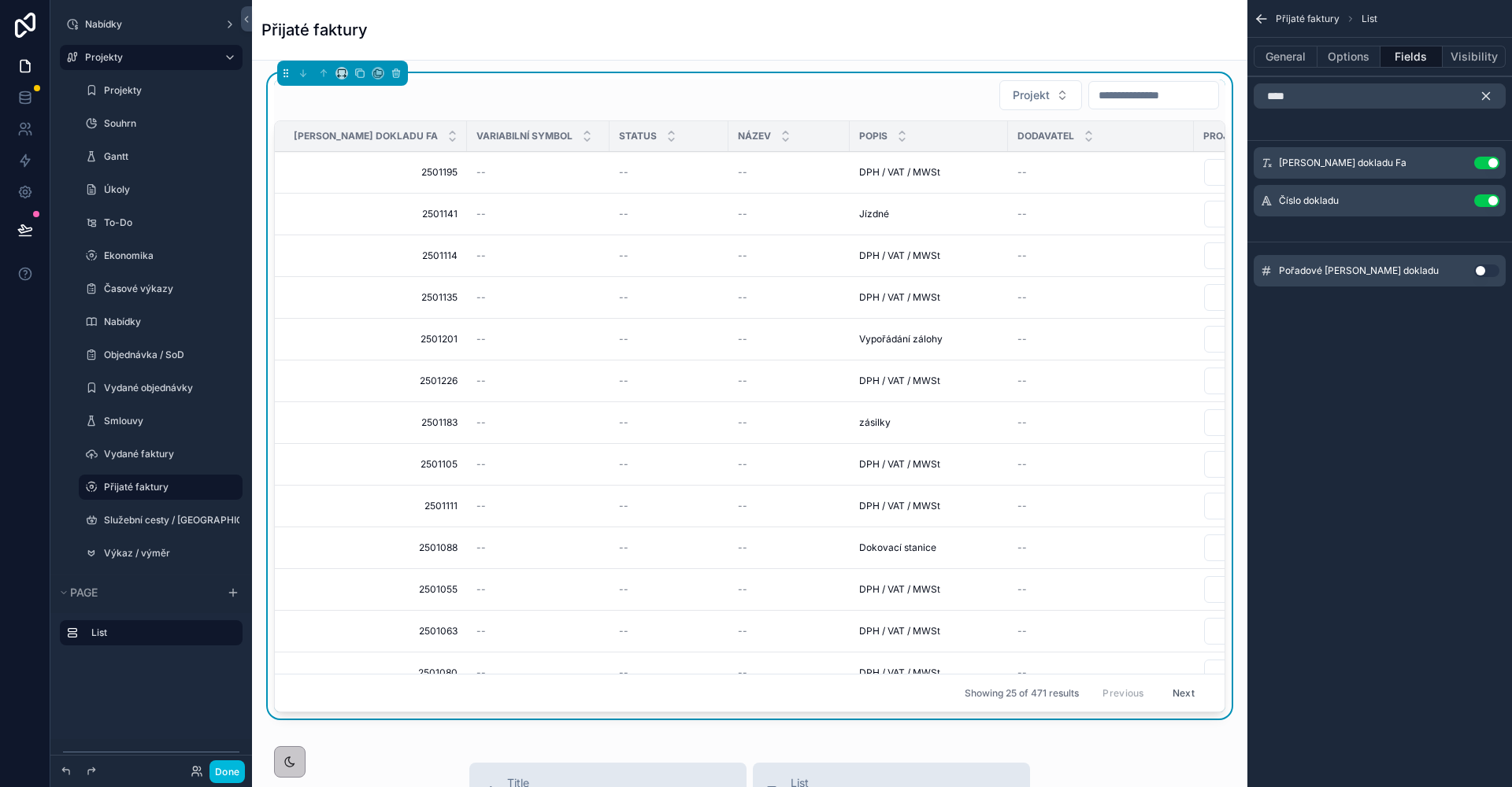
click at [1487, 105] on button "scrollable content" at bounding box center [1492, 96] width 27 height 25
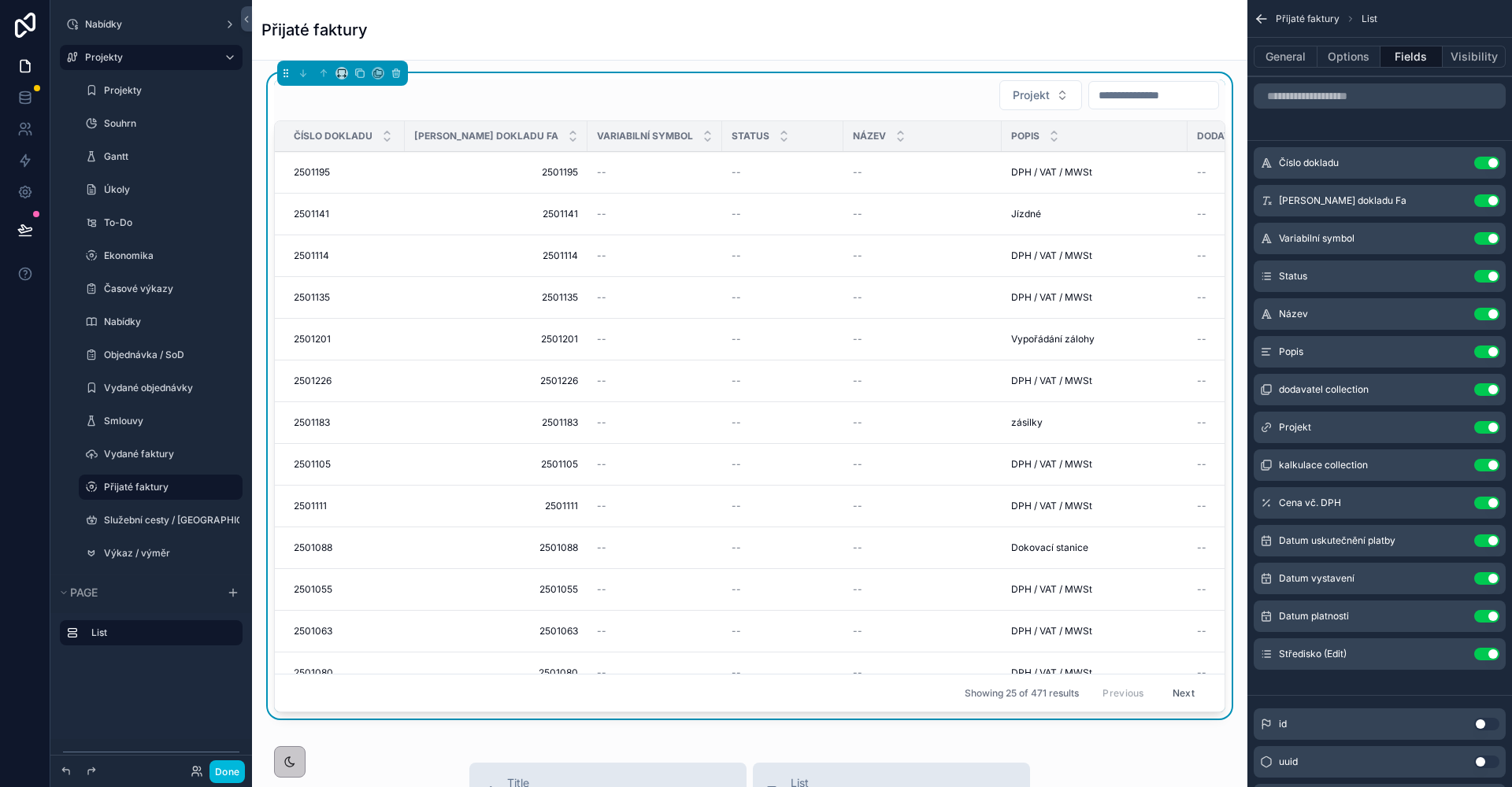
click at [1484, 199] on button "Use setting" at bounding box center [1487, 200] width 25 height 13
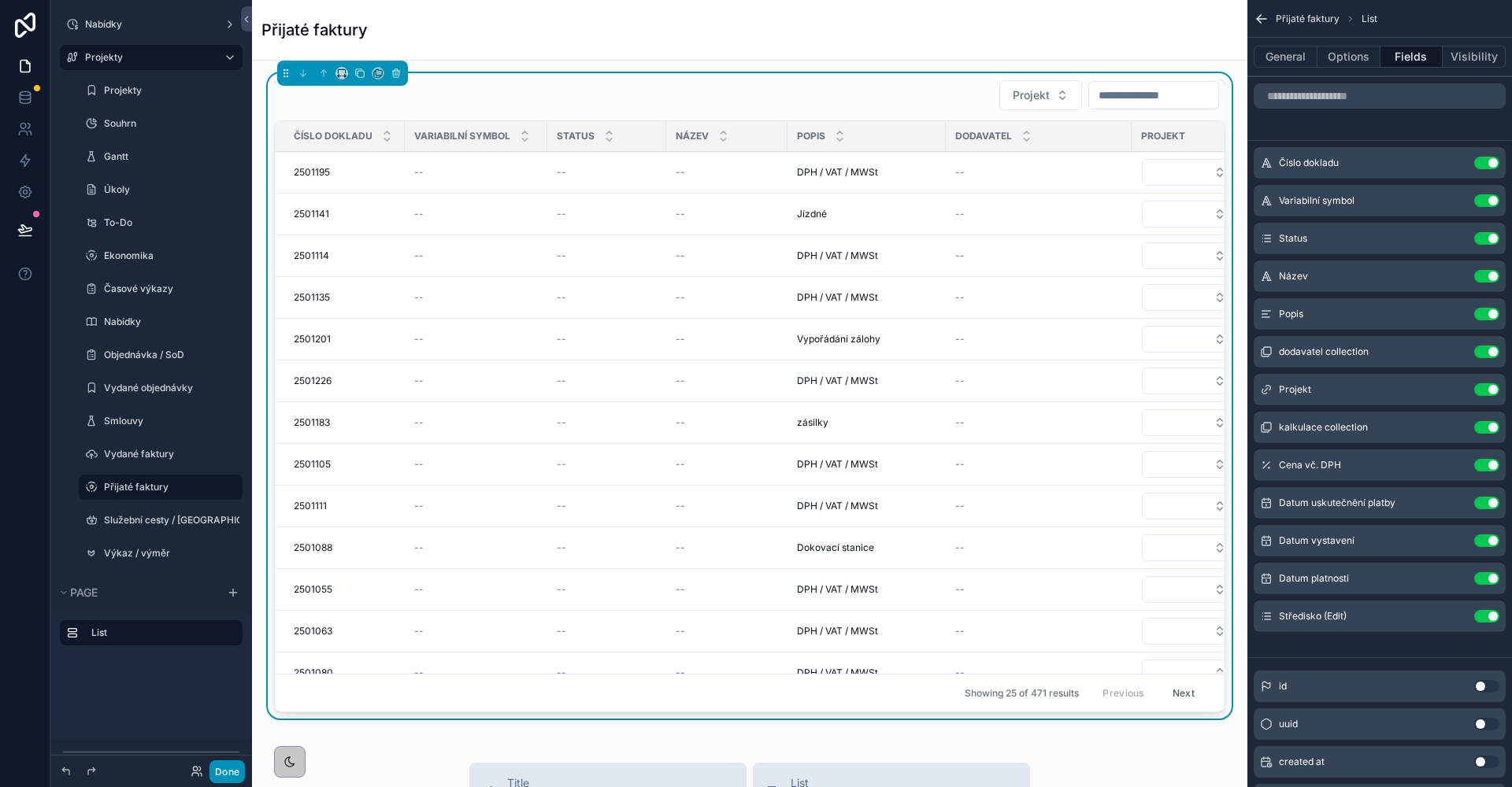
click at [217, 771] on button "Done" at bounding box center [227, 771] width 35 height 23
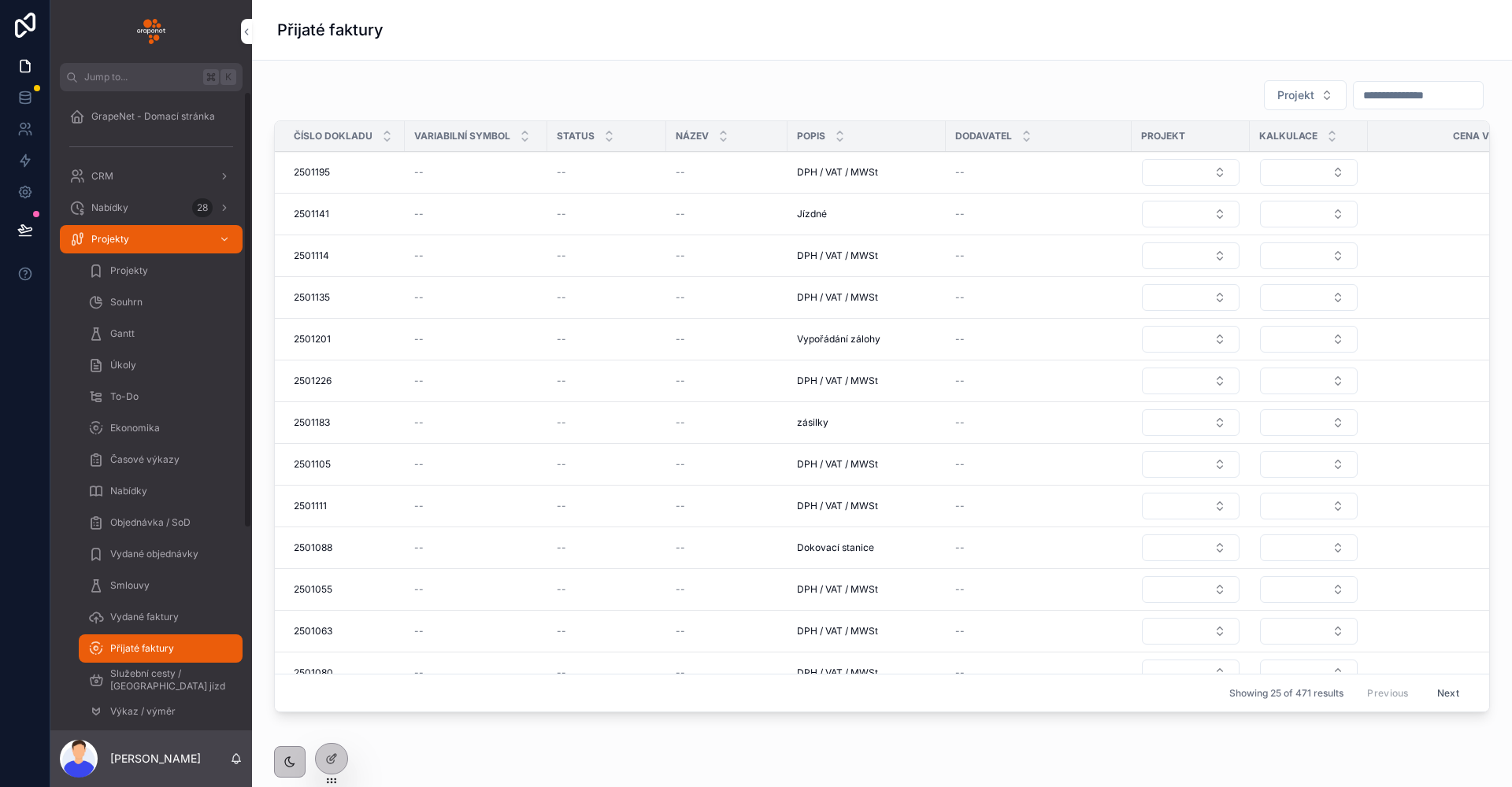
click at [28, 220] on button at bounding box center [24, 230] width 34 height 44
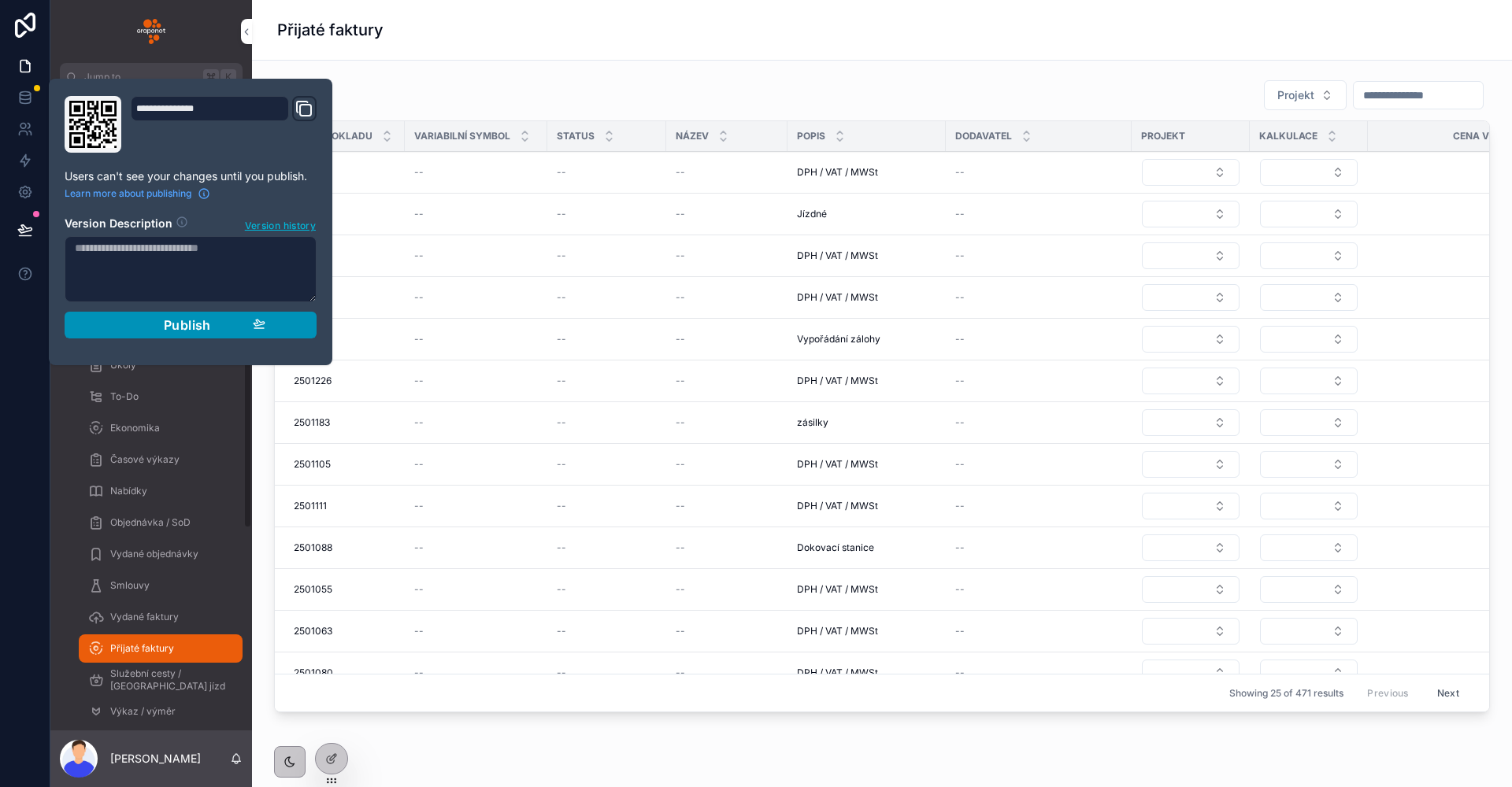
click at [188, 315] on button "Publish" at bounding box center [191, 325] width 252 height 27
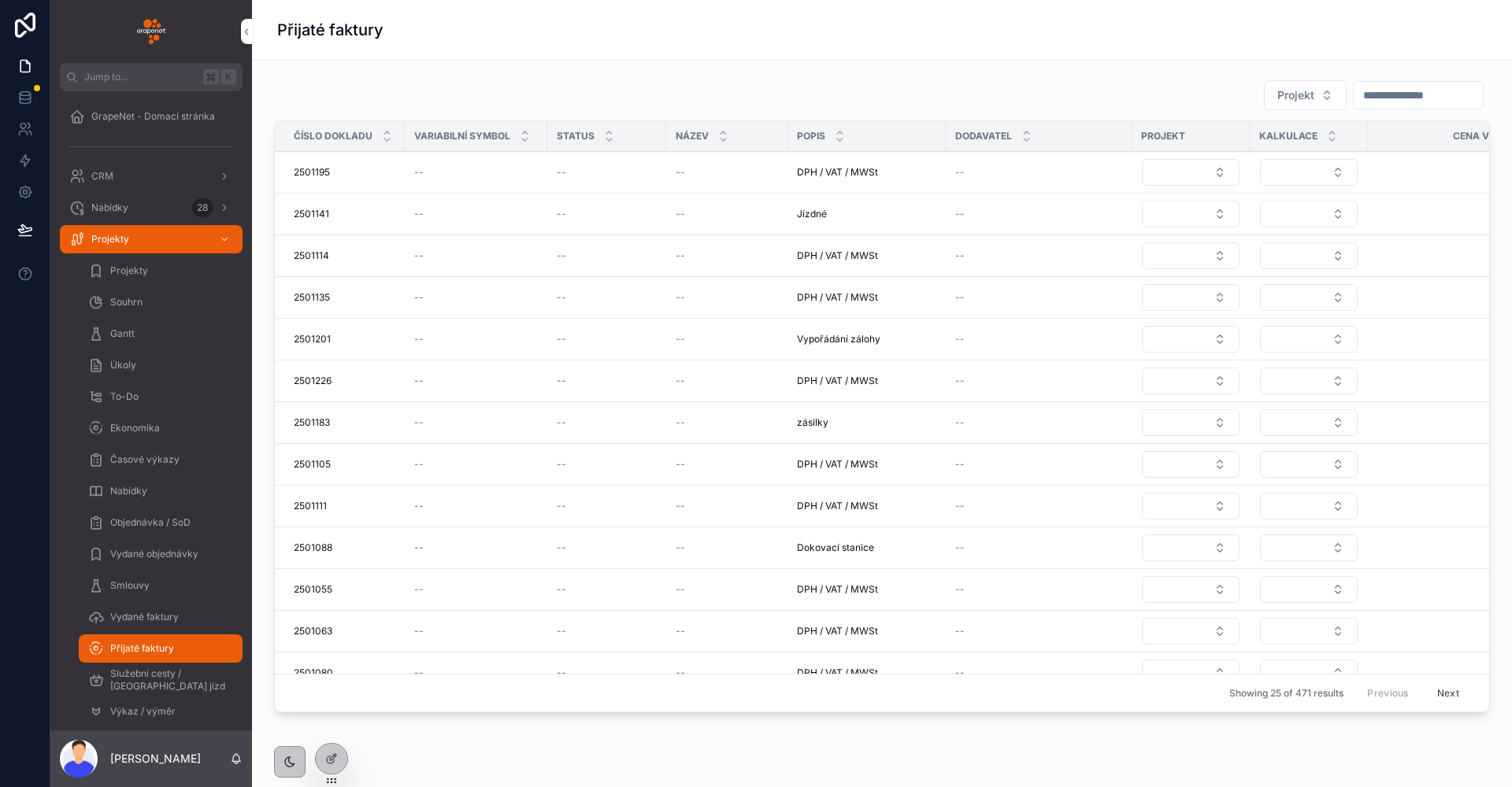
click at [590, 46] on div "Přijaté faktury" at bounding box center [882, 29] width 1209 height 60
click at [526, 76] on div "Projekt [PERSON_NAME] dokladu Variabilní symbol Status Název Popis Dodavatel Pr…" at bounding box center [882, 399] width 1234 height 652
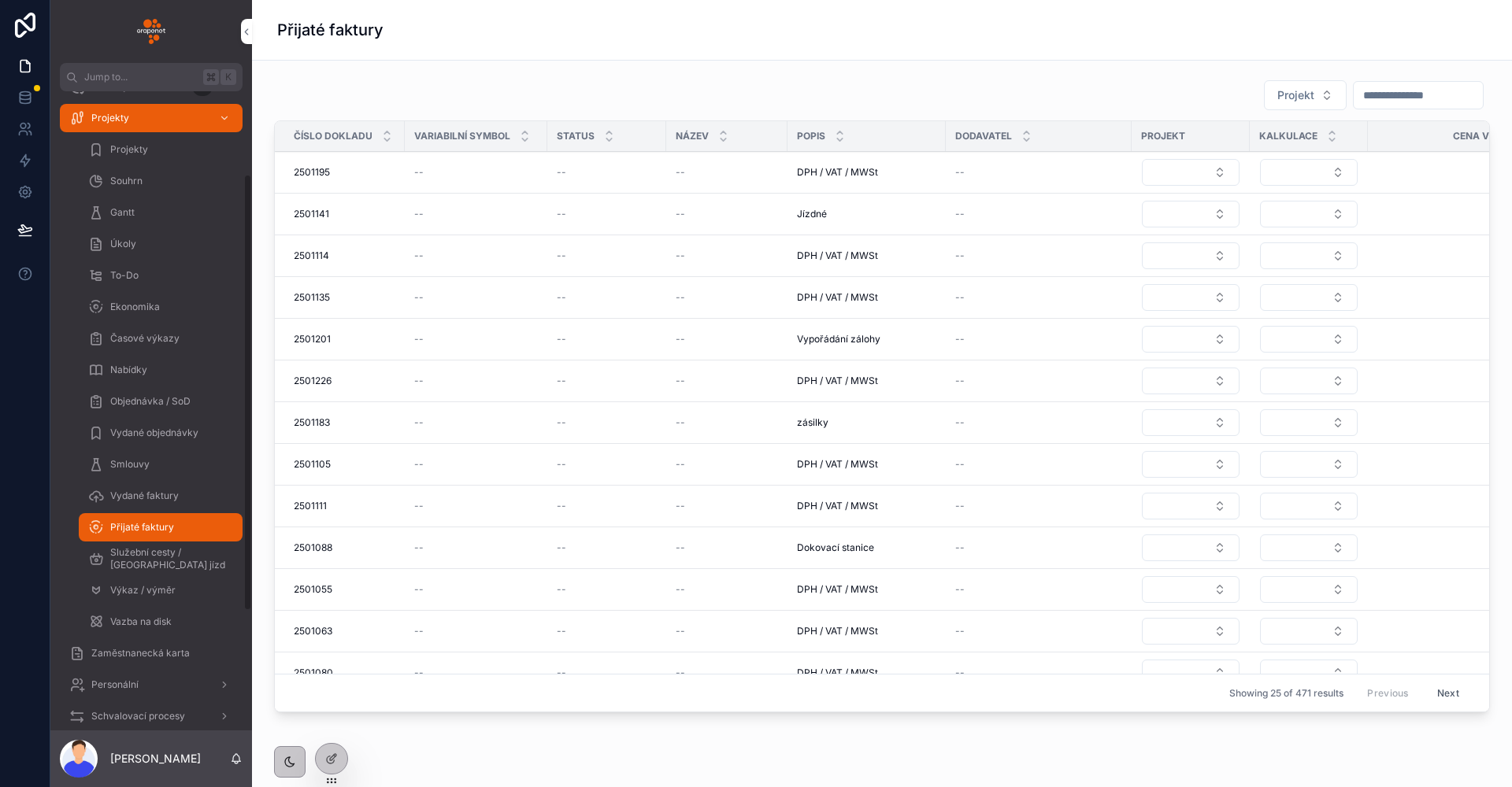
click at [171, 119] on div "Projekty" at bounding box center [151, 118] width 164 height 25
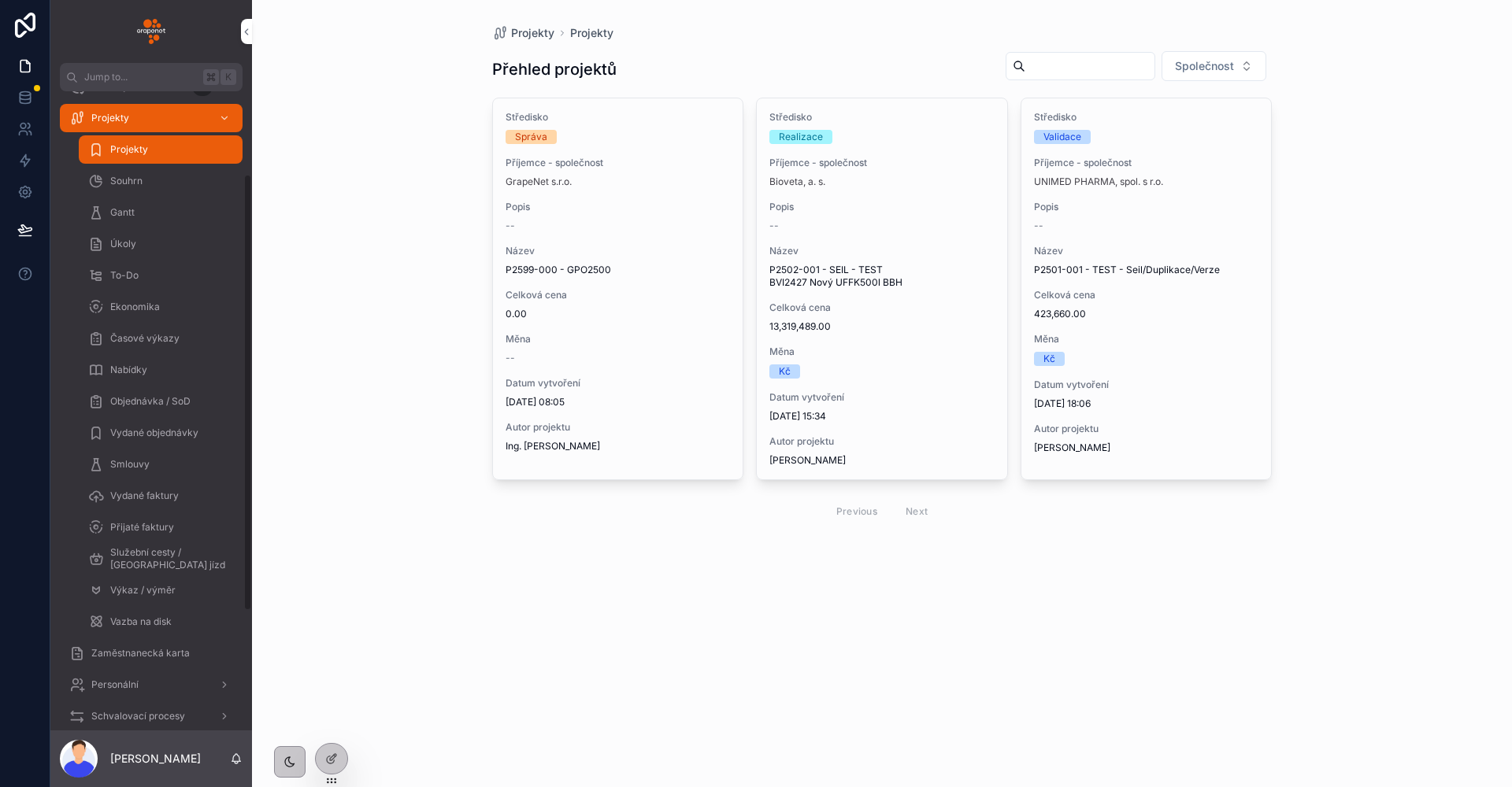
click at [235, 119] on link "Projekty" at bounding box center [151, 119] width 182 height 29
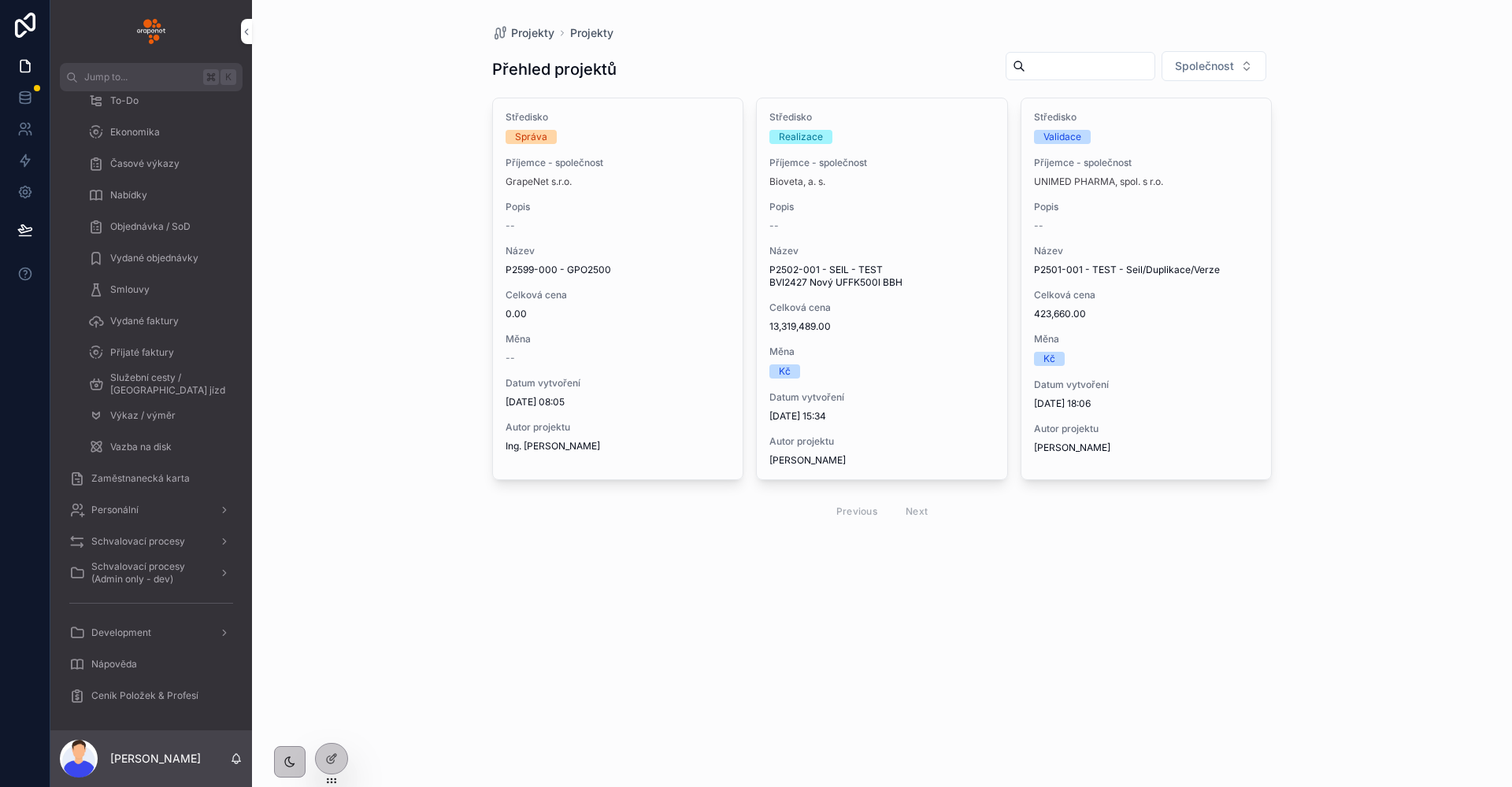
click at [150, 527] on link "Schvalovací procesy" at bounding box center [151, 541] width 182 height 29
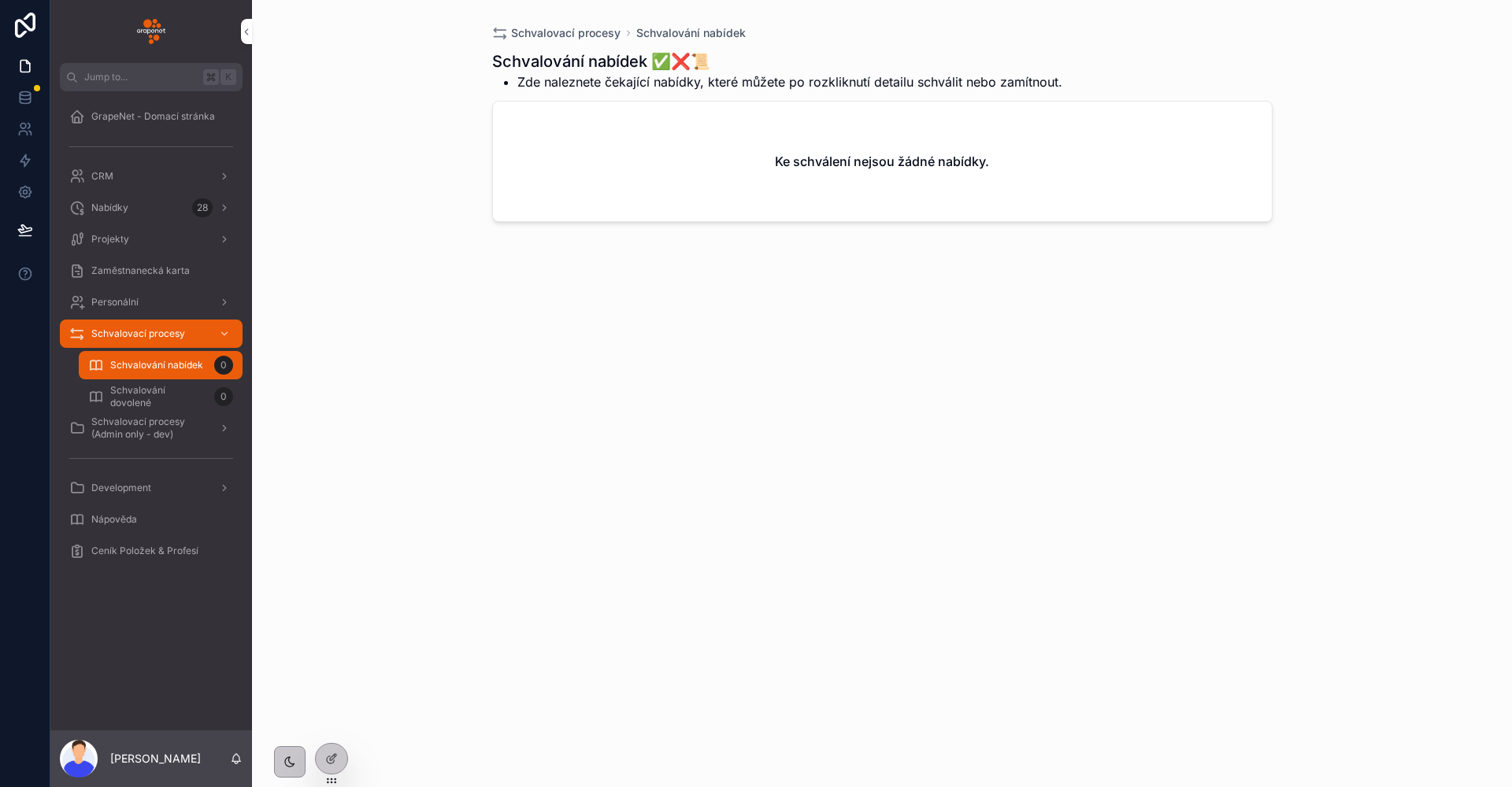
click at [135, 429] on span "Schvalovací procesy (Admin only - dev)" at bounding box center [149, 428] width 115 height 25
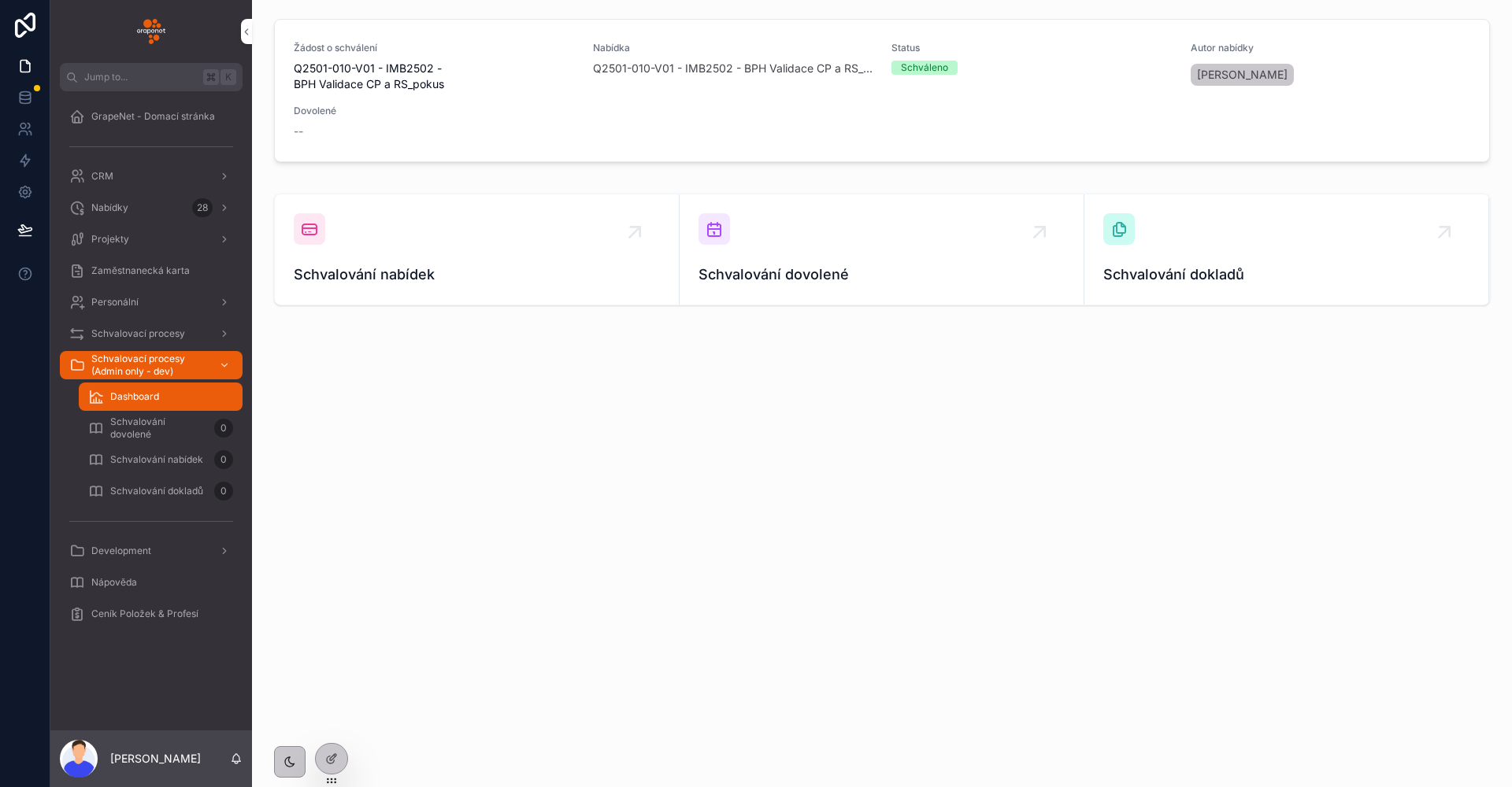
click at [176, 498] on div "Schvalování dokladů 0" at bounding box center [161, 491] width 145 height 25
